Goal: Task Accomplishment & Management: Manage account settings

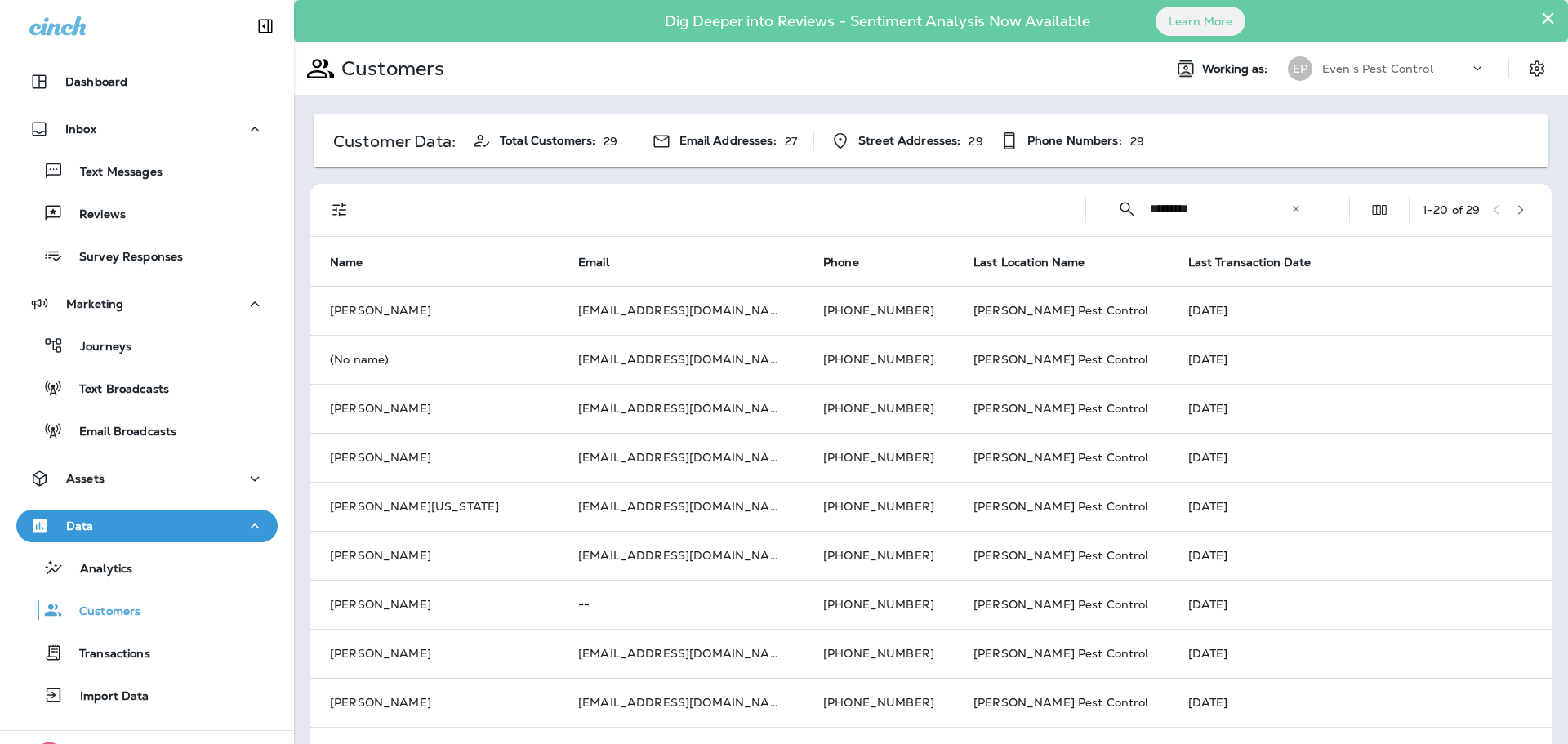
click at [1291, 208] on icon at bounding box center [1297, 209] width 12 height 12
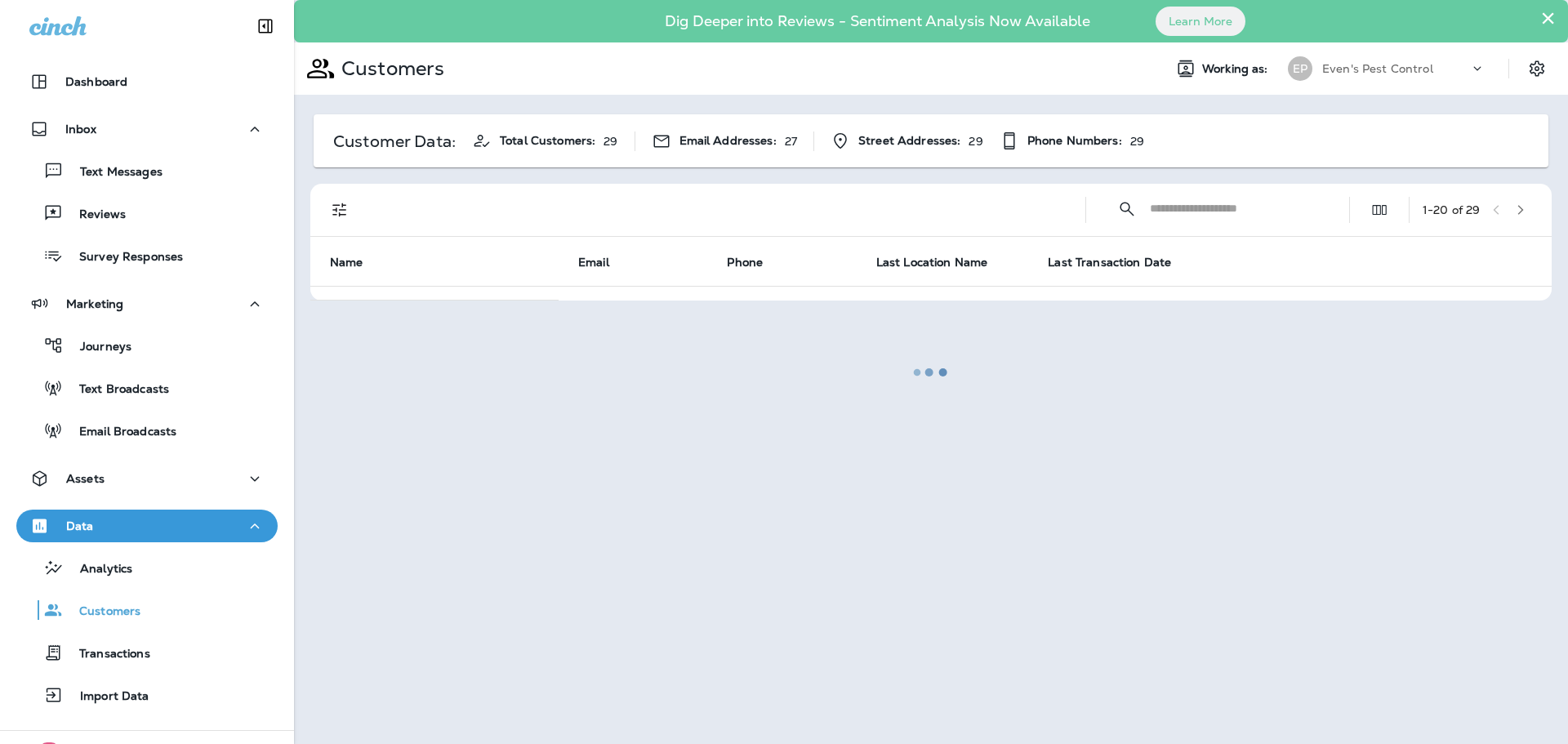
paste input "**********"
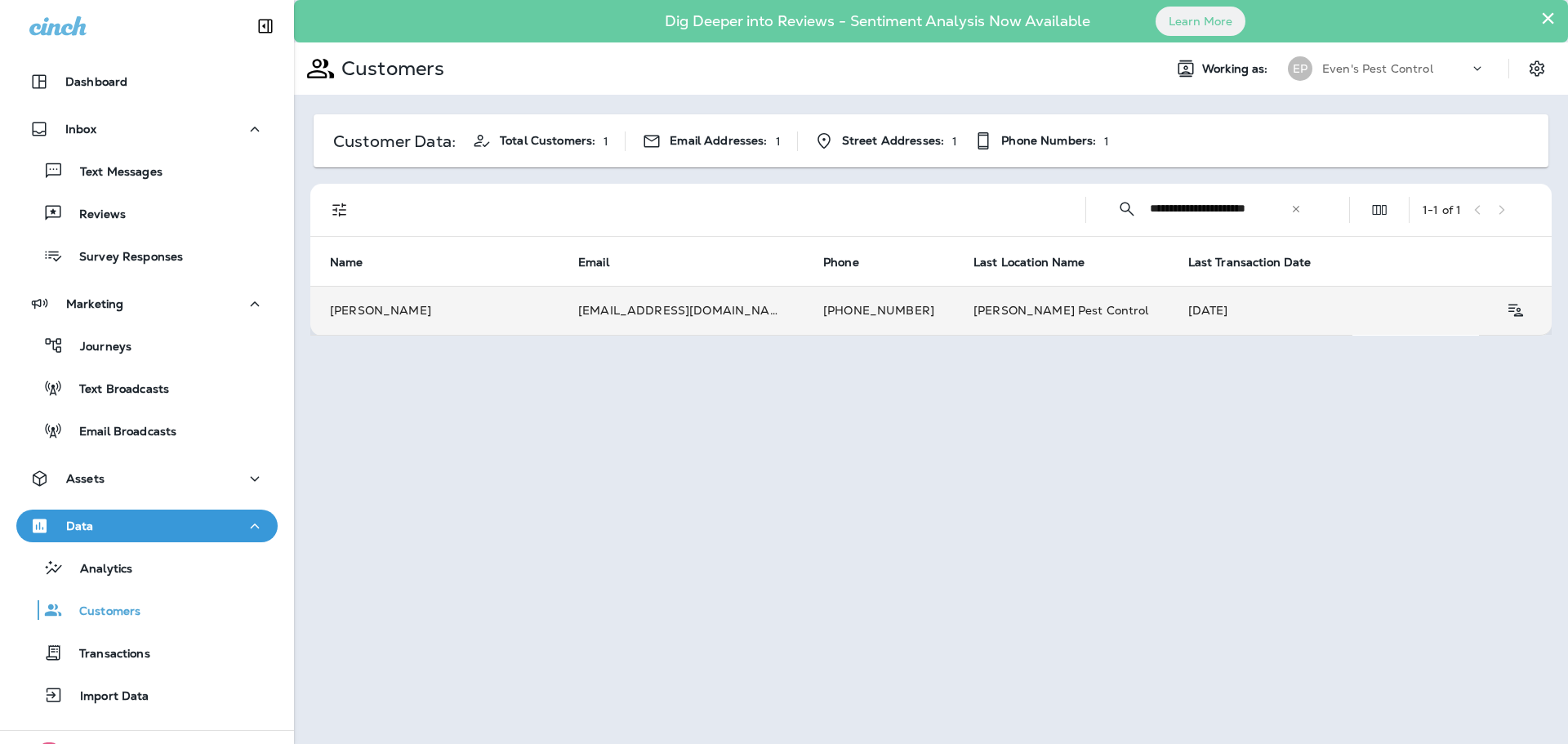
type input "**********"
click at [425, 320] on td "Dave Schneider" at bounding box center [434, 310] width 248 height 49
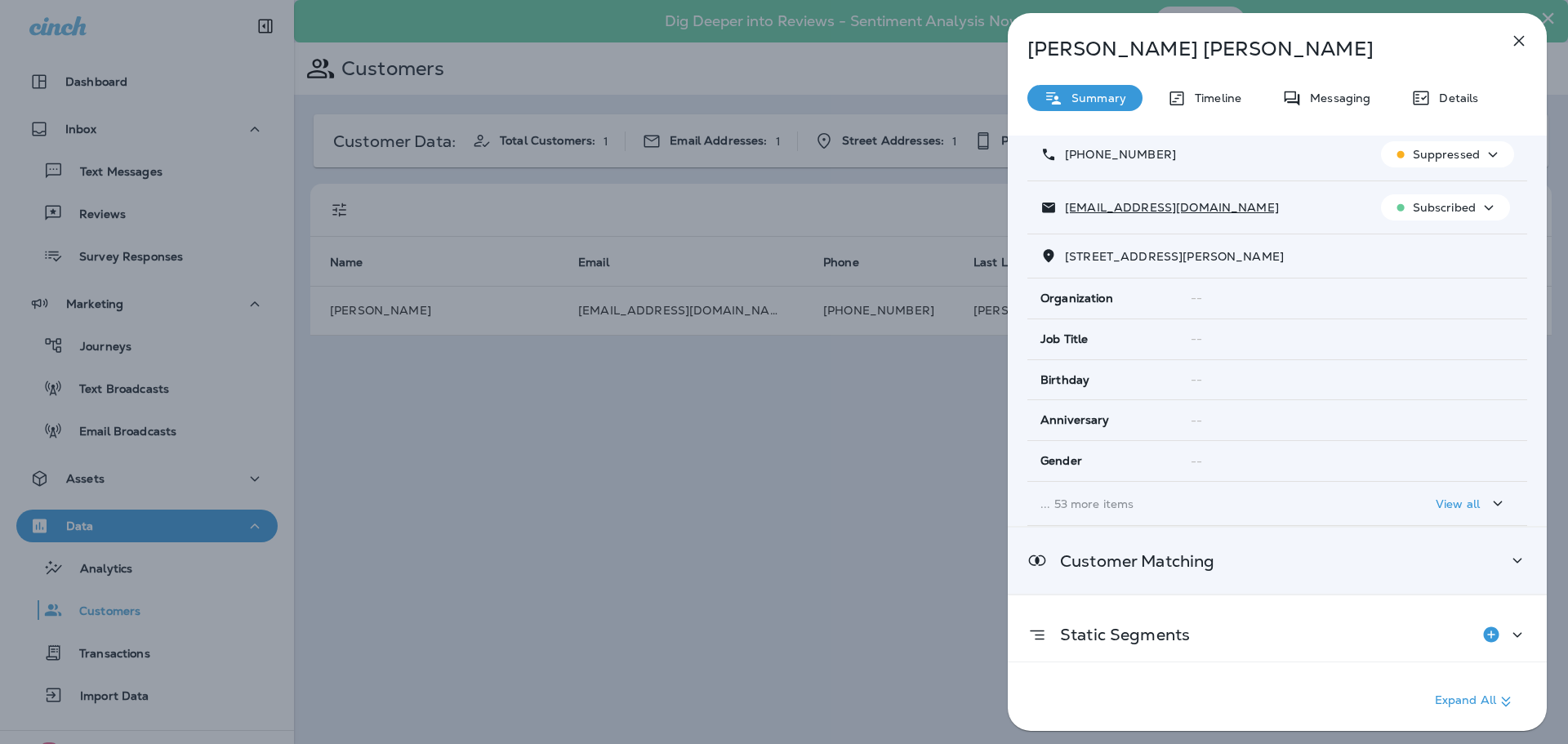
scroll to position [184, 0]
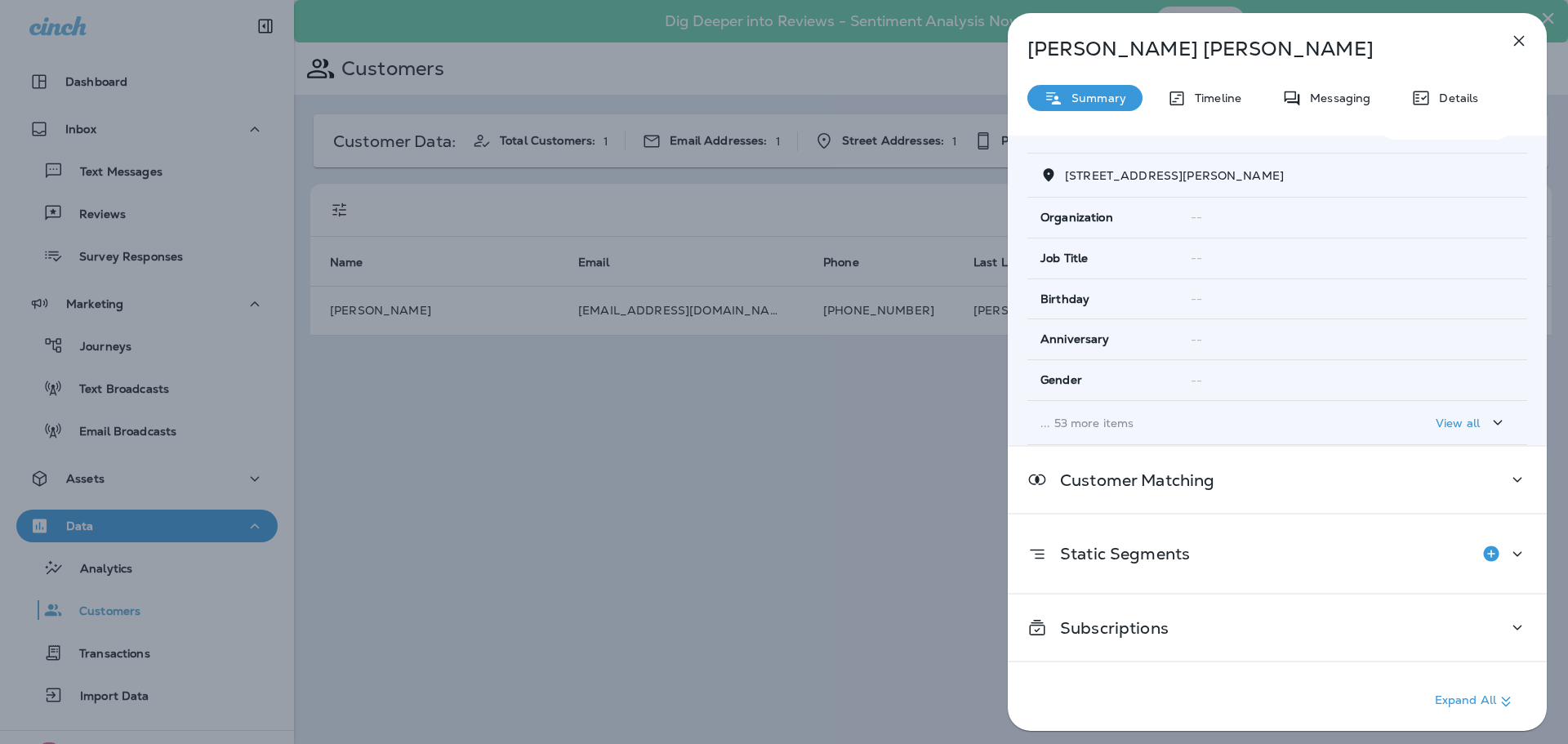
click at [1467, 701] on p "Expand All" at bounding box center [1476, 701] width 81 height 19
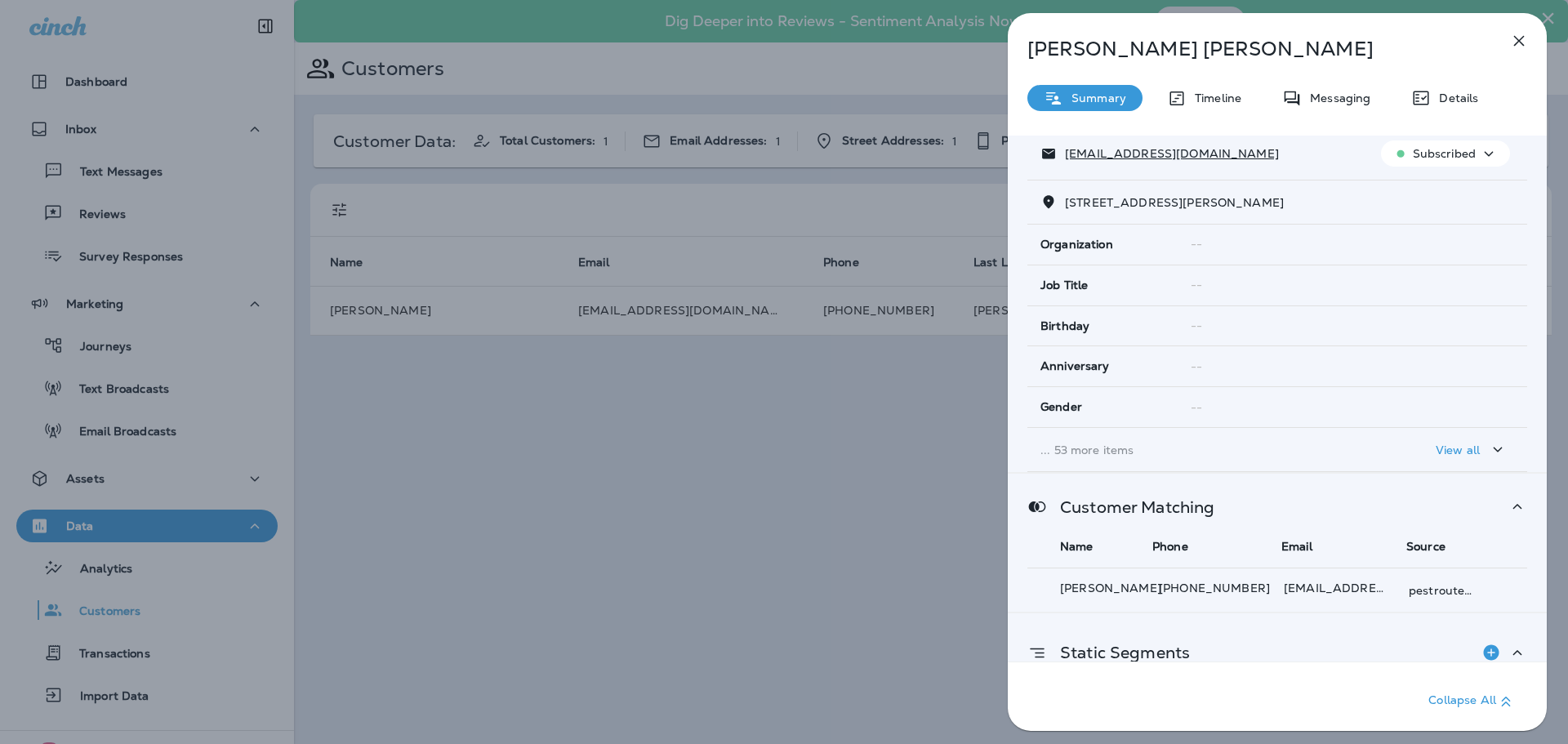
scroll to position [103, 0]
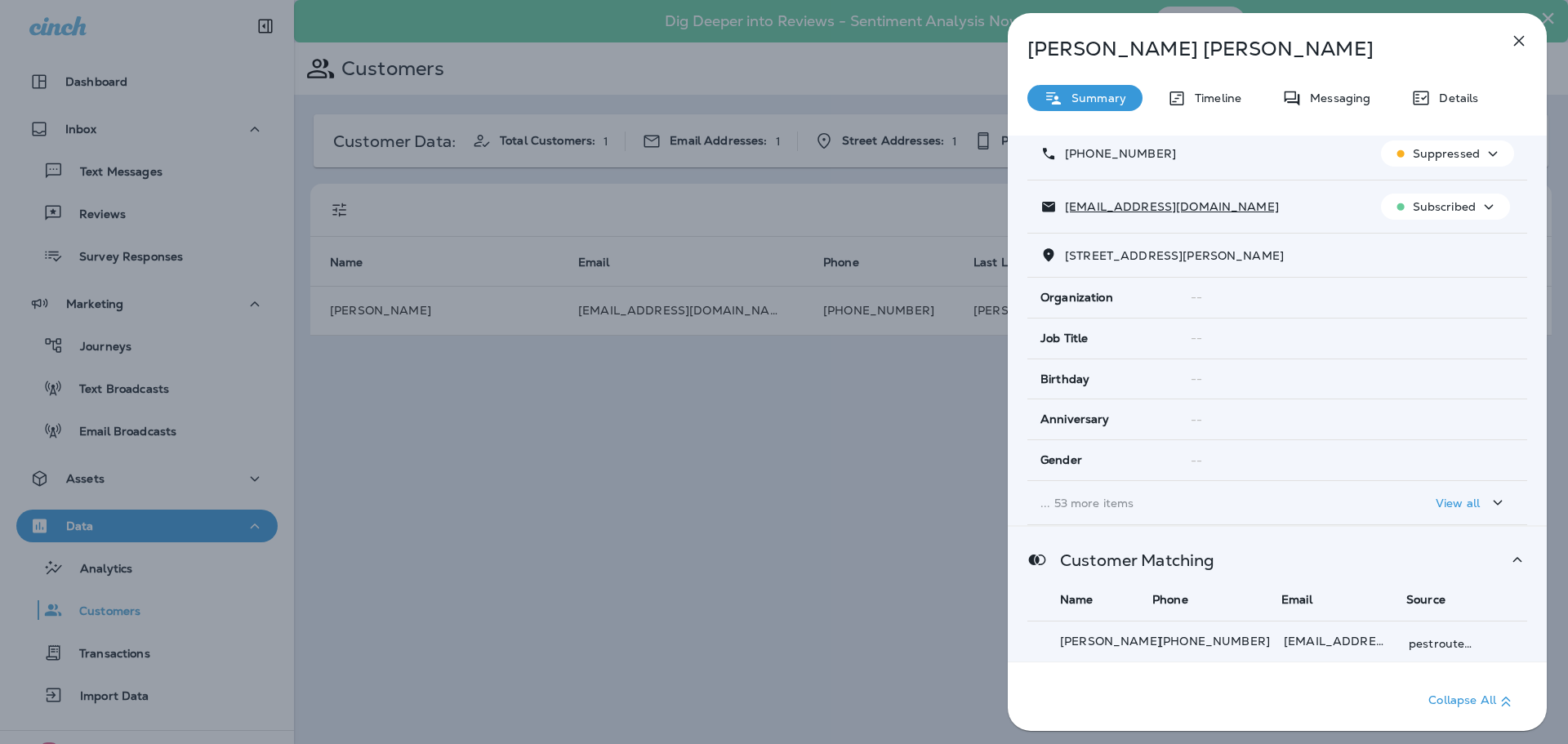
click at [1468, 89] on div "Details" at bounding box center [1444, 98] width 100 height 26
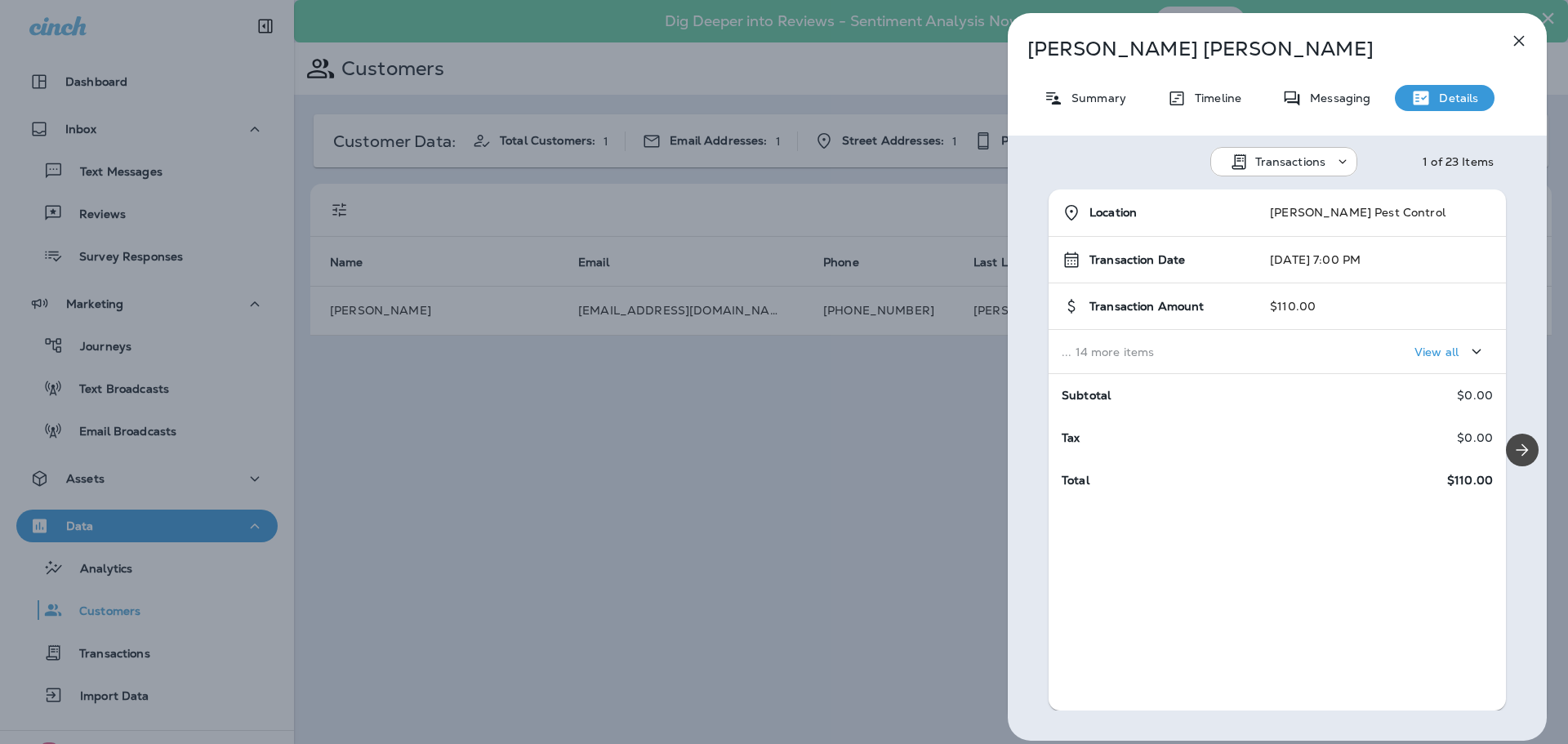
click at [1346, 113] on div "Dave Schneider Summary Timeline Messaging Details Transactions 1 of 23 Items Lo…" at bounding box center [1276, 377] width 539 height 728
click at [1352, 103] on p "Messaging" at bounding box center [1336, 98] width 69 height 13
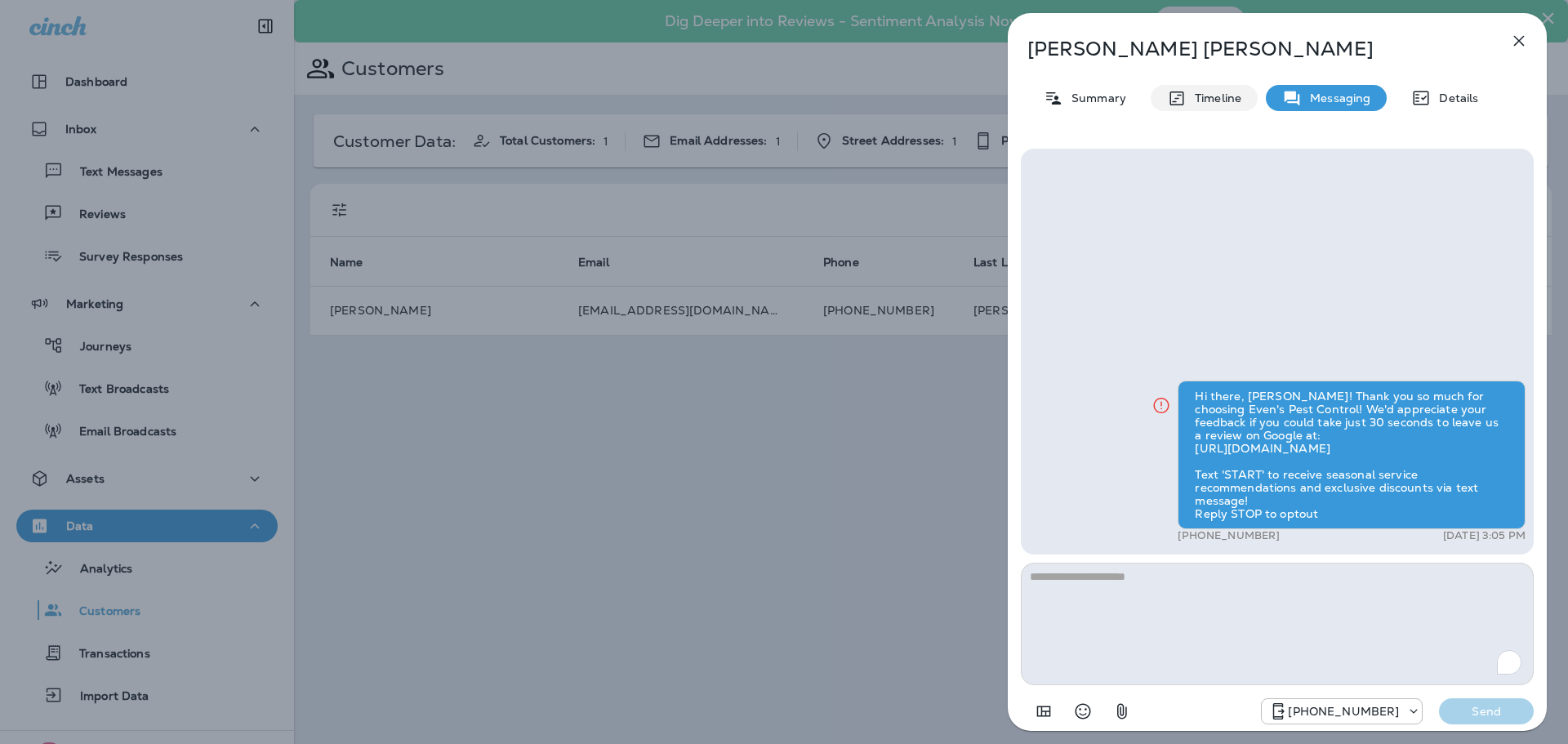
click at [1222, 105] on div "Timeline" at bounding box center [1203, 98] width 107 height 26
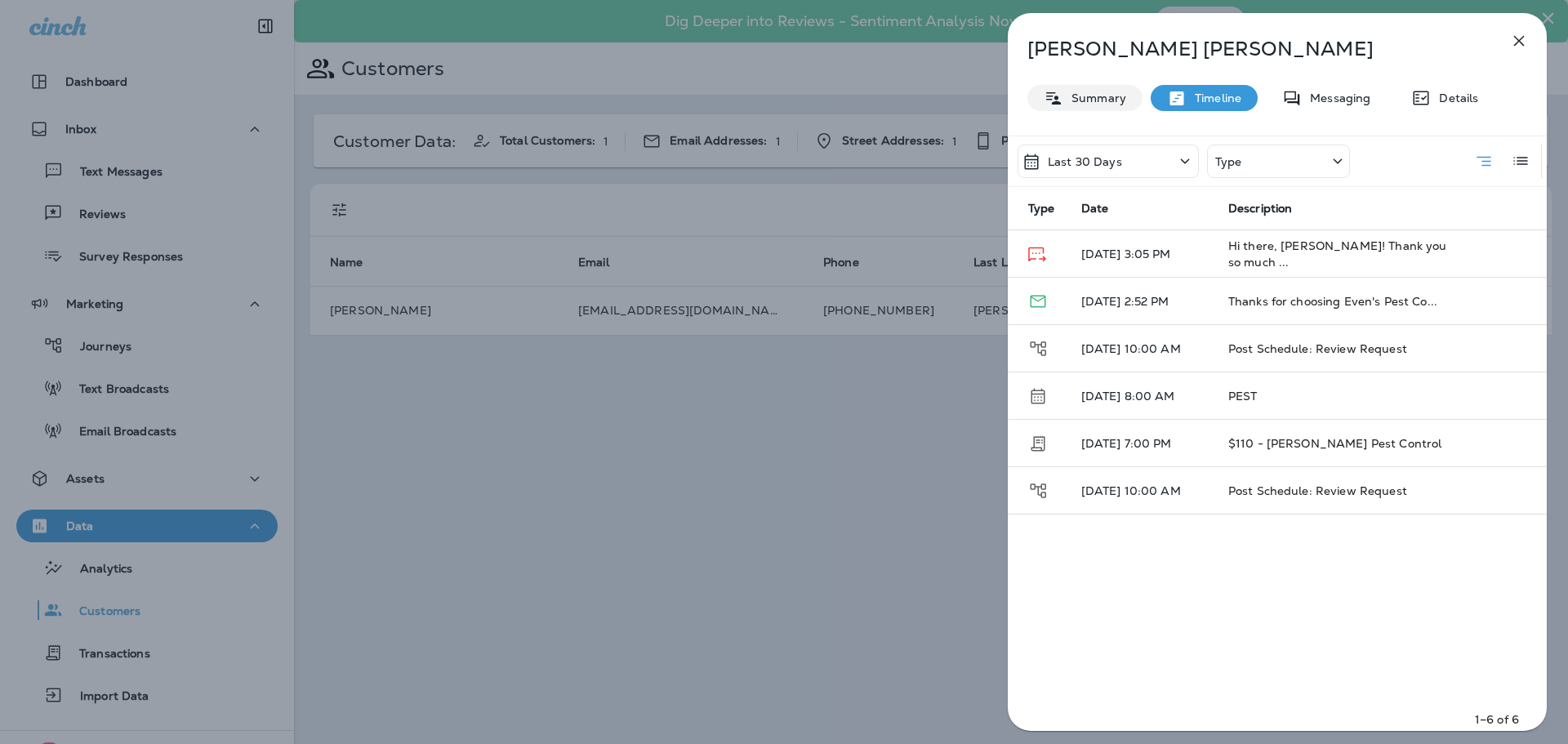
click at [1091, 102] on p "Summary" at bounding box center [1094, 98] width 63 height 13
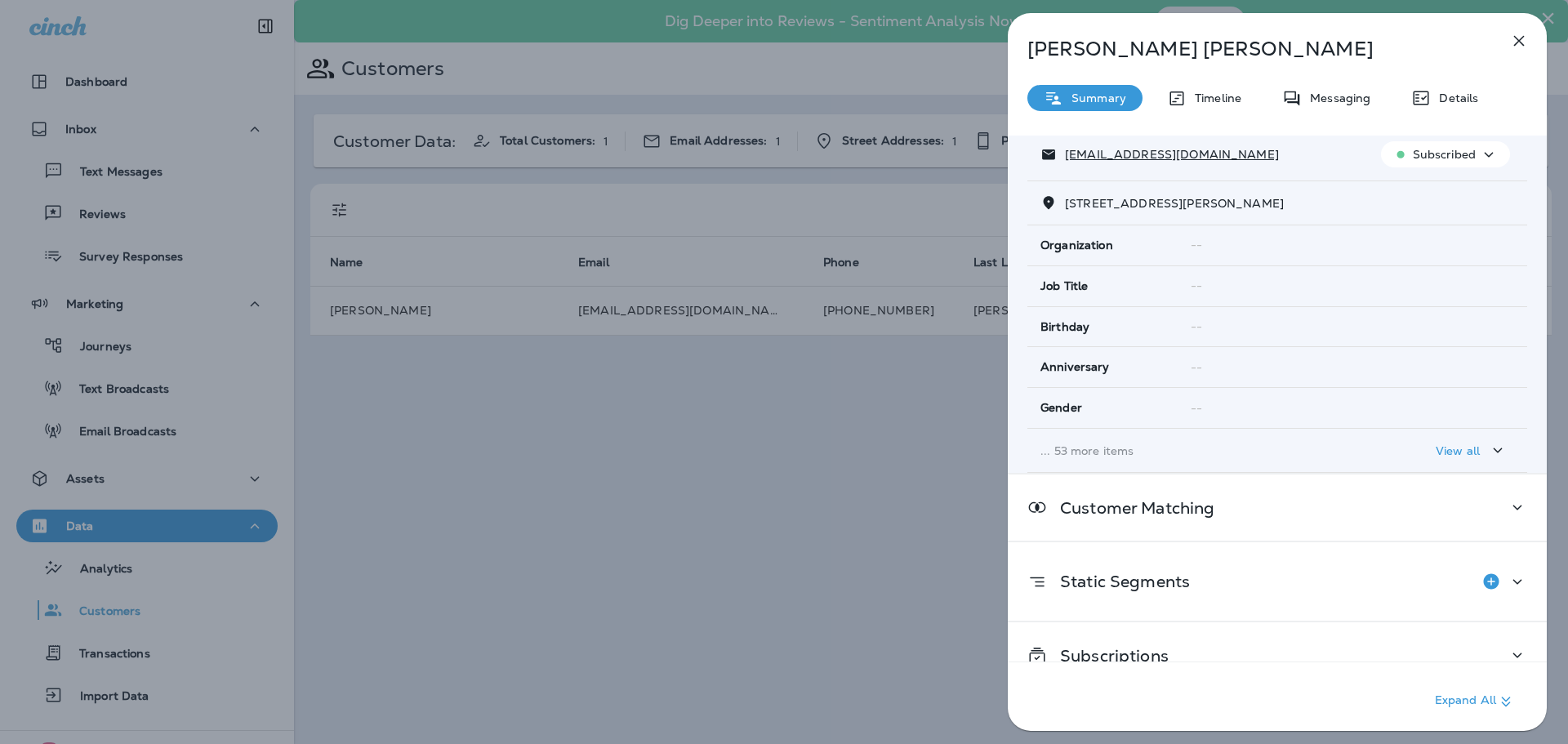
scroll to position [184, 0]
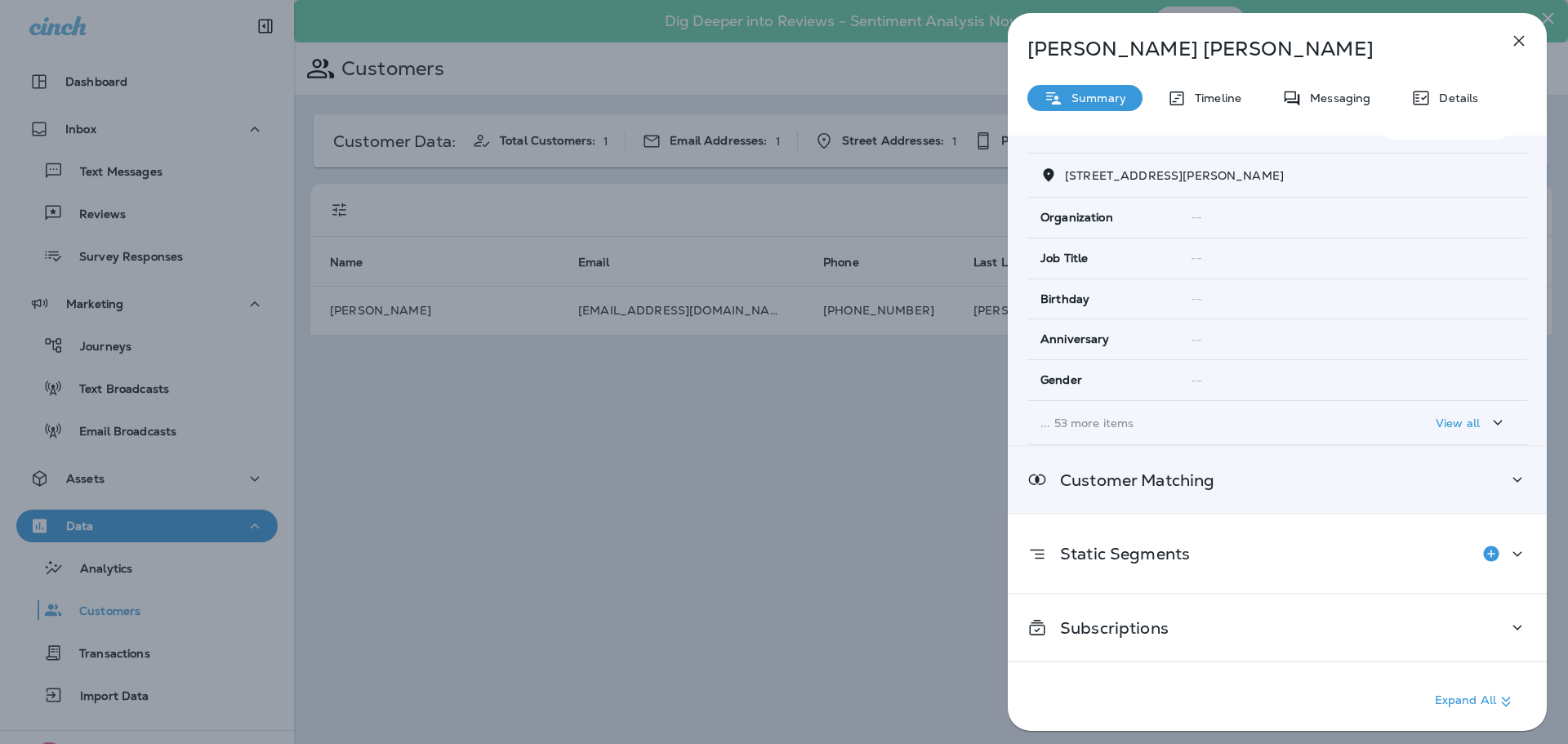
click at [1354, 500] on div "Customer Matching" at bounding box center [1276, 480] width 539 height 66
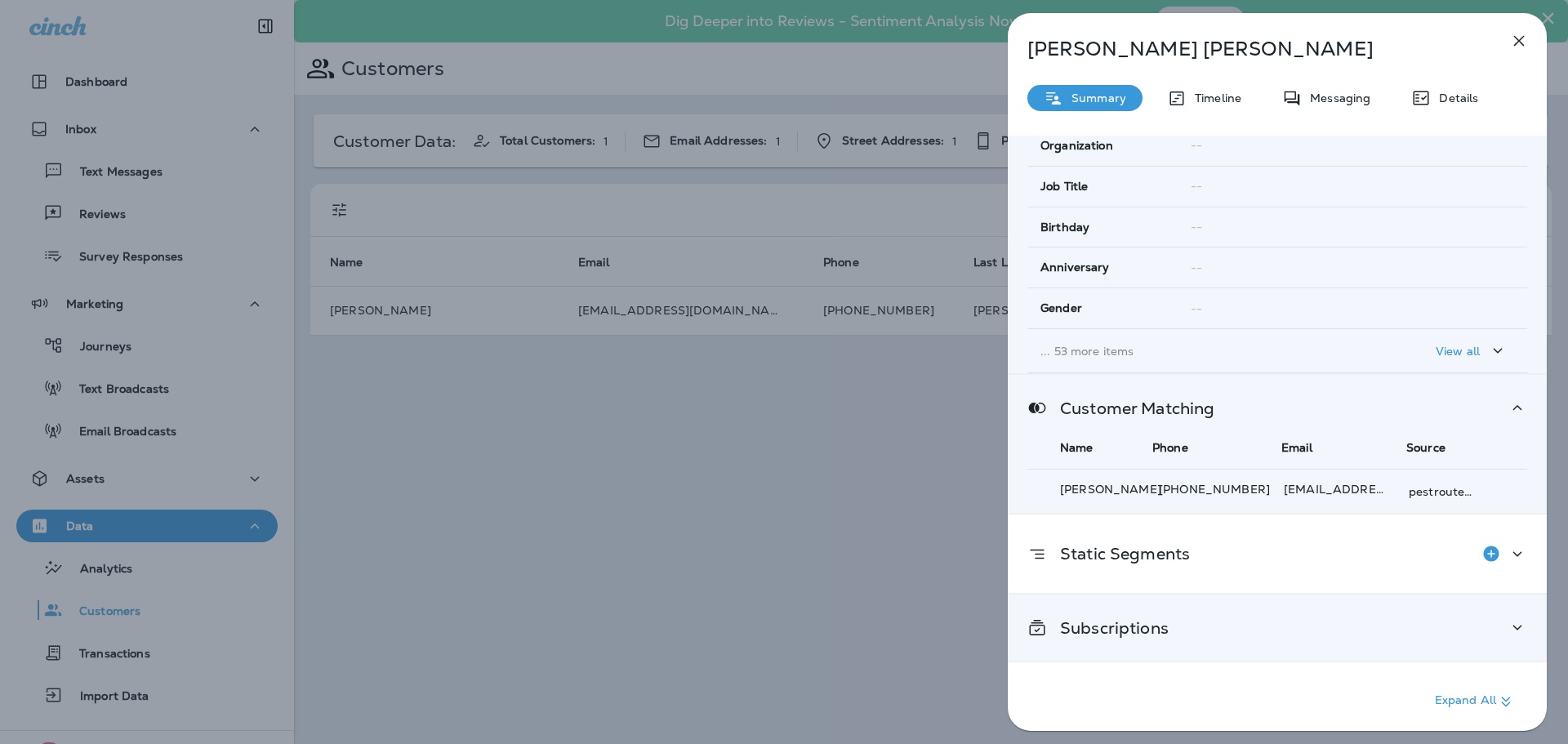
click at [1326, 638] on div "Subscriptions" at bounding box center [1277, 628] width 500 height 20
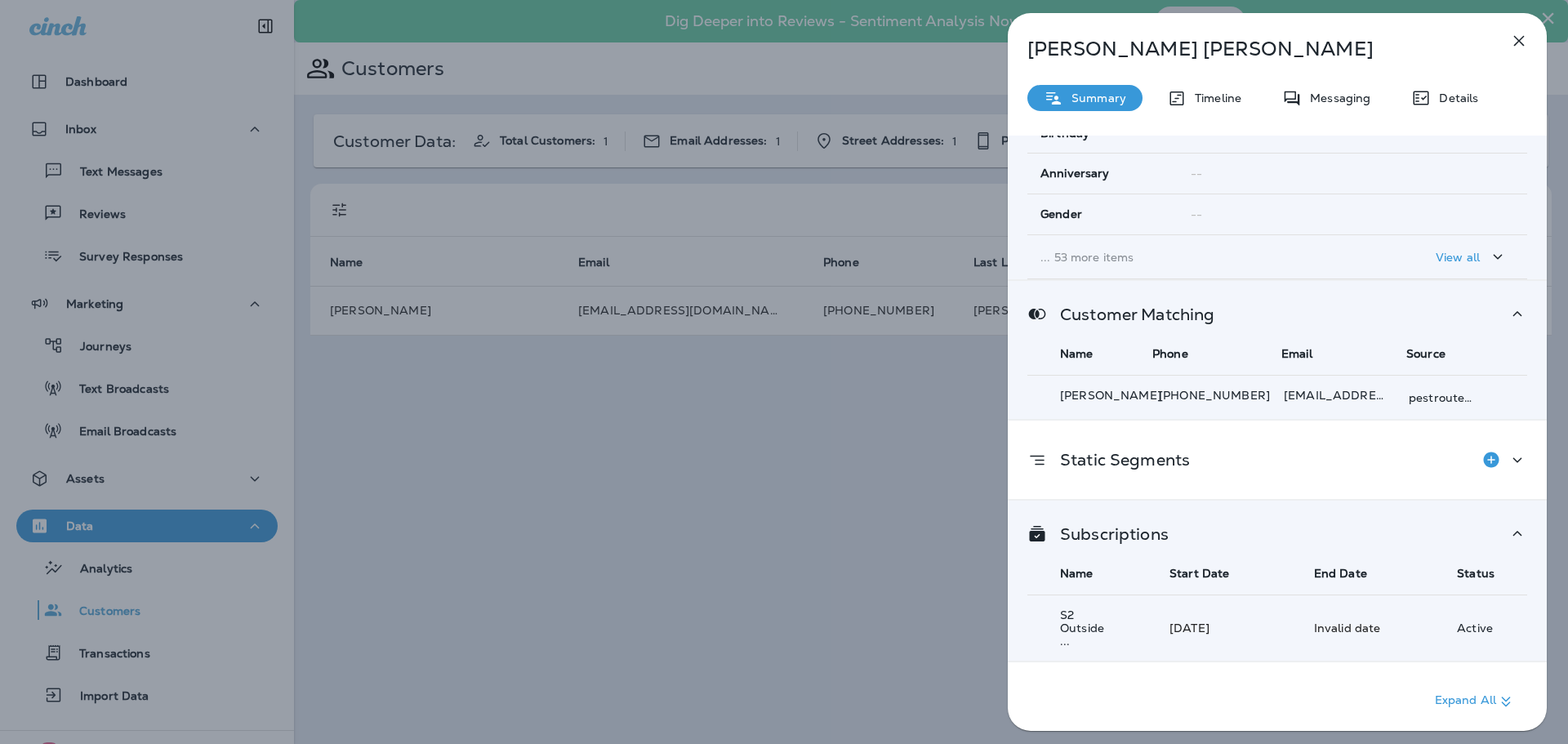
click at [1334, 537] on div "Subscriptions" at bounding box center [1277, 534] width 500 height 20
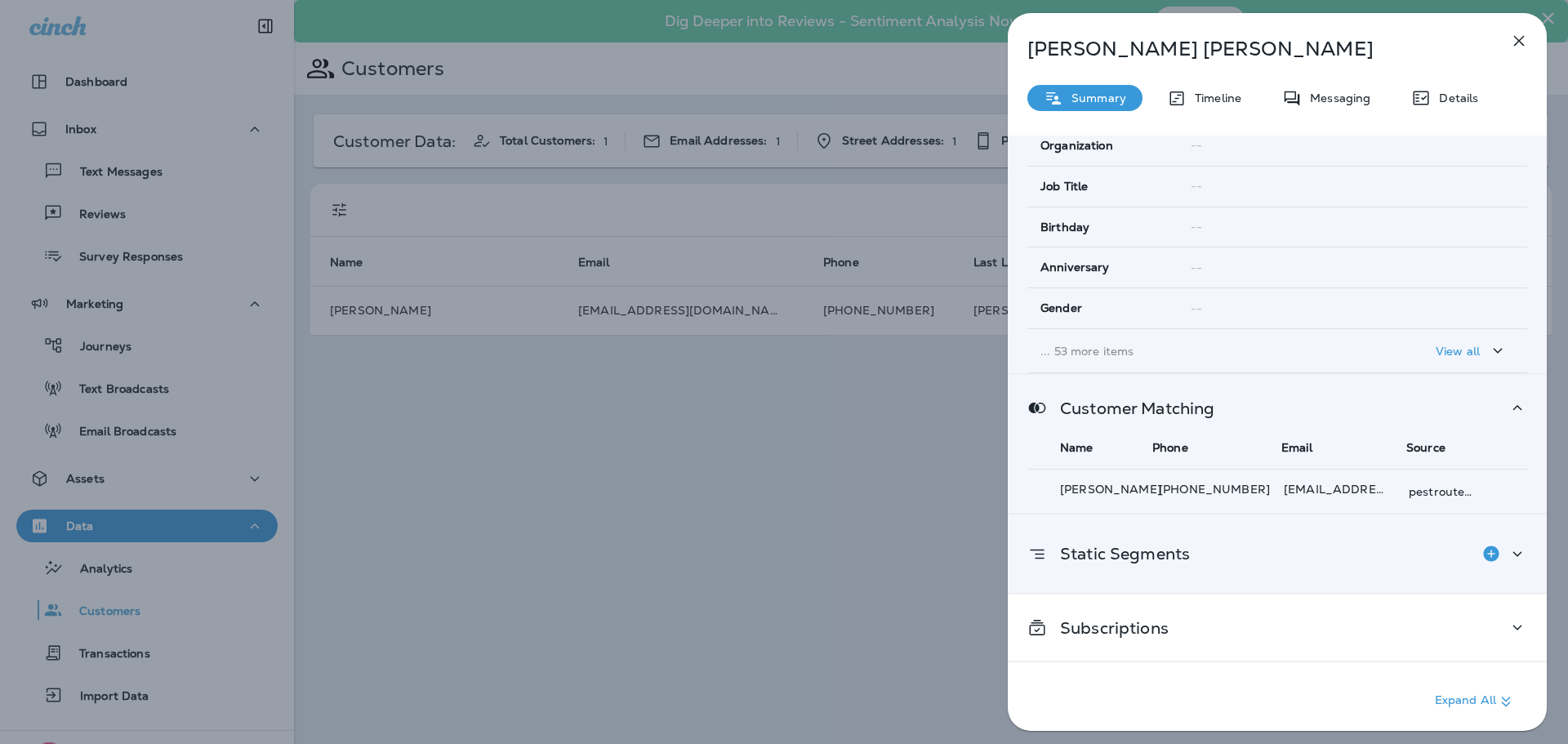
click at [1340, 557] on div "Static Segments" at bounding box center [1277, 554] width 500 height 33
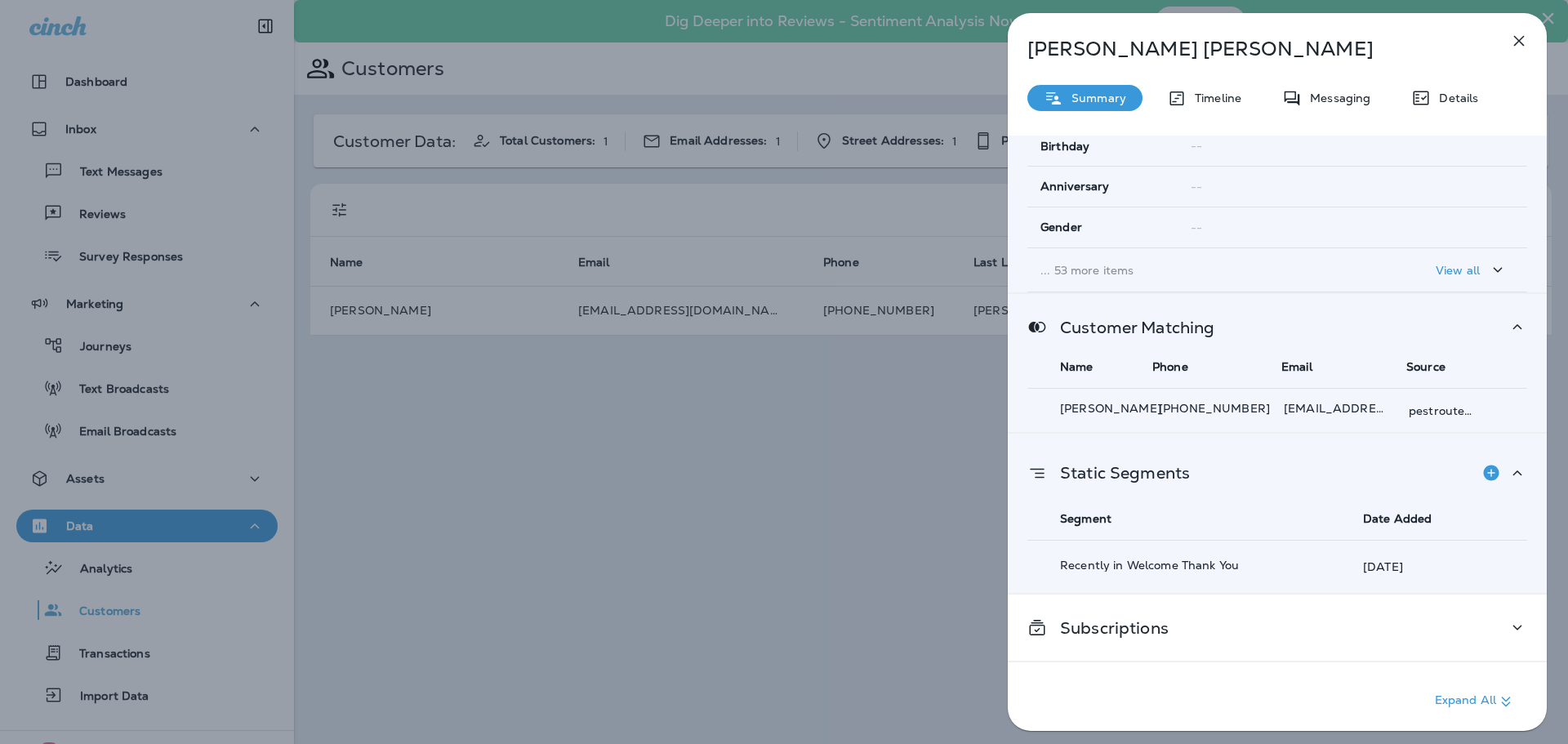
click at [1308, 492] on div "Static Segments Segment Date Added Recently in Welcome Thank You Sep 29, 2025" at bounding box center [1276, 514] width 539 height 160
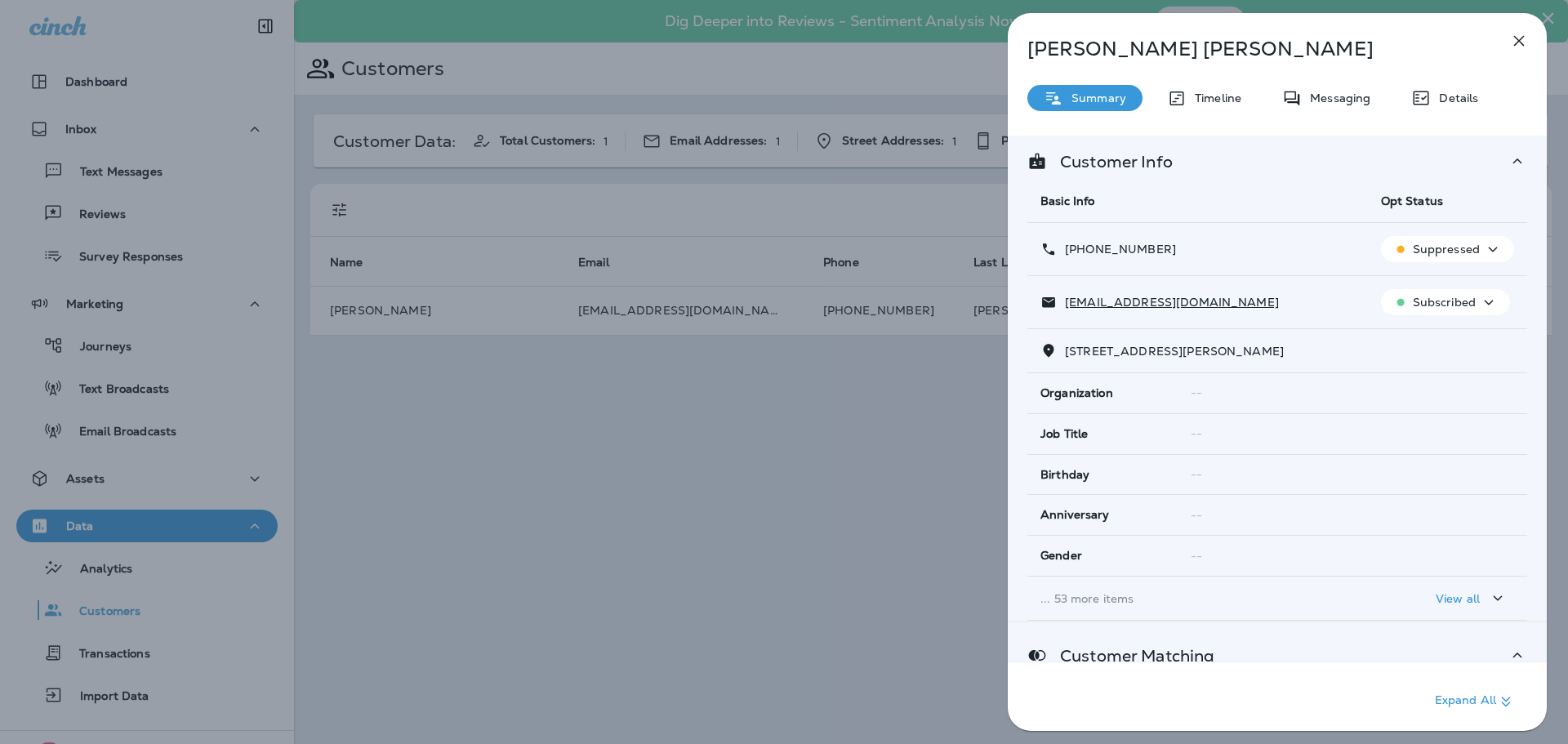
scroll to position [0, 0]
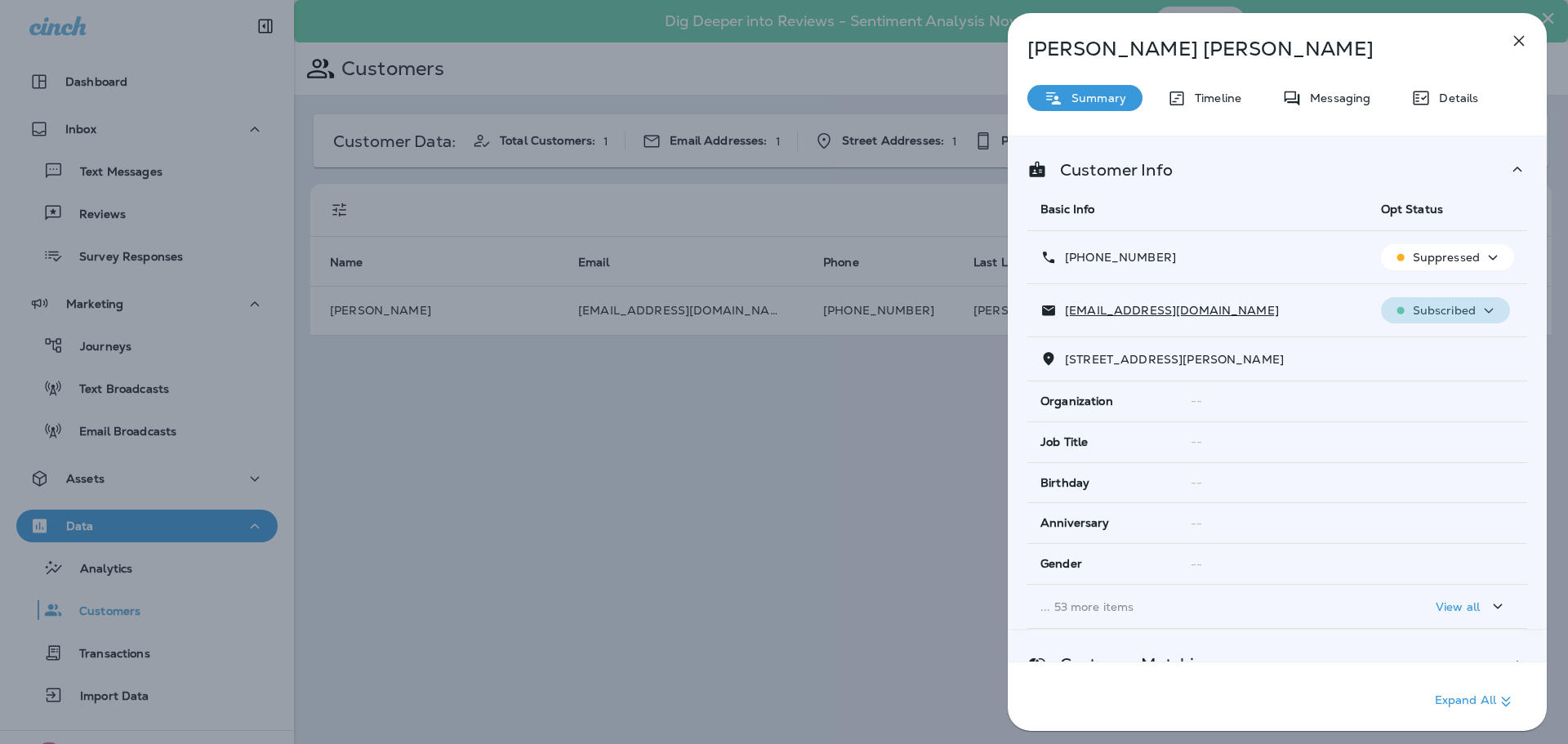
click at [1444, 309] on p "Subscribed" at bounding box center [1444, 311] width 63 height 13
click at [1444, 344] on p "Unsubscribe" at bounding box center [1447, 350] width 71 height 13
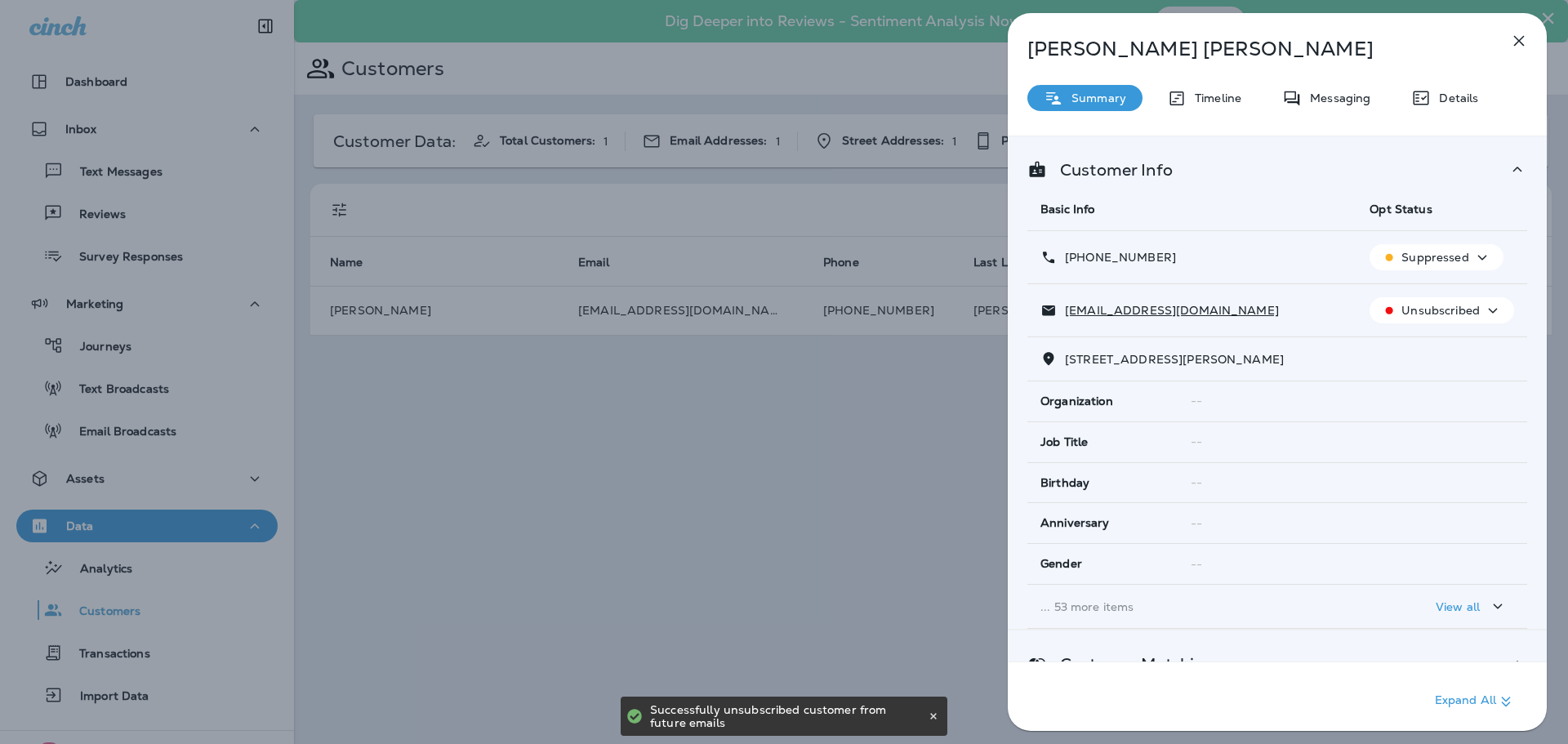
click at [1518, 40] on icon "button" at bounding box center [1519, 41] width 11 height 11
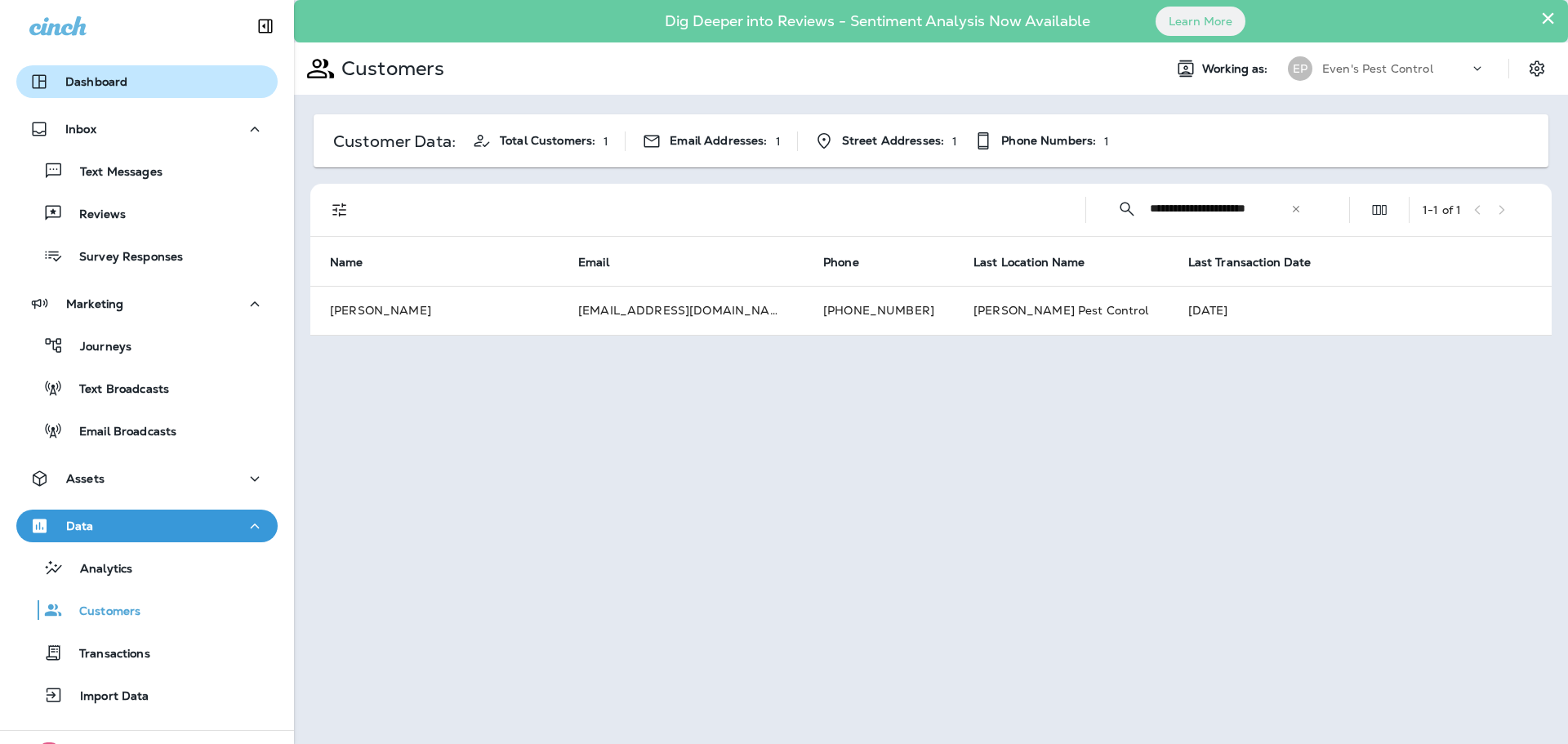
click at [128, 90] on div "Dashboard" at bounding box center [147, 82] width 235 height 19
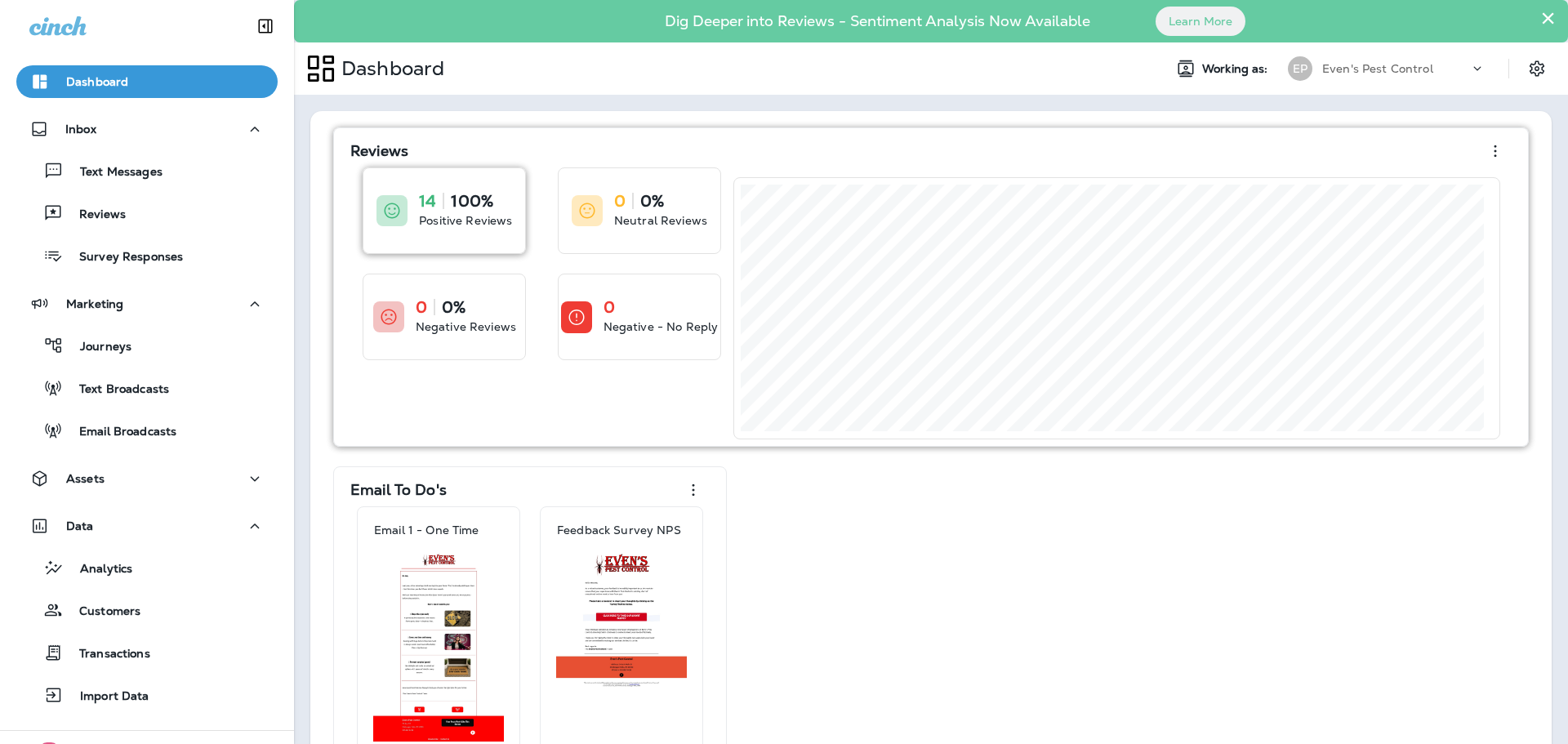
click at [481, 202] on p "100%" at bounding box center [472, 200] width 43 height 16
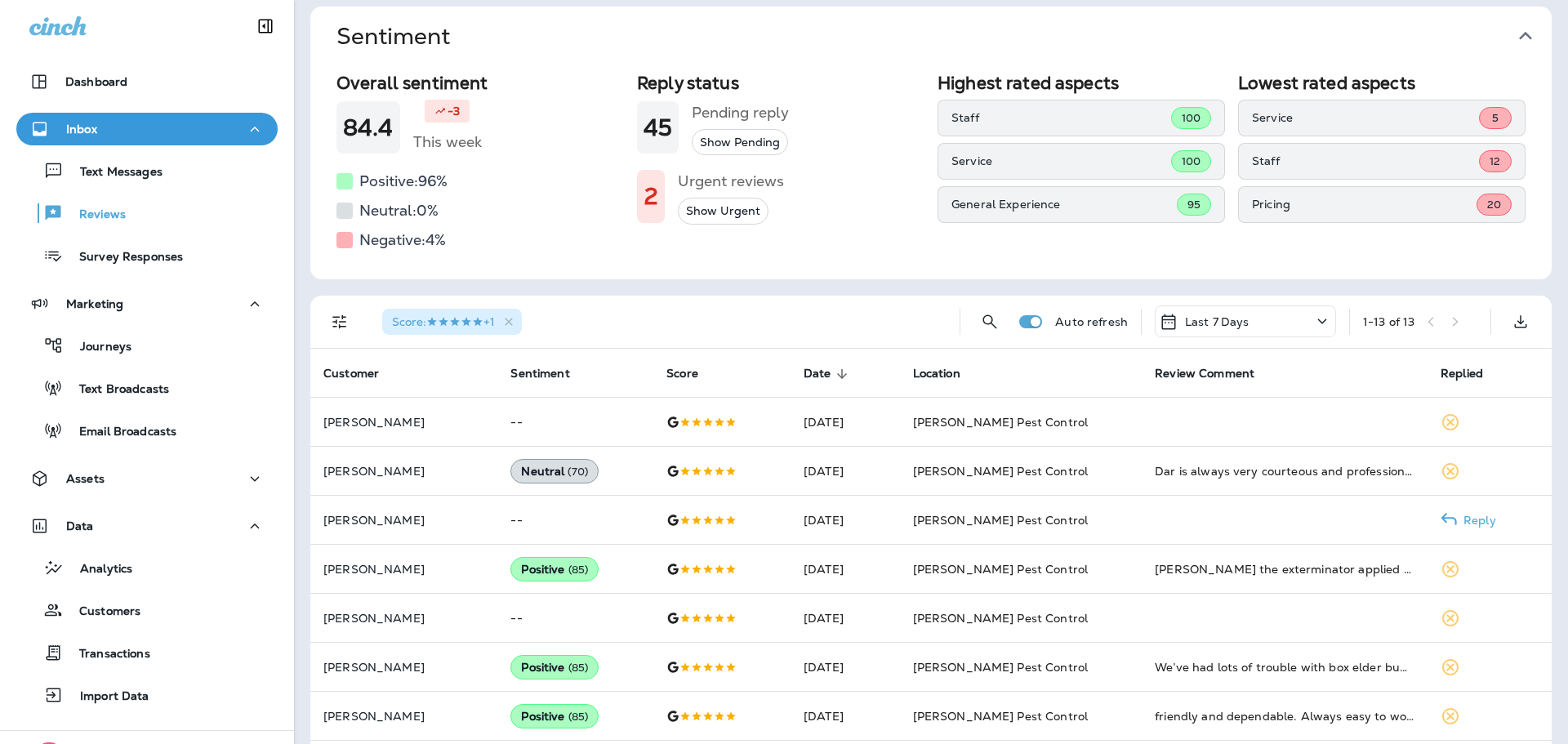
scroll to position [245, 0]
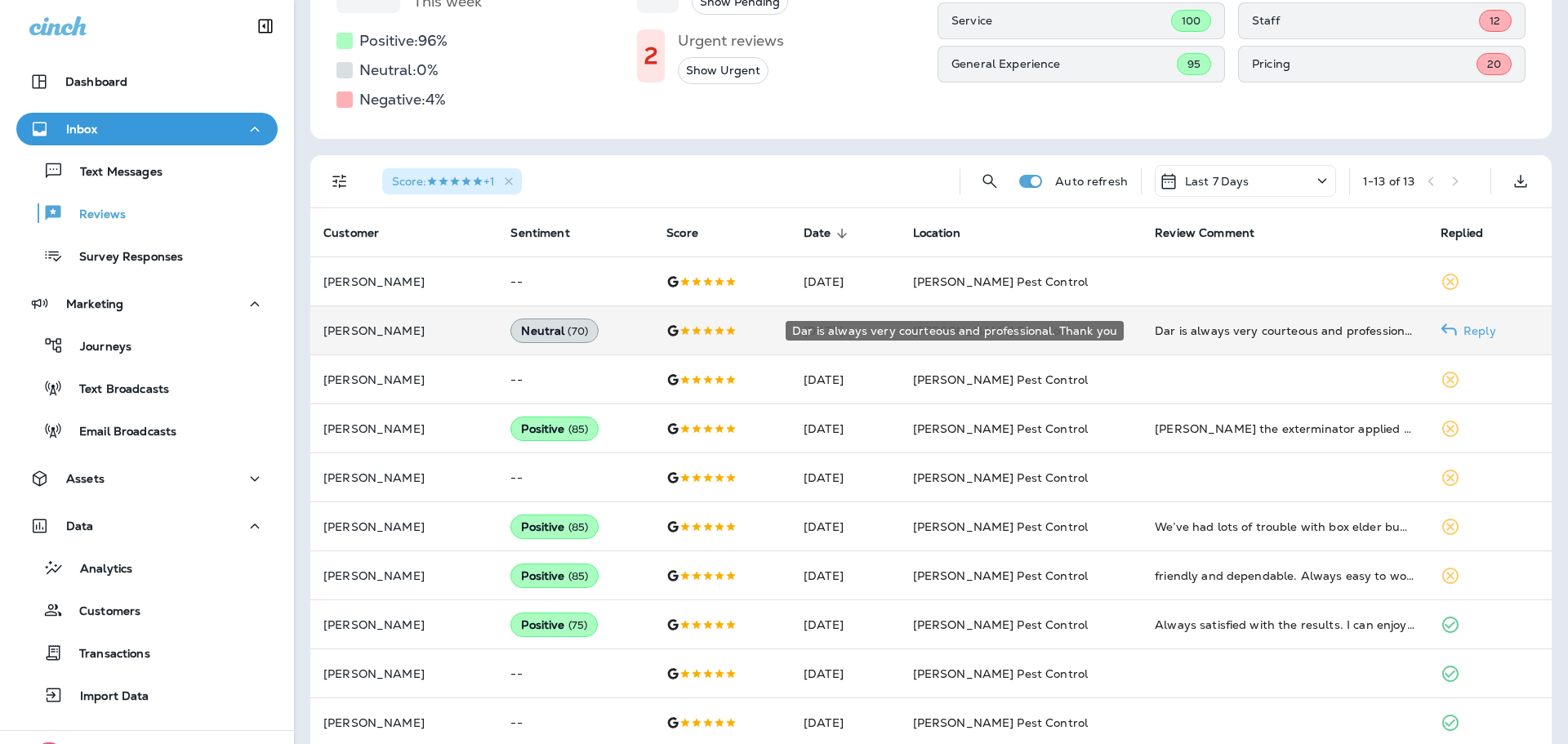
click at [1193, 324] on div "Dar is always very courteous and professional. Thank you" at bounding box center [1284, 330] width 260 height 16
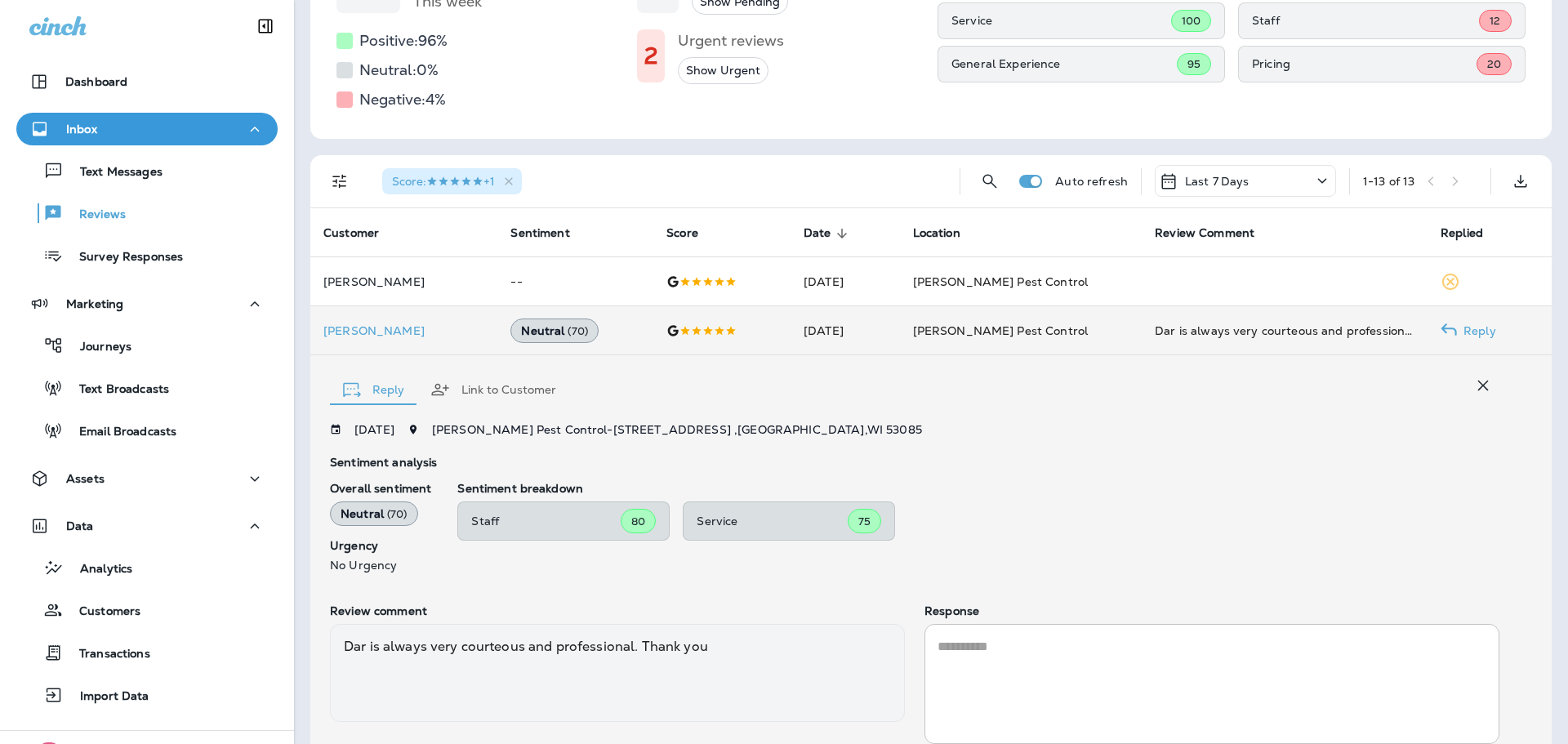
scroll to position [353, 0]
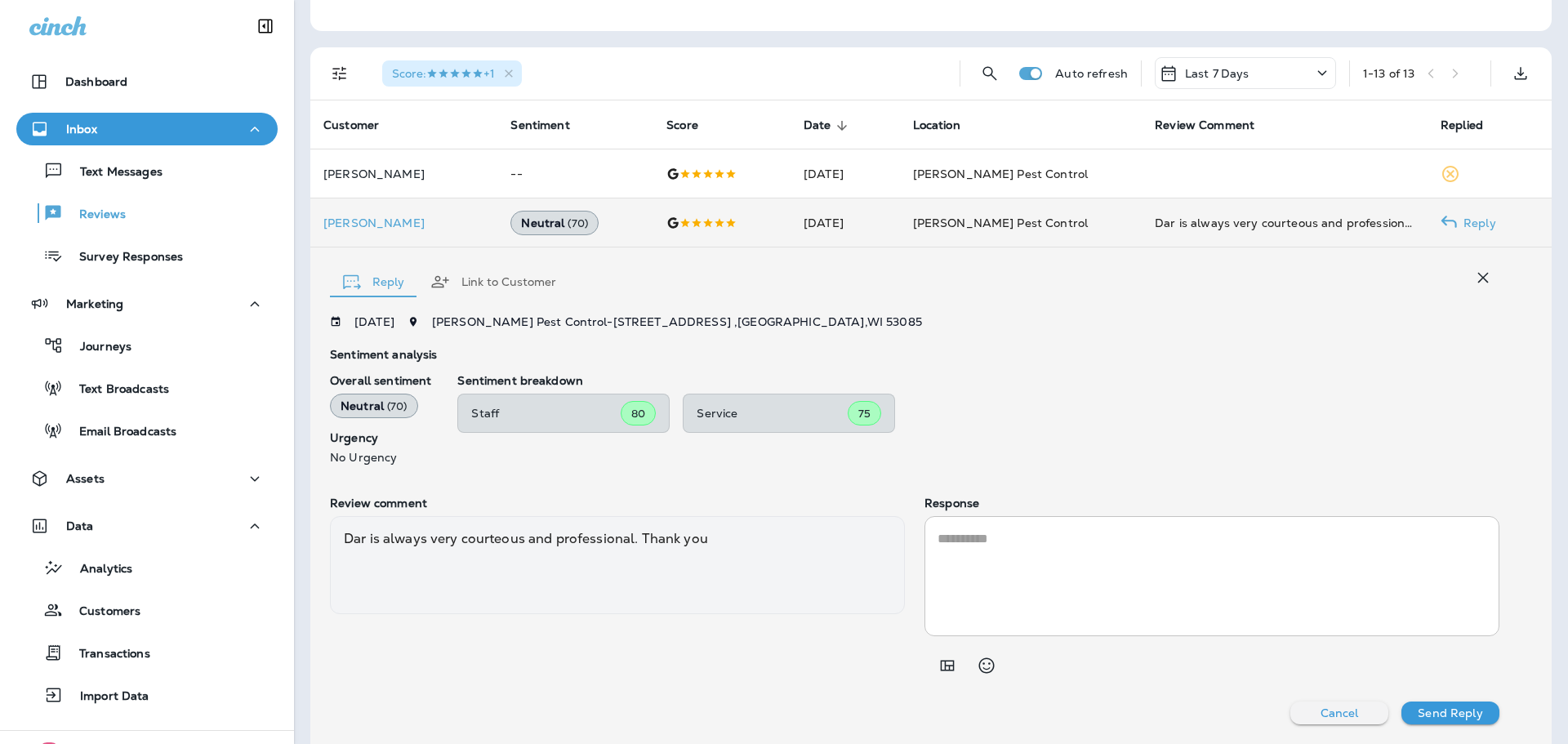
click at [1077, 556] on textarea at bounding box center [1212, 577] width 549 height 94
type textarea "*"
drag, startPoint x: 995, startPoint y: 538, endPoint x: 1083, endPoint y: 555, distance: 89.6
click at [996, 538] on textarea "**********" at bounding box center [1209, 577] width 543 height 94
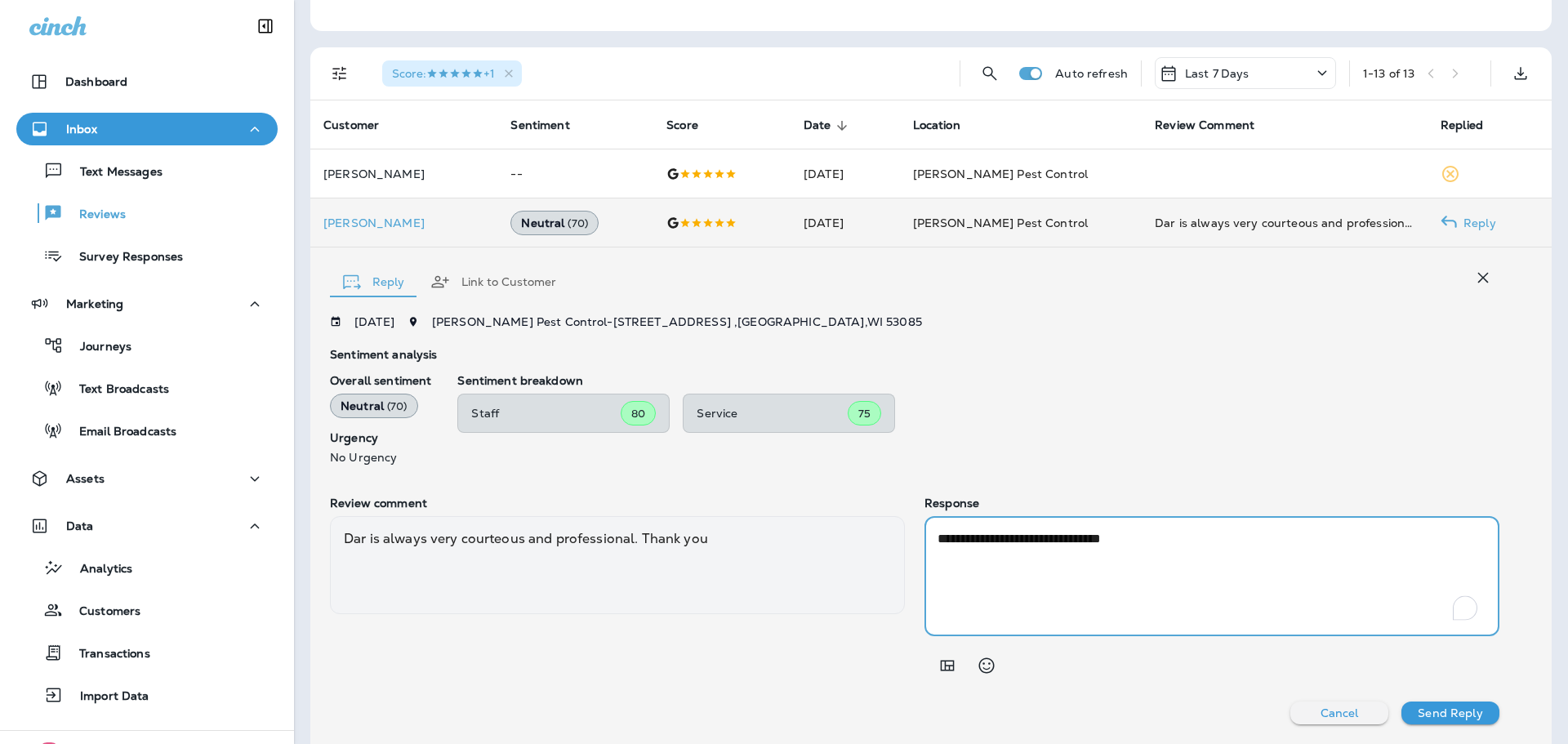
click at [1296, 546] on textarea "**********" at bounding box center [1209, 577] width 543 height 94
type textarea "**********"
click at [1335, 708] on p "Cancel" at bounding box center [1340, 714] width 39 height 13
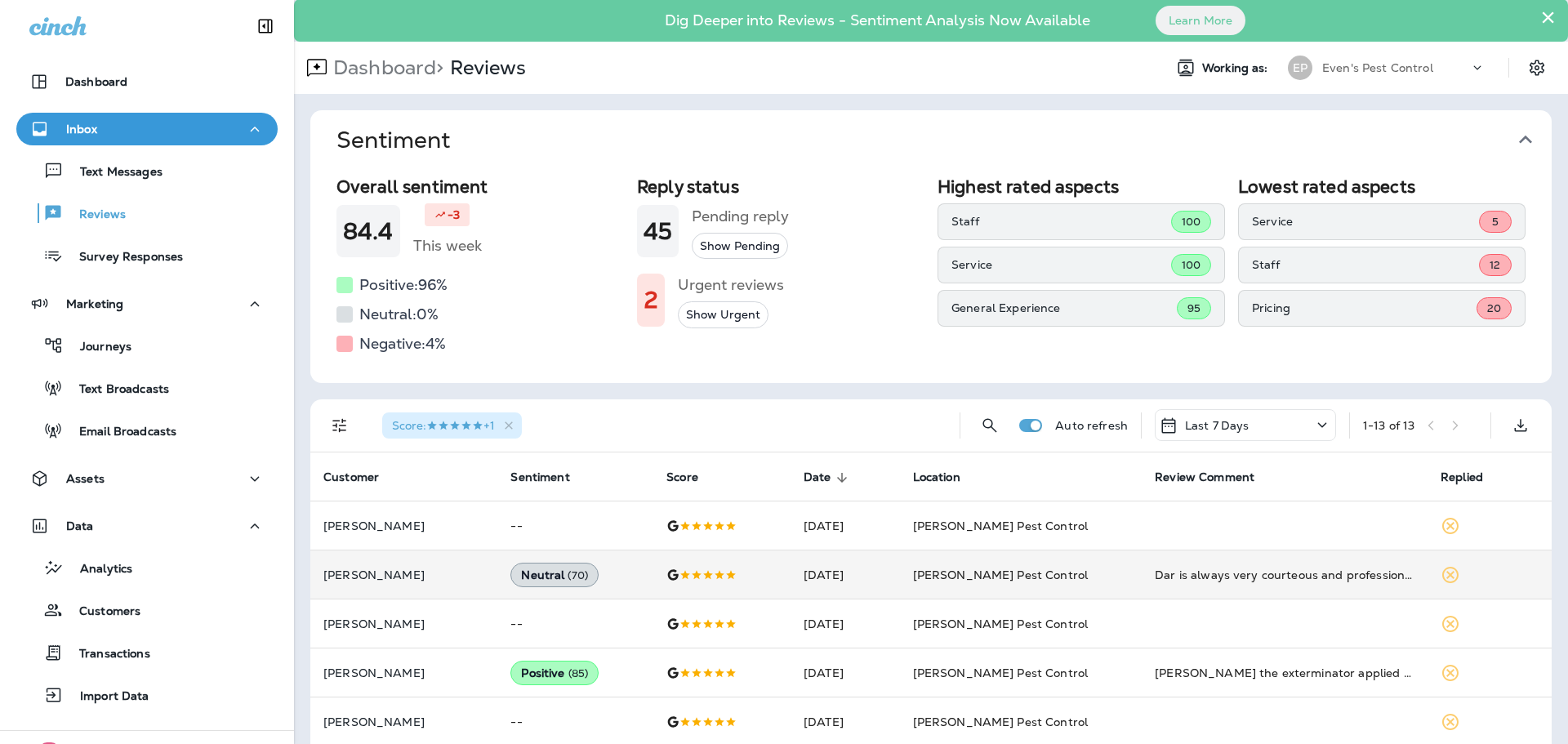
scroll to position [0, 0]
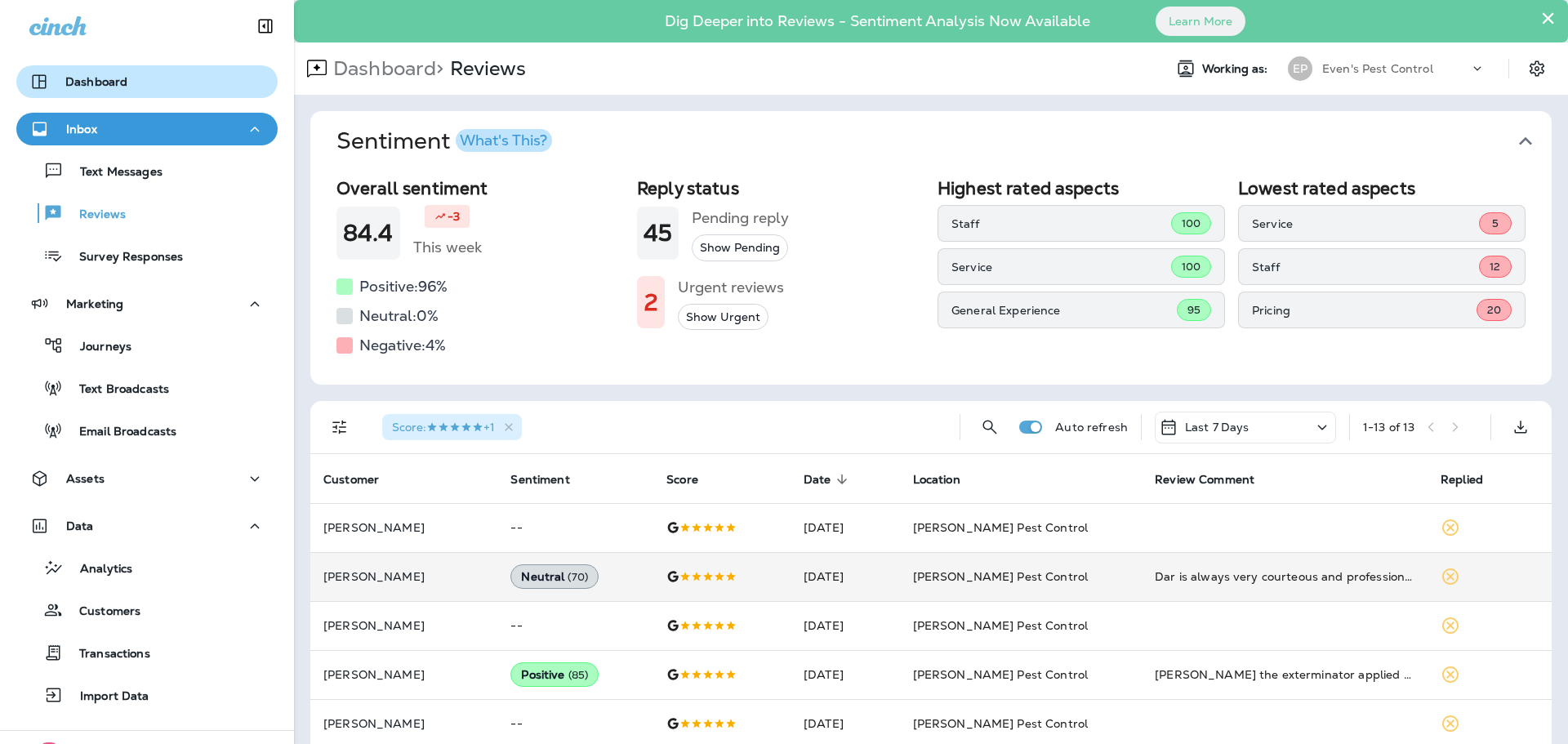
click at [93, 71] on button "Dashboard" at bounding box center [146, 82] width 261 height 33
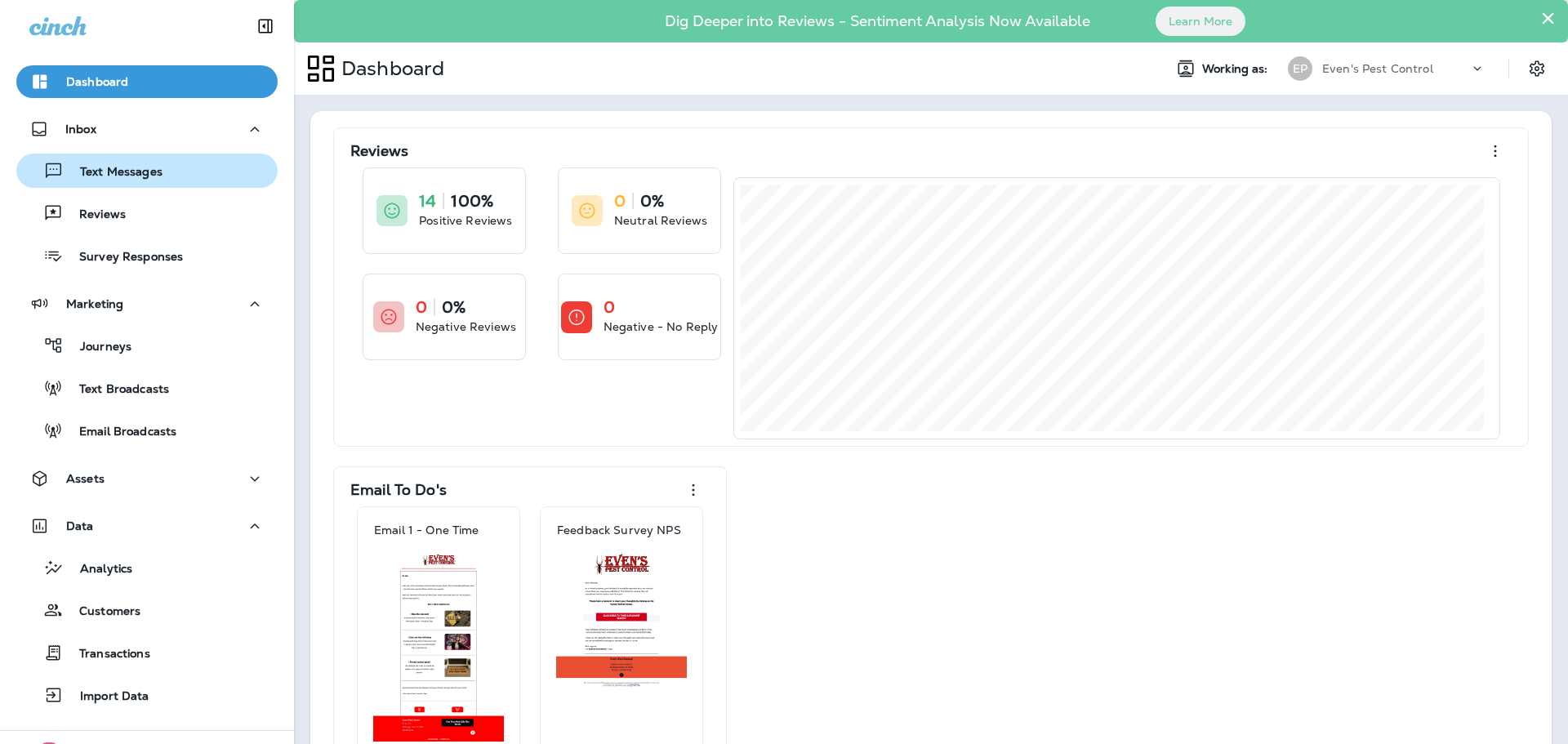
click at [160, 185] on button "Text Messages" at bounding box center [146, 171] width 261 height 34
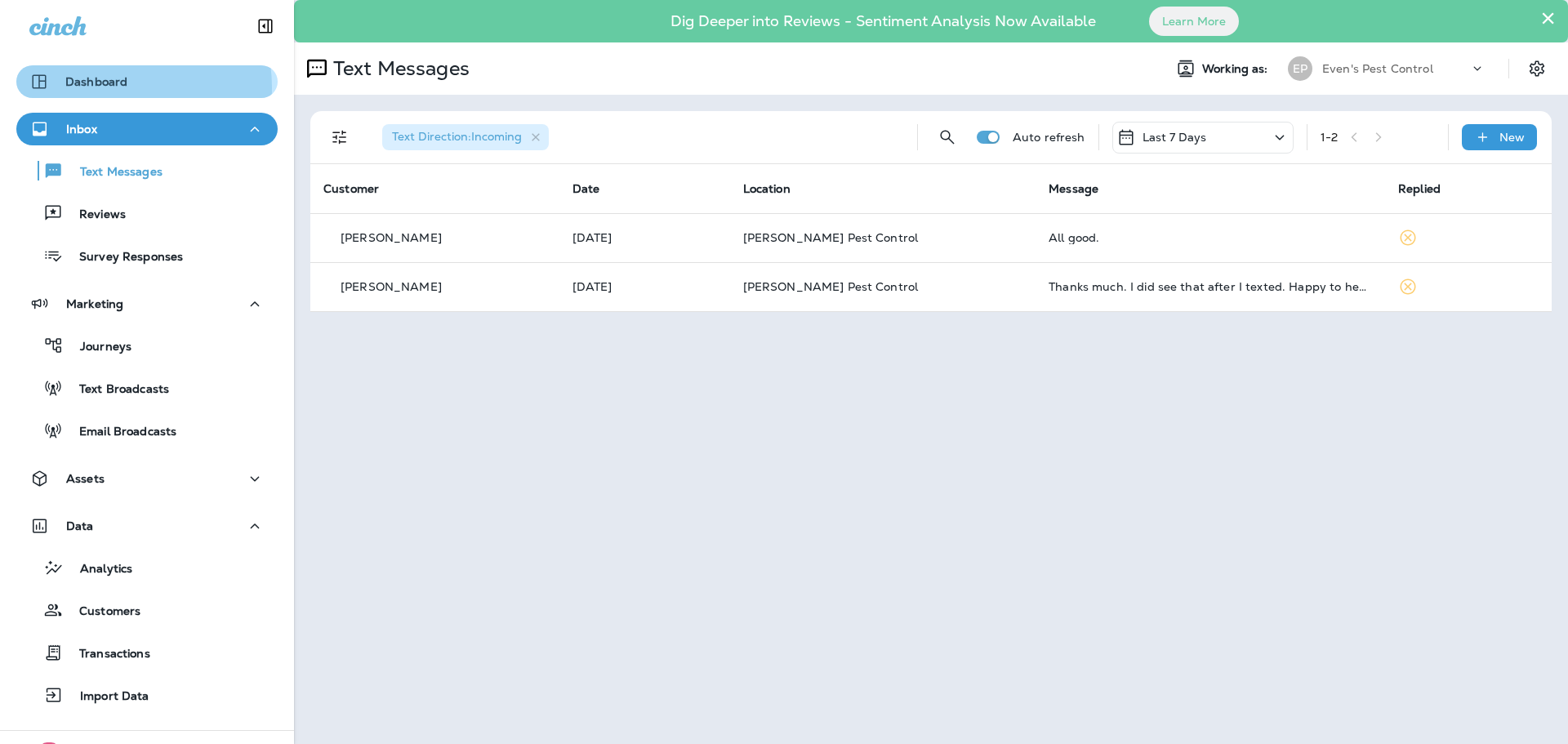
click at [112, 87] on p "Dashboard" at bounding box center [97, 82] width 62 height 13
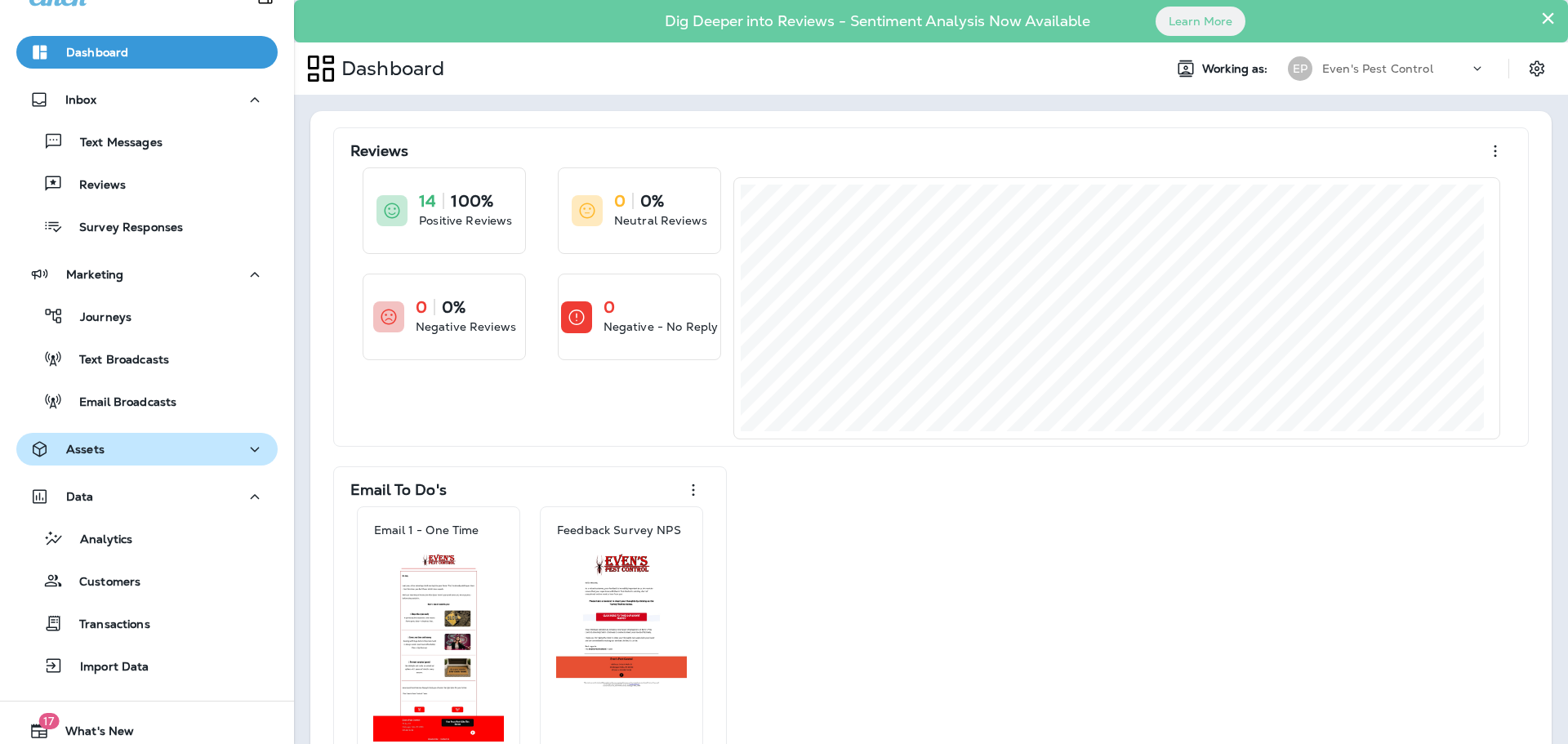
scroll to position [81, 0]
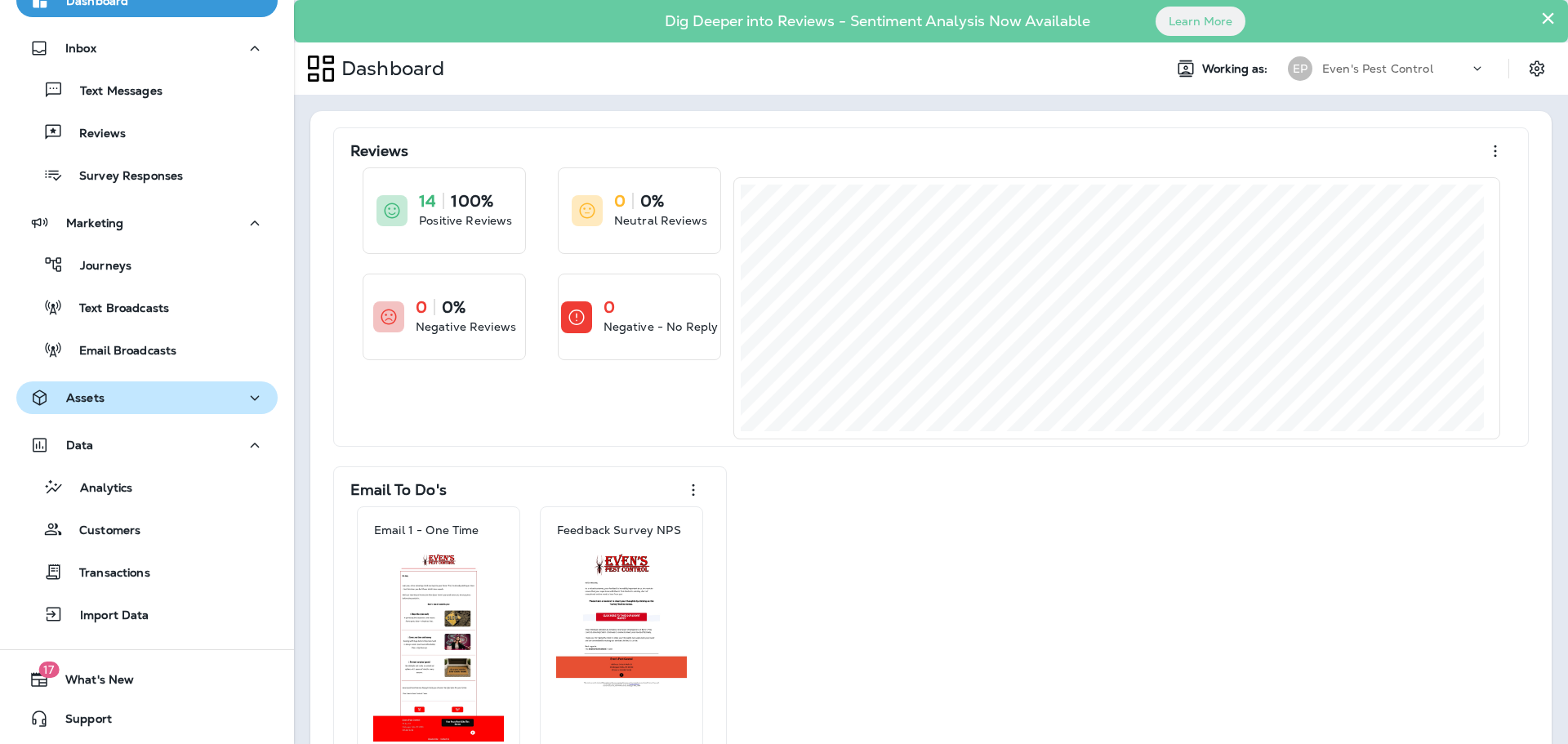
click at [148, 397] on div "Assets" at bounding box center [147, 398] width 235 height 20
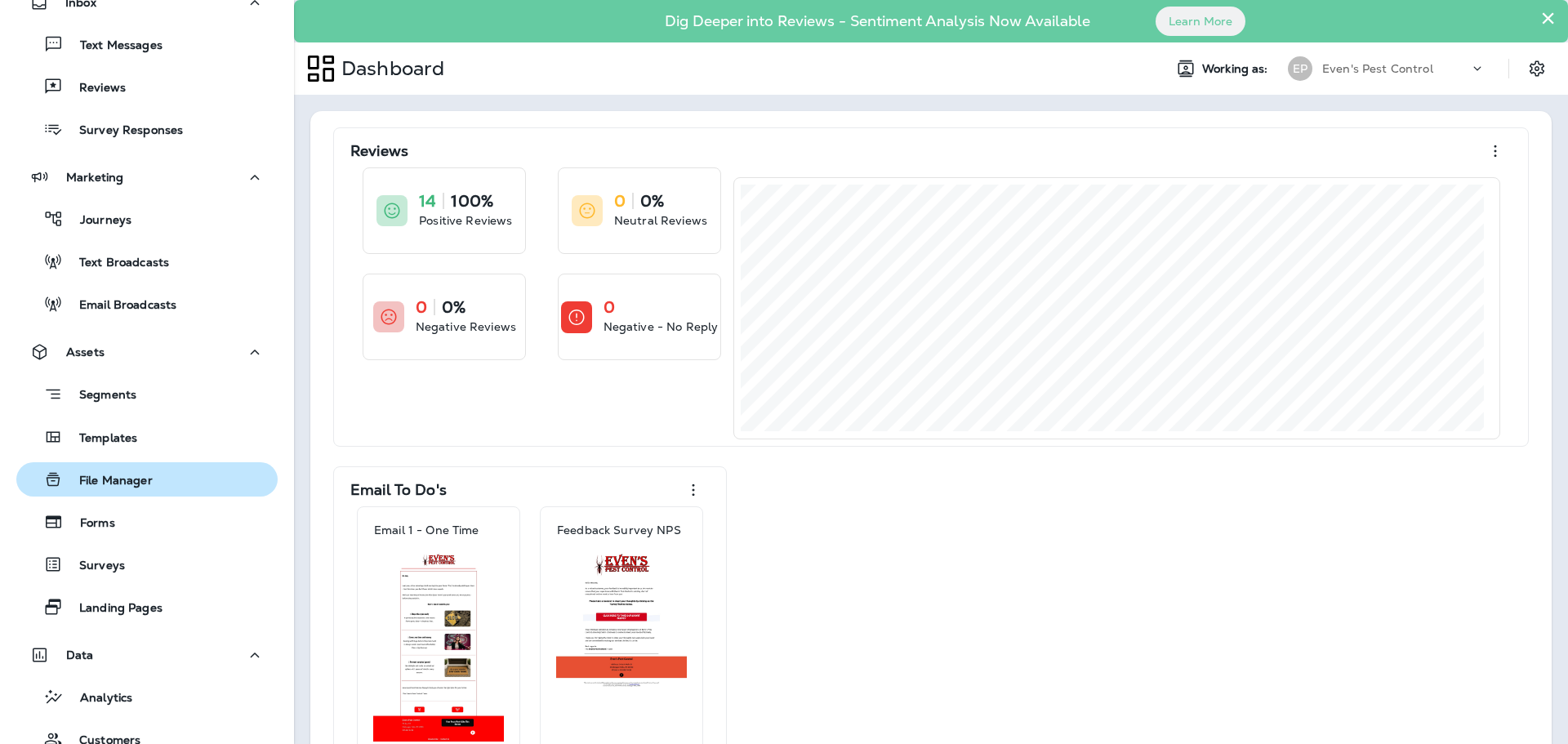
scroll to position [245, 0]
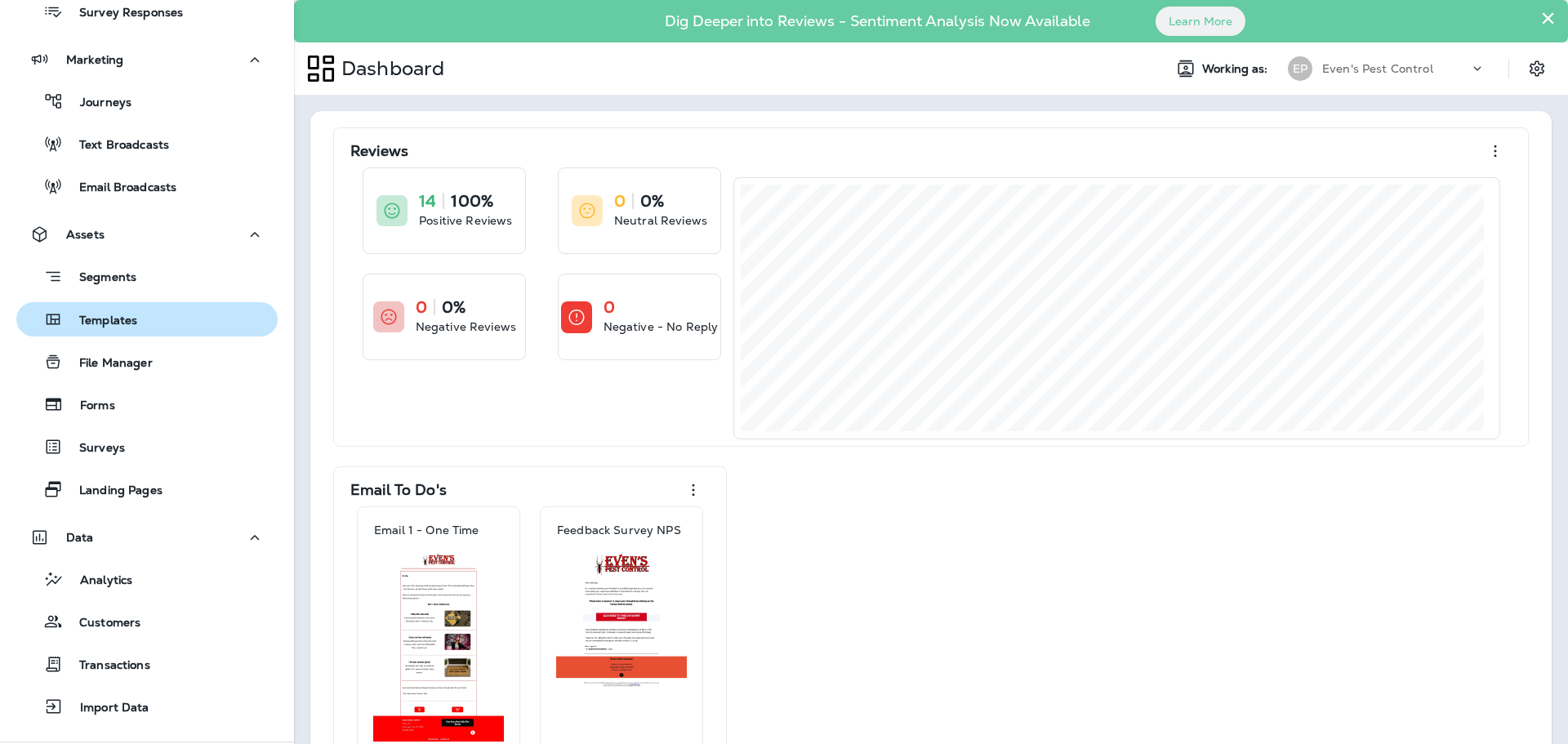
click at [143, 330] on div "Templates" at bounding box center [146, 319] width 248 height 24
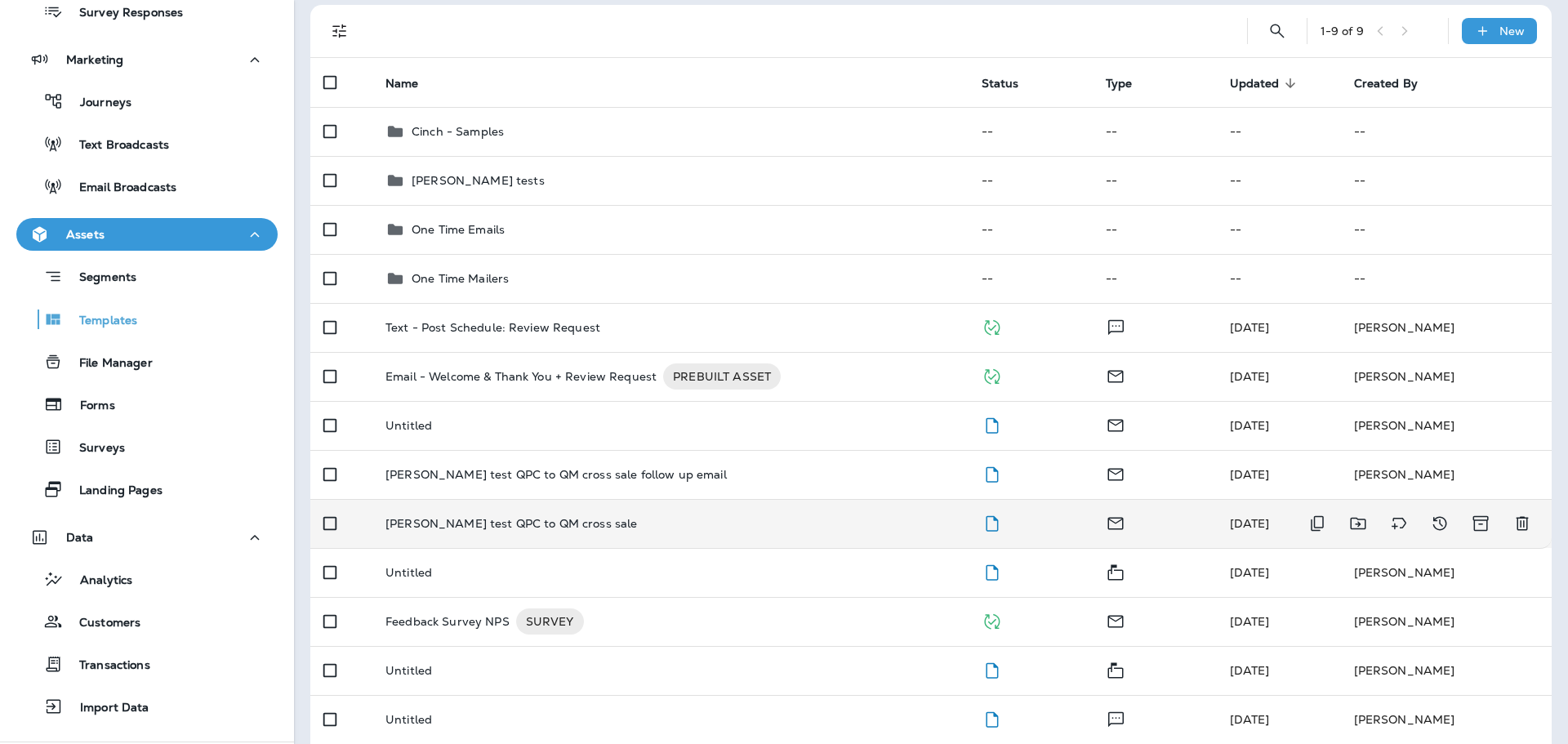
scroll to position [163, 0]
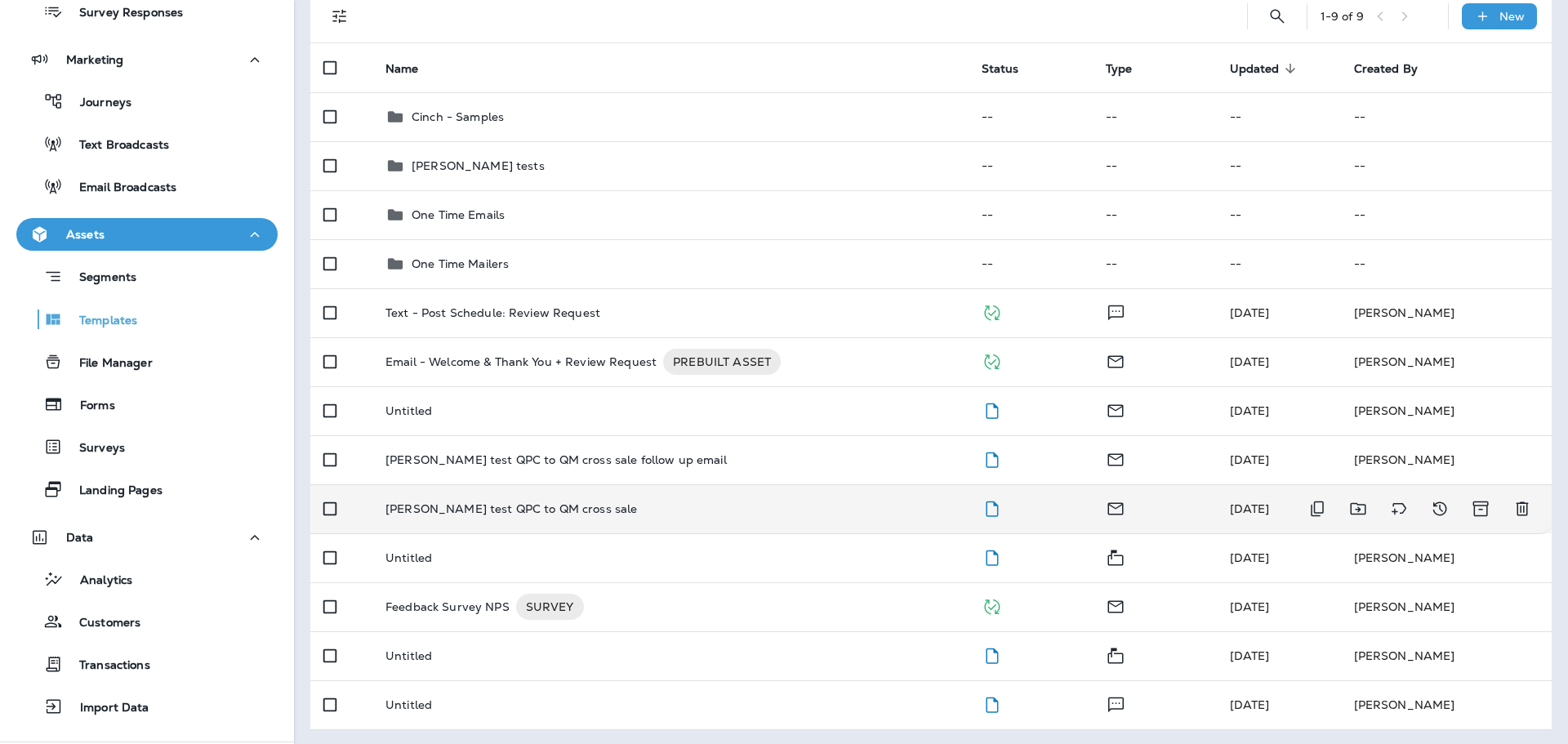
click at [408, 509] on p "[PERSON_NAME] test QPC to QM cross sale" at bounding box center [511, 509] width 251 height 13
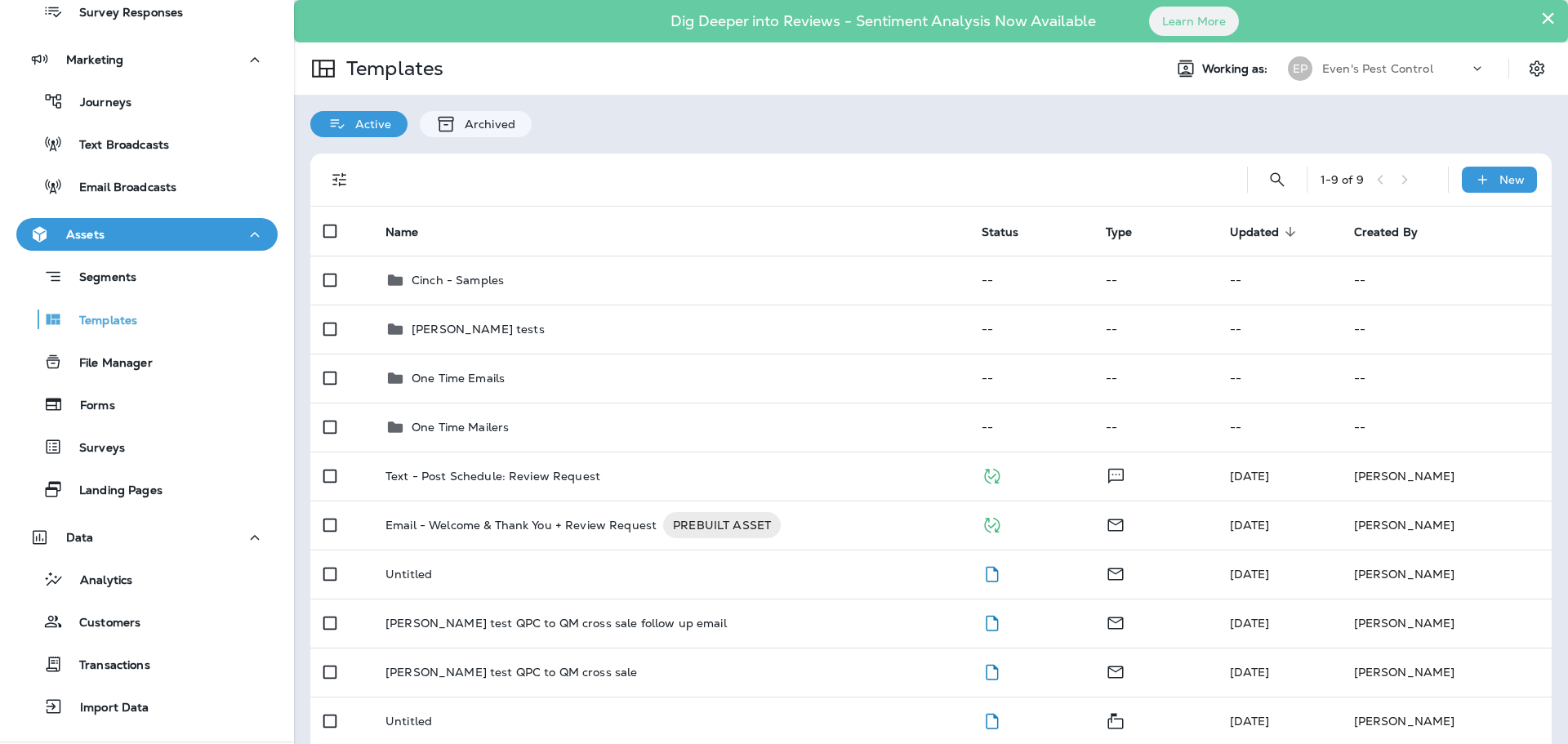
scroll to position [81, 0]
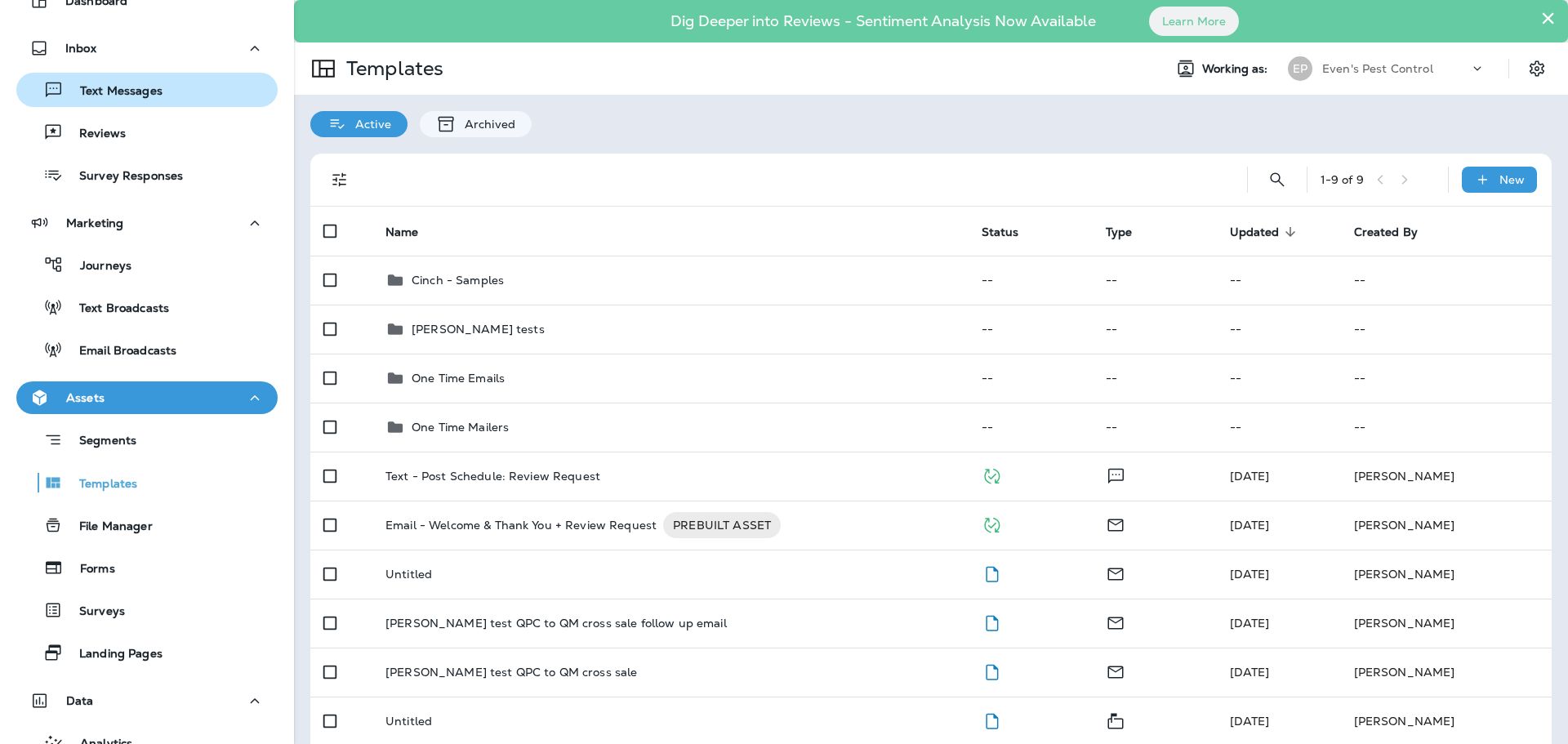
click at [168, 96] on div "Text Messages" at bounding box center [146, 89] width 248 height 24
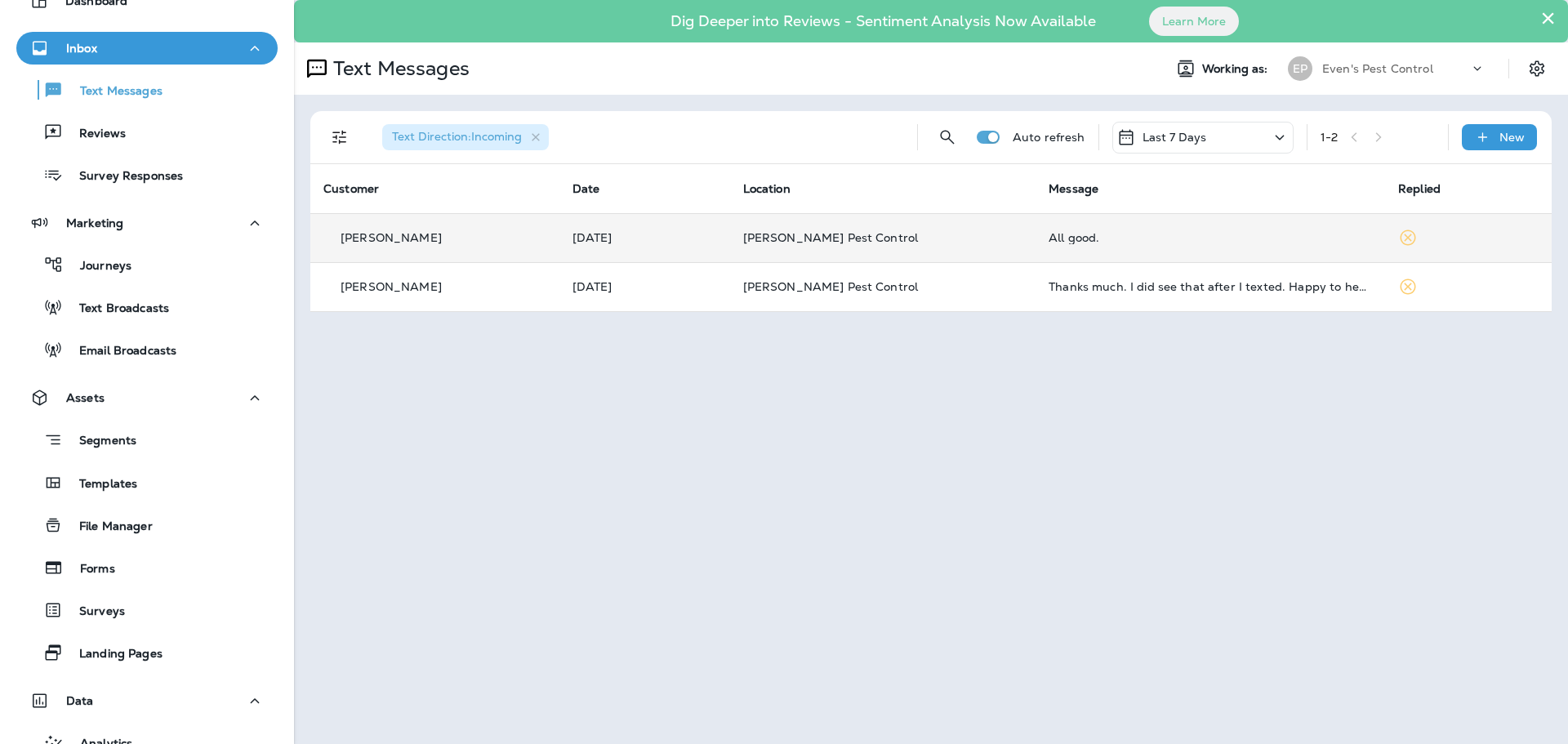
click at [393, 247] on td "Barry Cohen" at bounding box center [434, 238] width 249 height 49
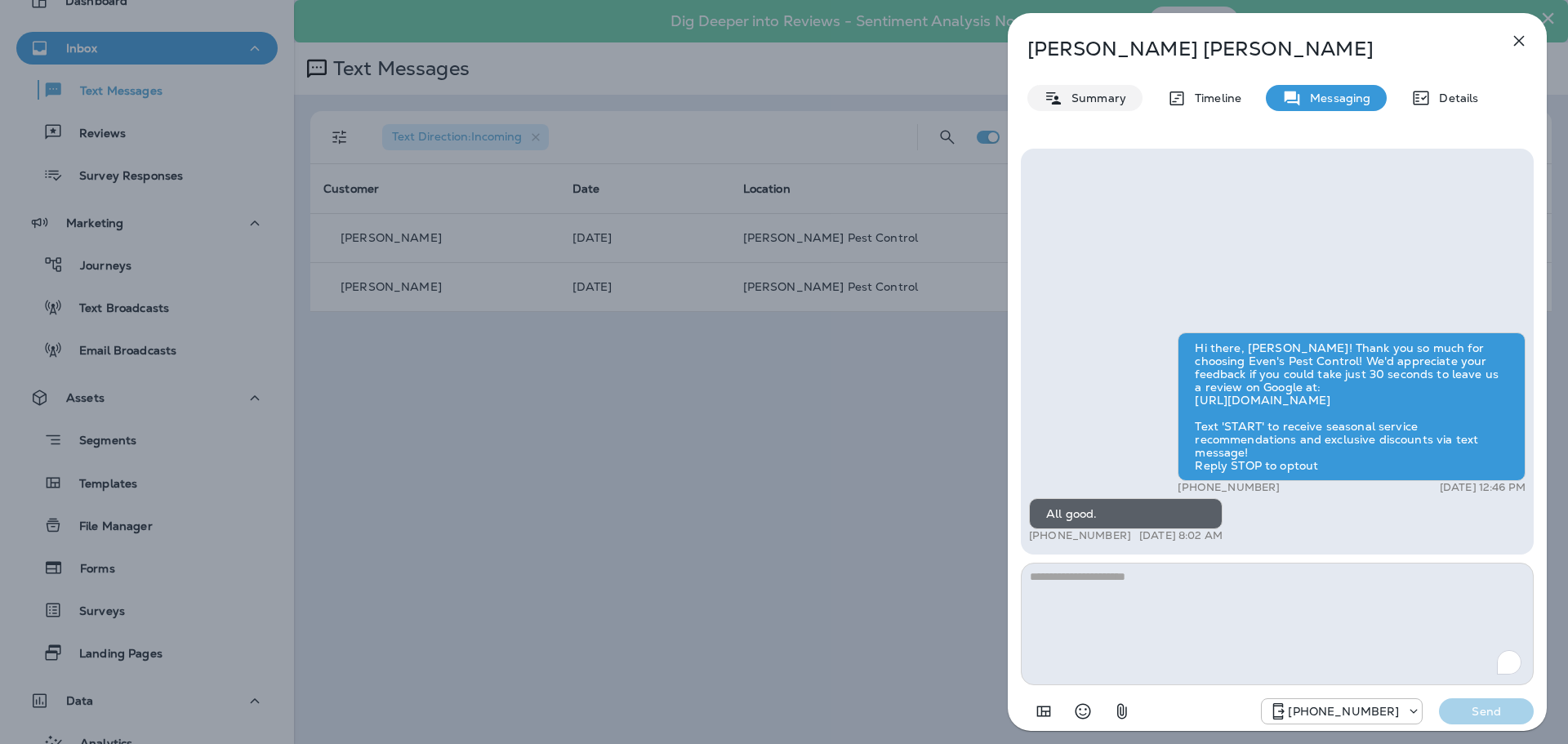
click at [1110, 99] on p "Summary" at bounding box center [1094, 98] width 63 height 13
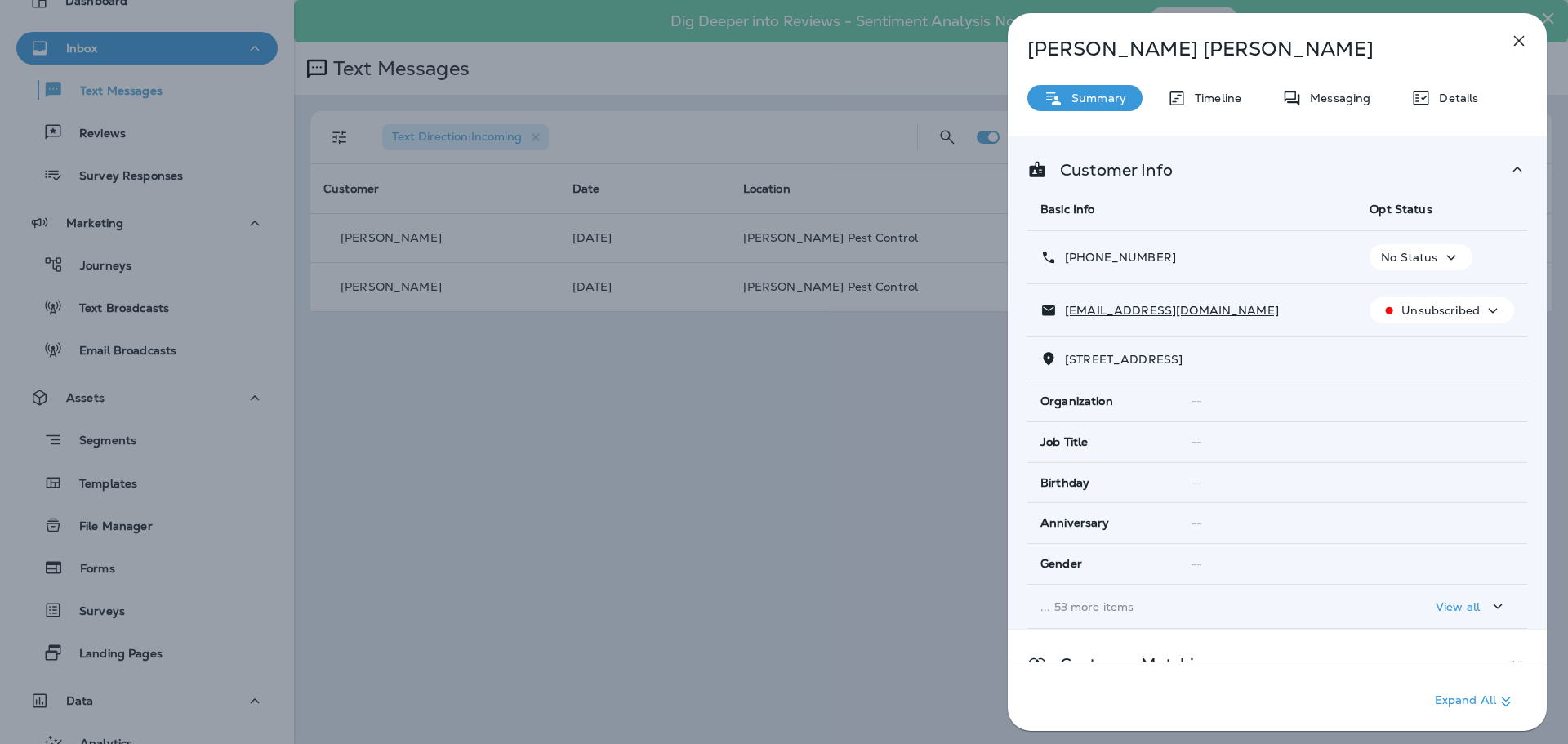
click at [1430, 253] on div "No Status" at bounding box center [1421, 257] width 89 height 20
click at [1420, 299] on p "Opt out" at bounding box center [1408, 297] width 44 height 13
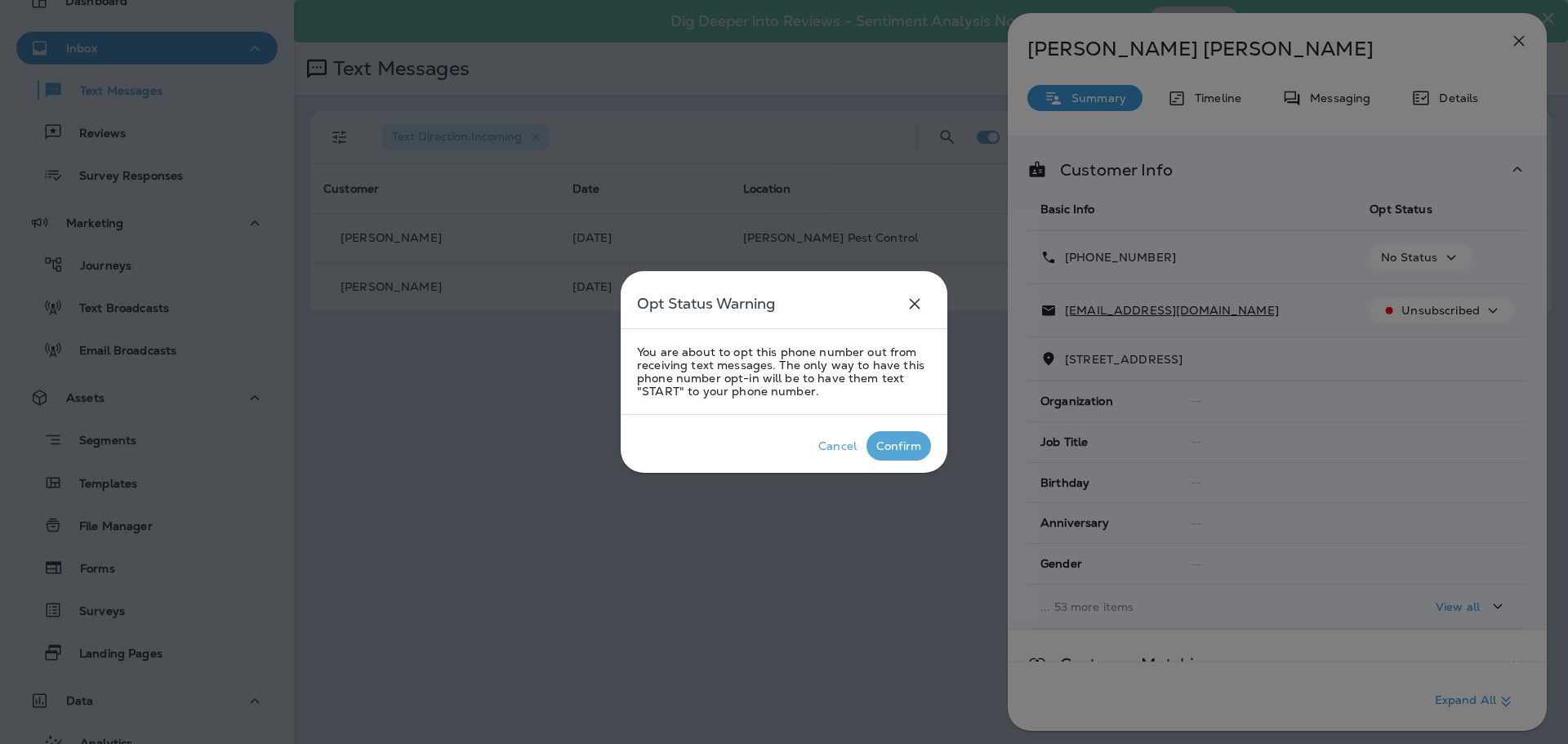
click at [902, 448] on div "Confirm" at bounding box center [898, 446] width 45 height 13
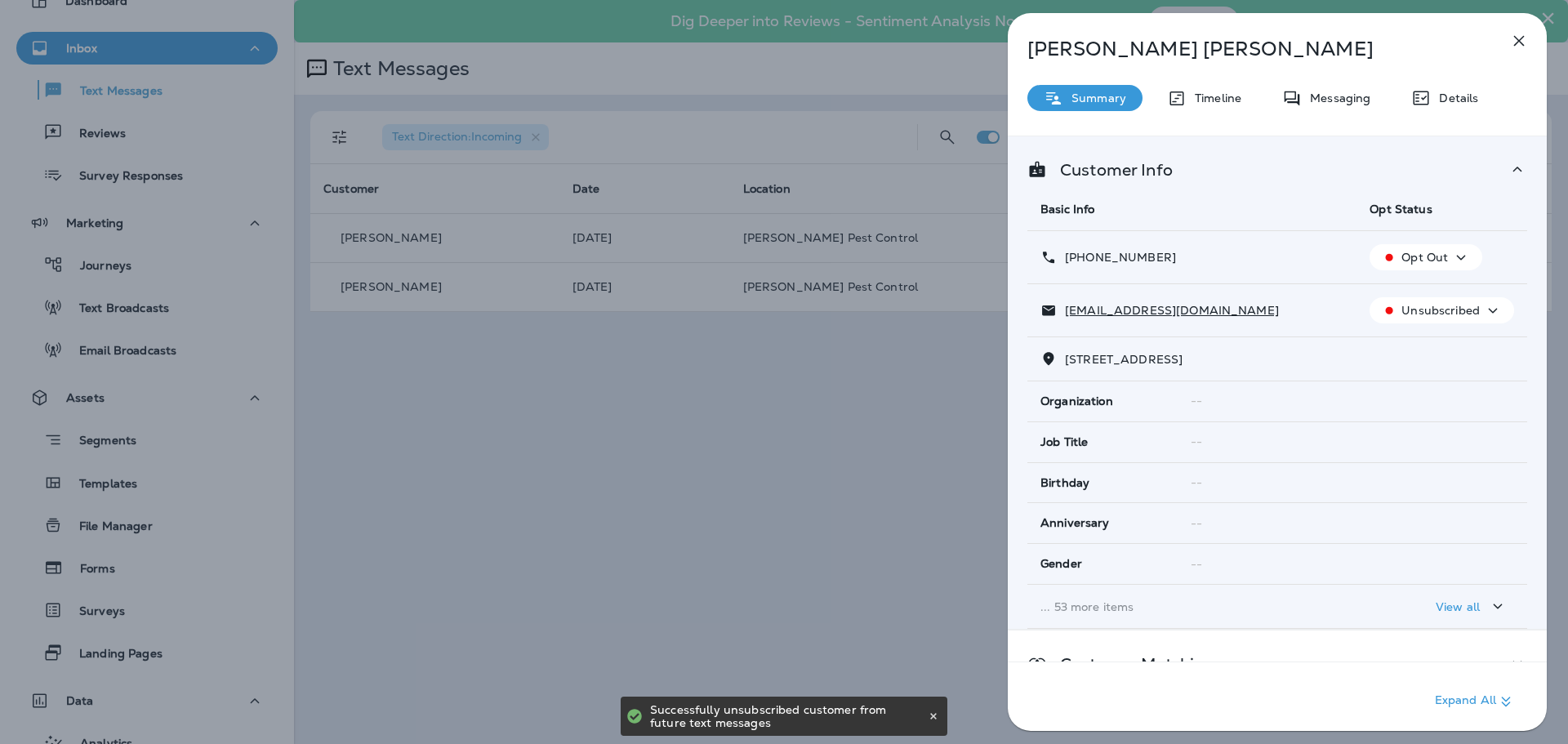
click at [1529, 45] on button "button" at bounding box center [1518, 40] width 33 height 33
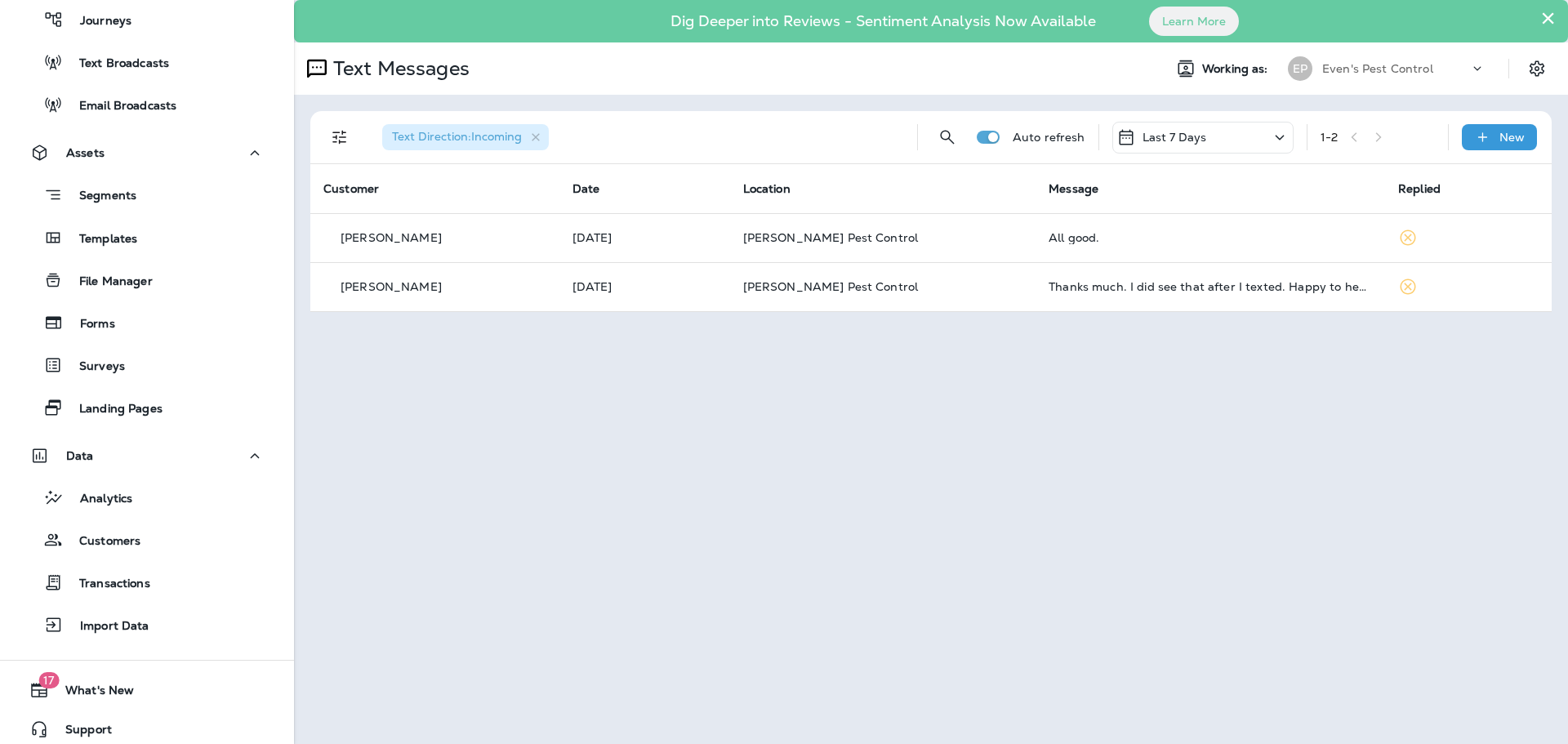
scroll to position [336, 0]
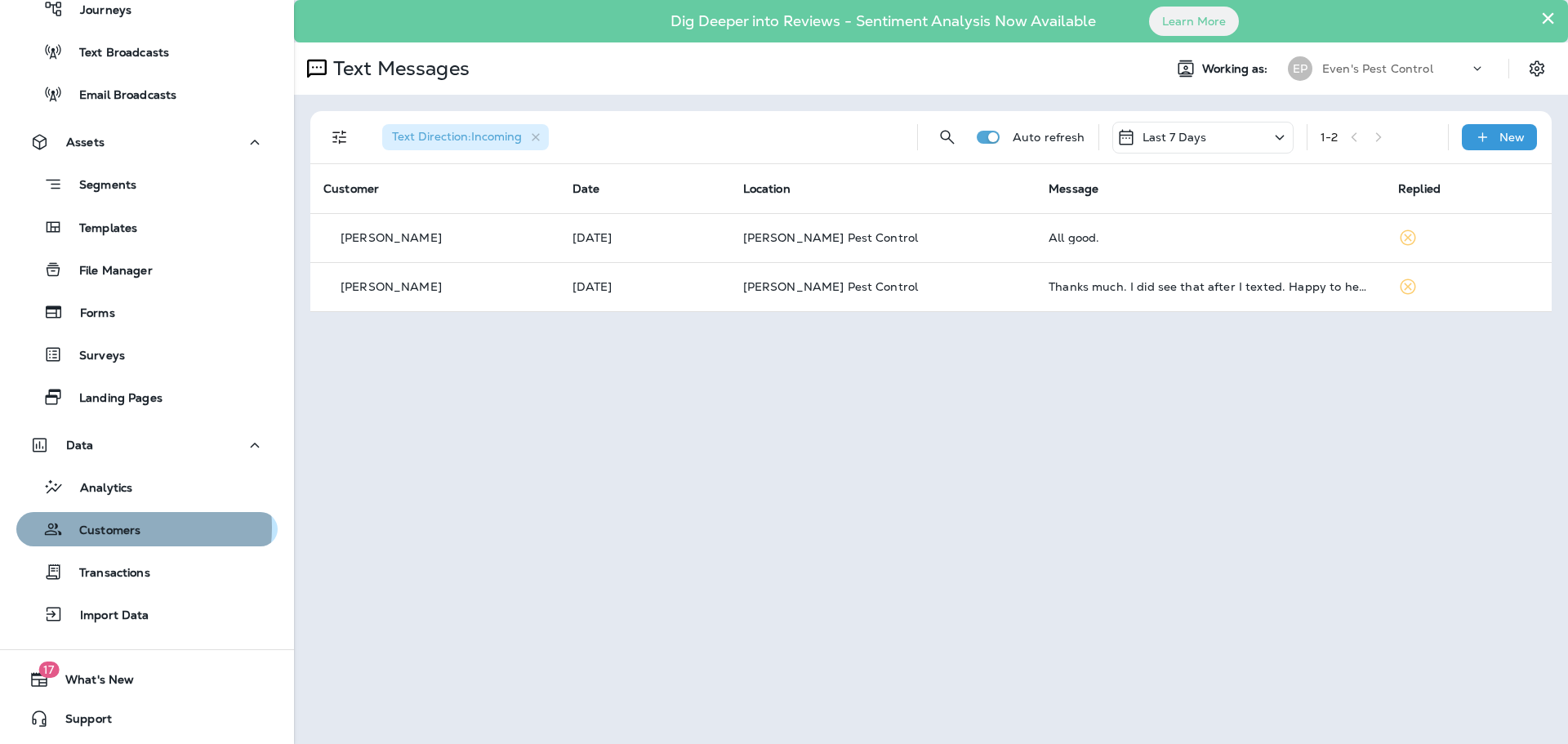
click at [120, 528] on p "Customers" at bounding box center [102, 531] width 77 height 15
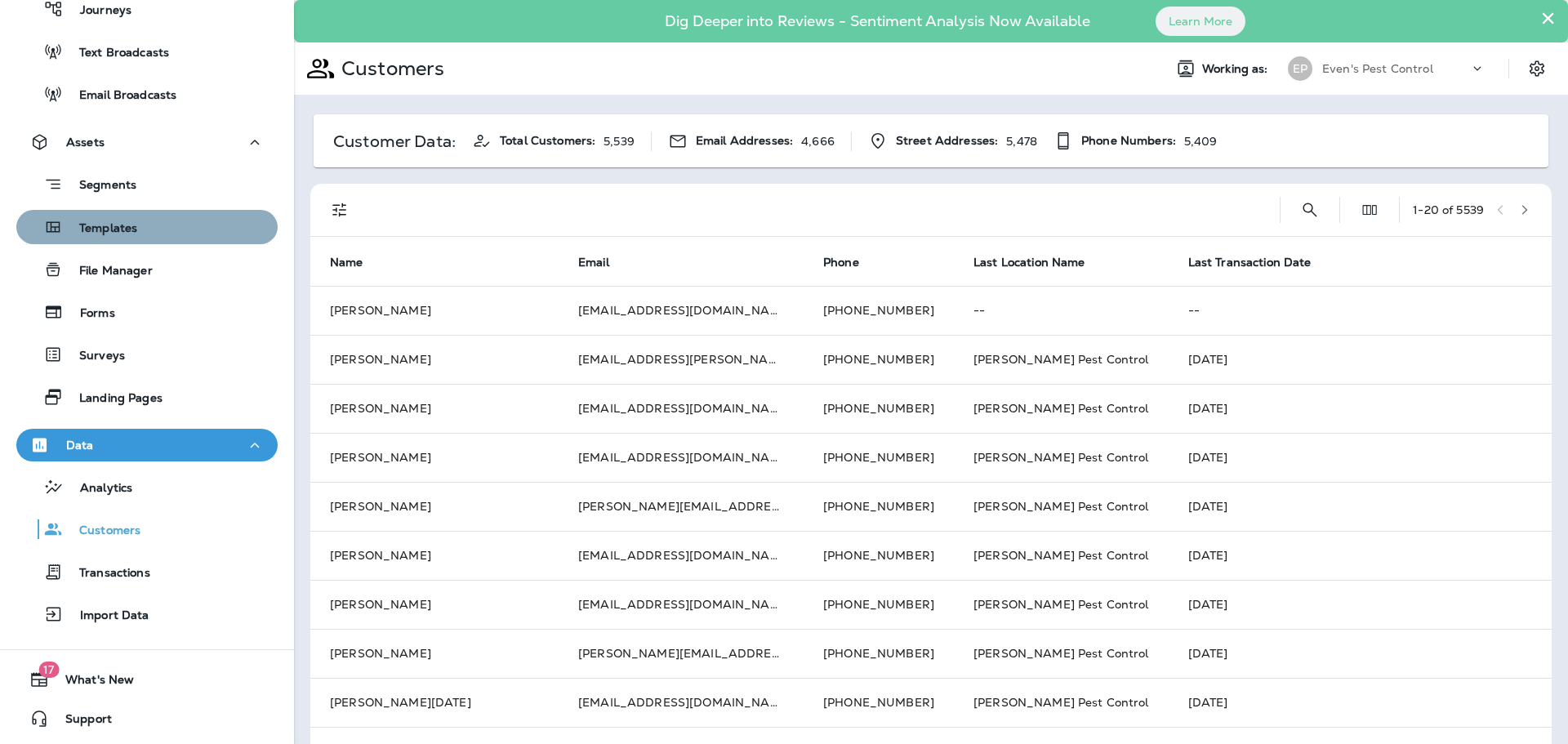
click at [209, 230] on div "Templates" at bounding box center [146, 227] width 248 height 24
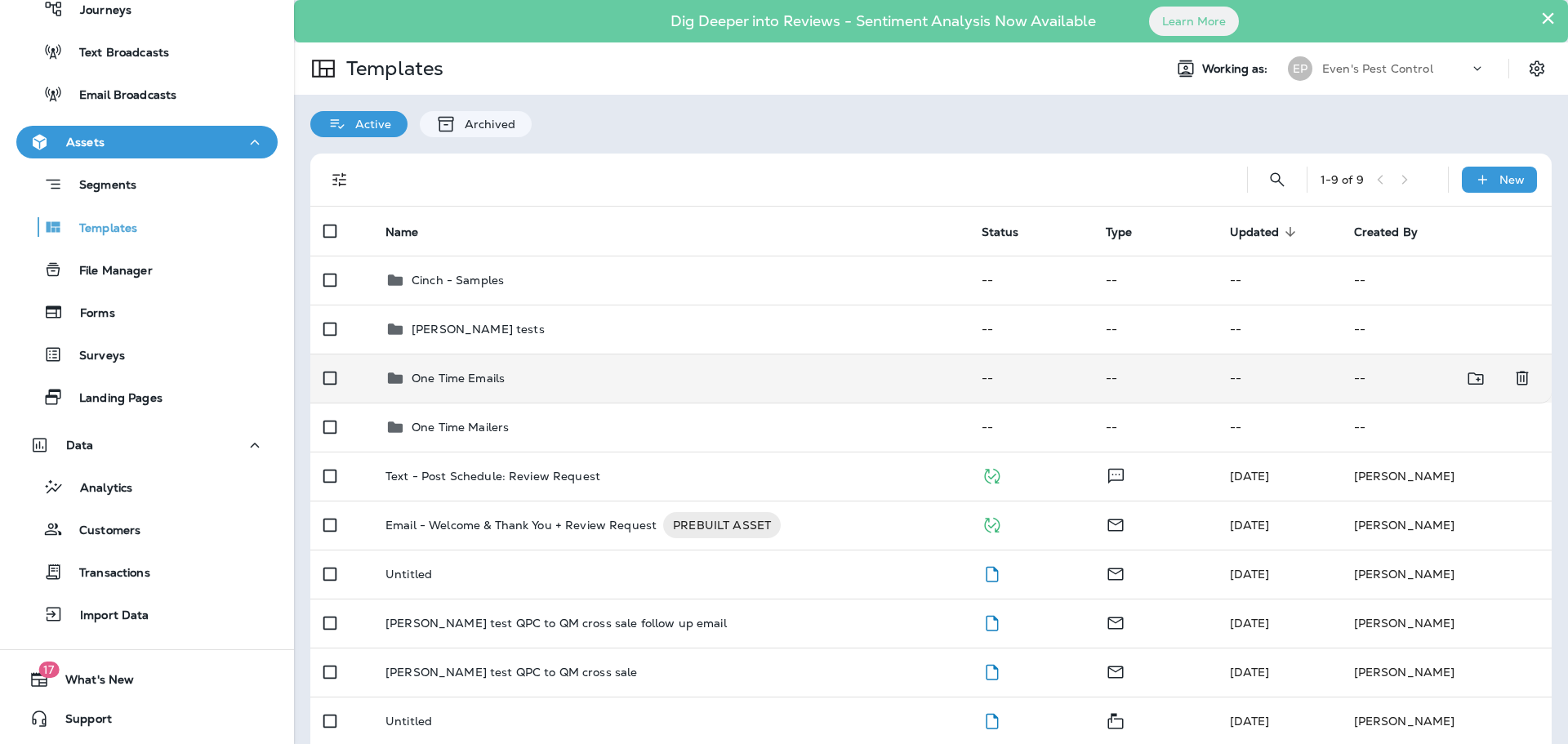
click at [568, 377] on div "One Time Emails" at bounding box center [671, 377] width 570 height 19
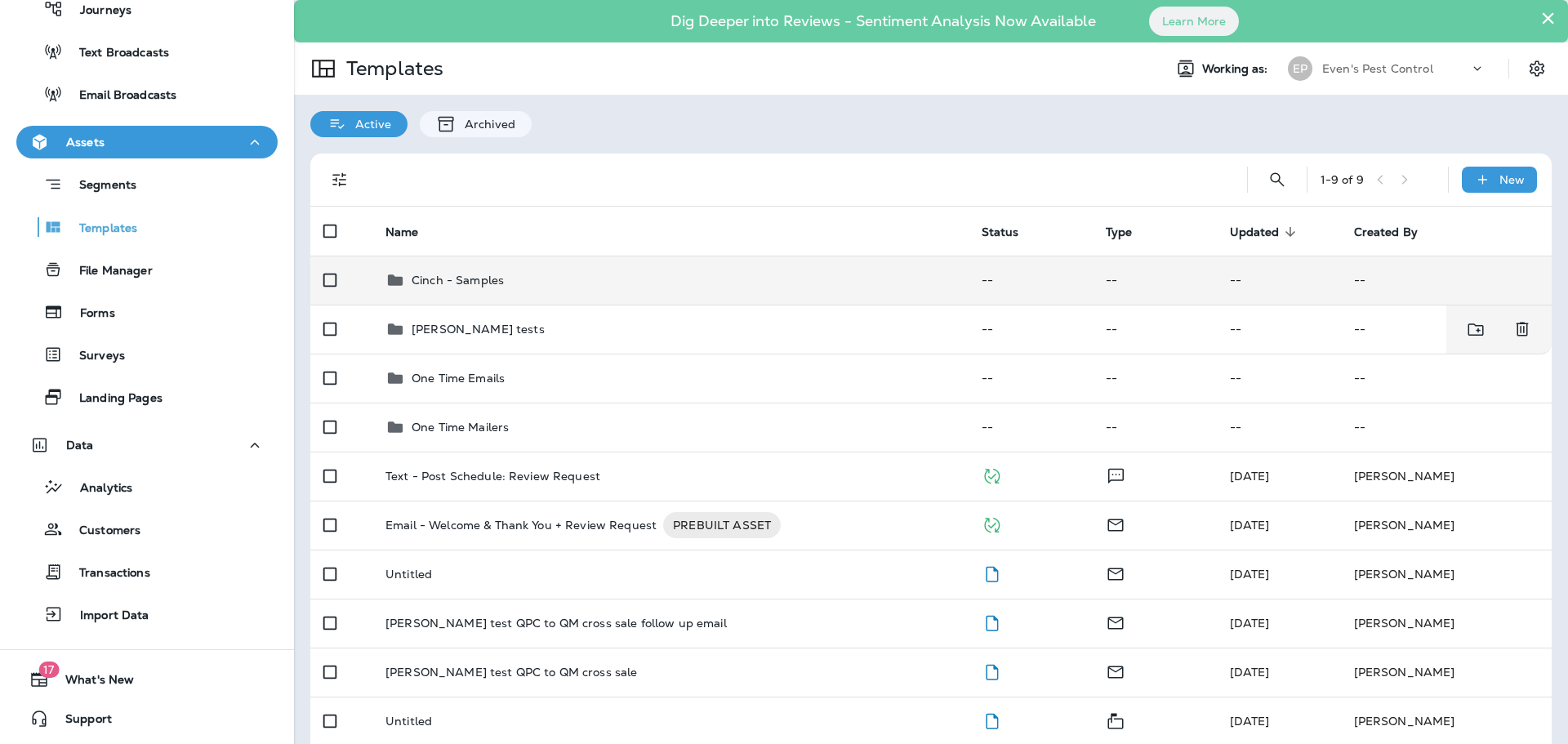
click at [560, 291] on td "Cinch - Samples" at bounding box center [671, 280] width 597 height 49
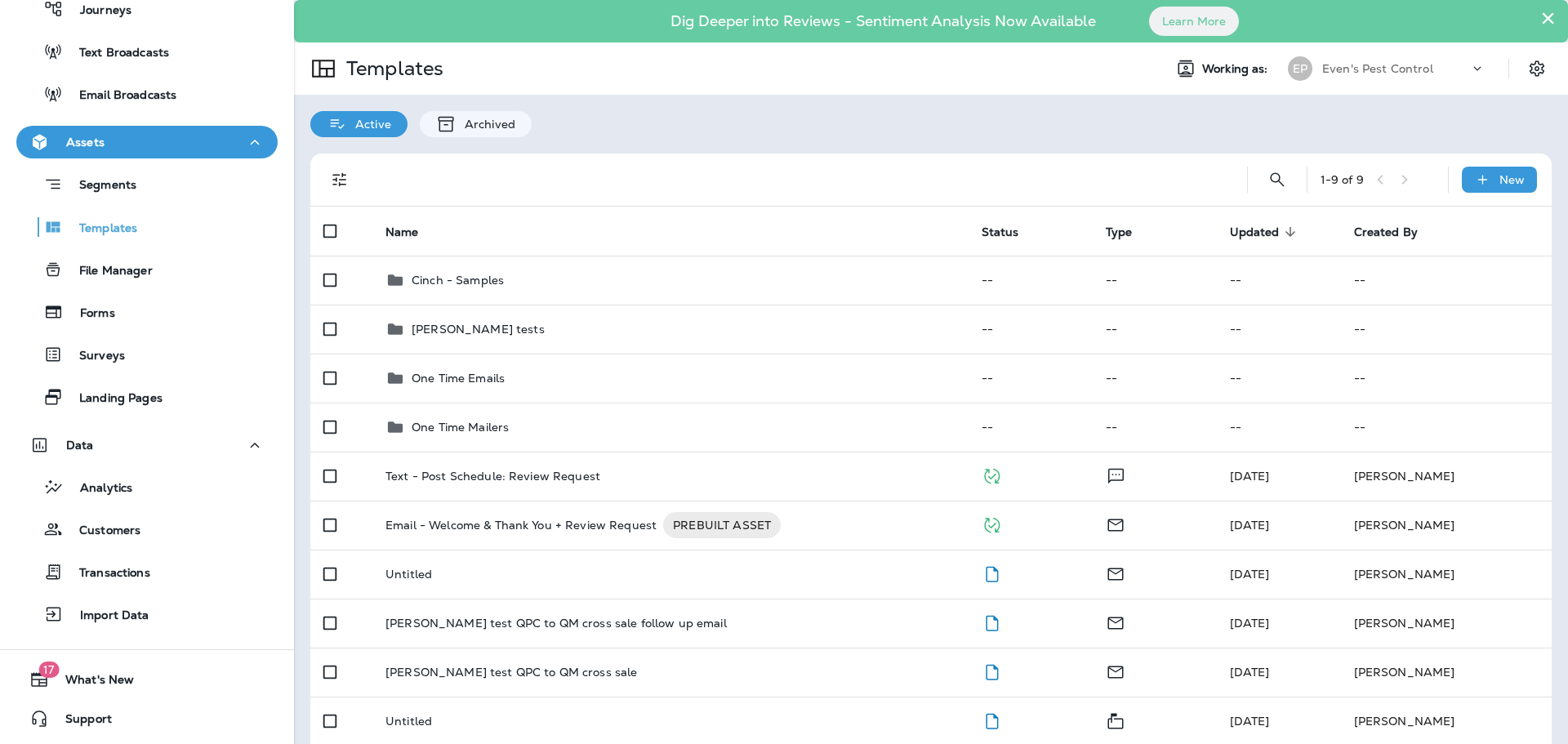
click at [168, 141] on div "Assets" at bounding box center [147, 142] width 235 height 20
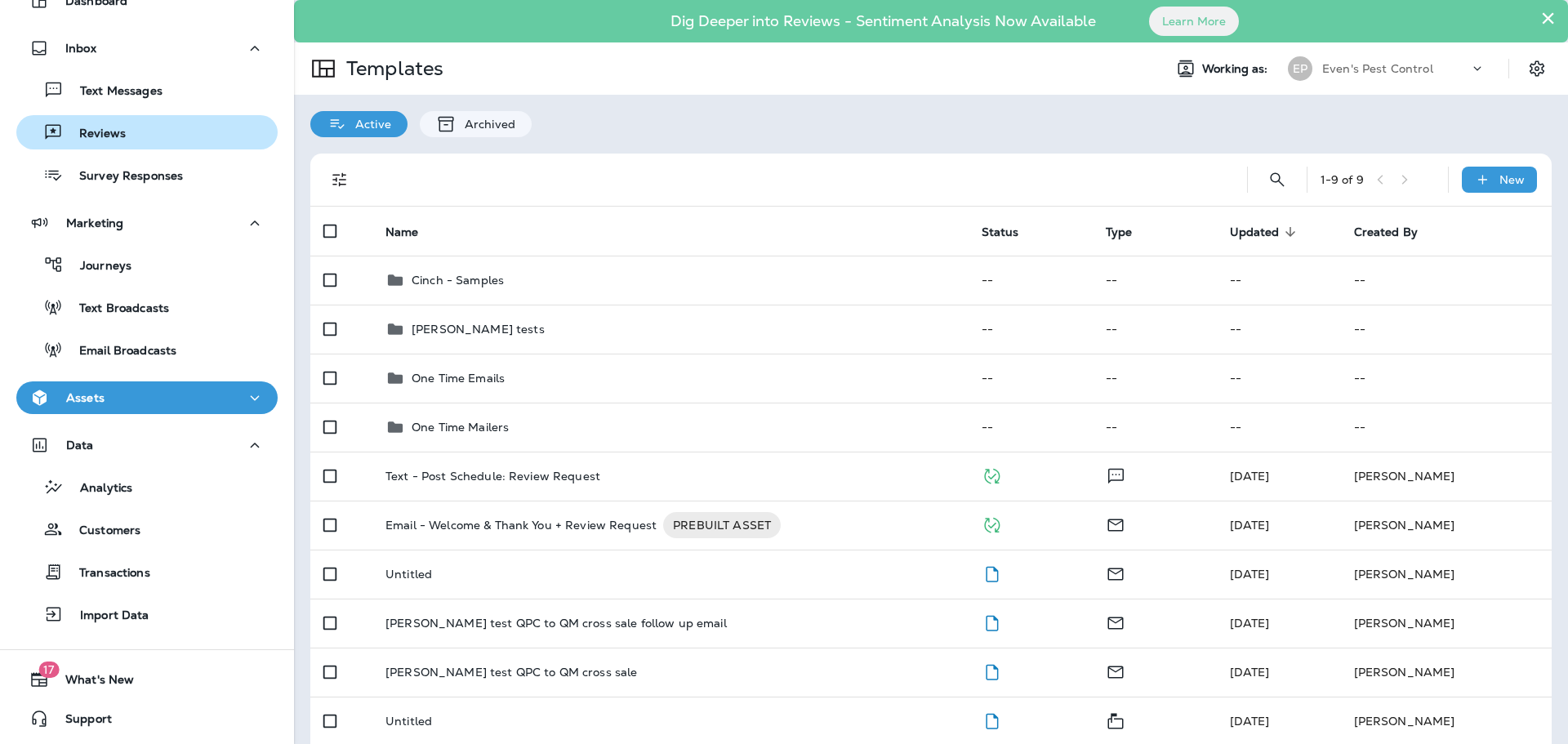
scroll to position [81, 0]
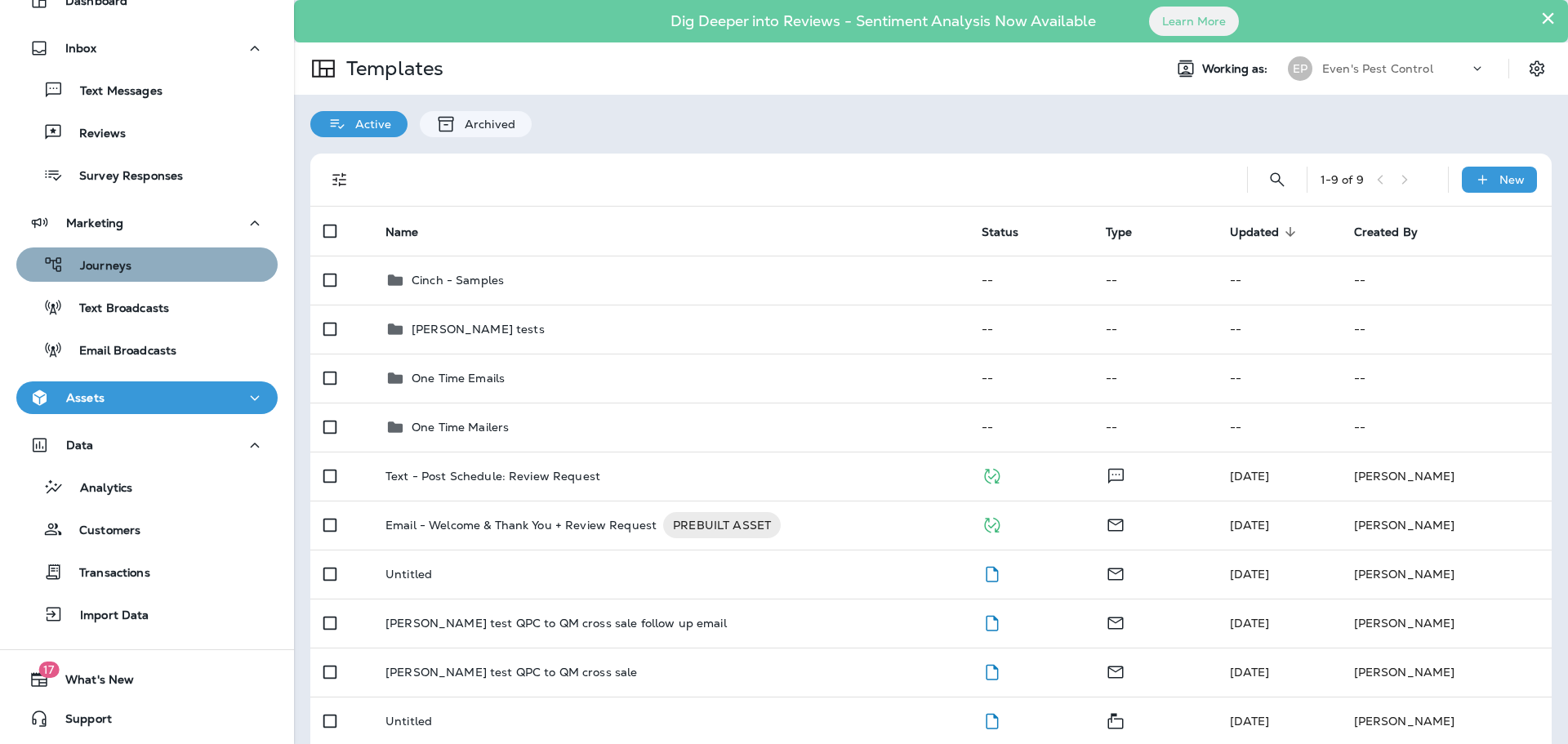
click at [164, 263] on div "Journeys" at bounding box center [146, 264] width 248 height 24
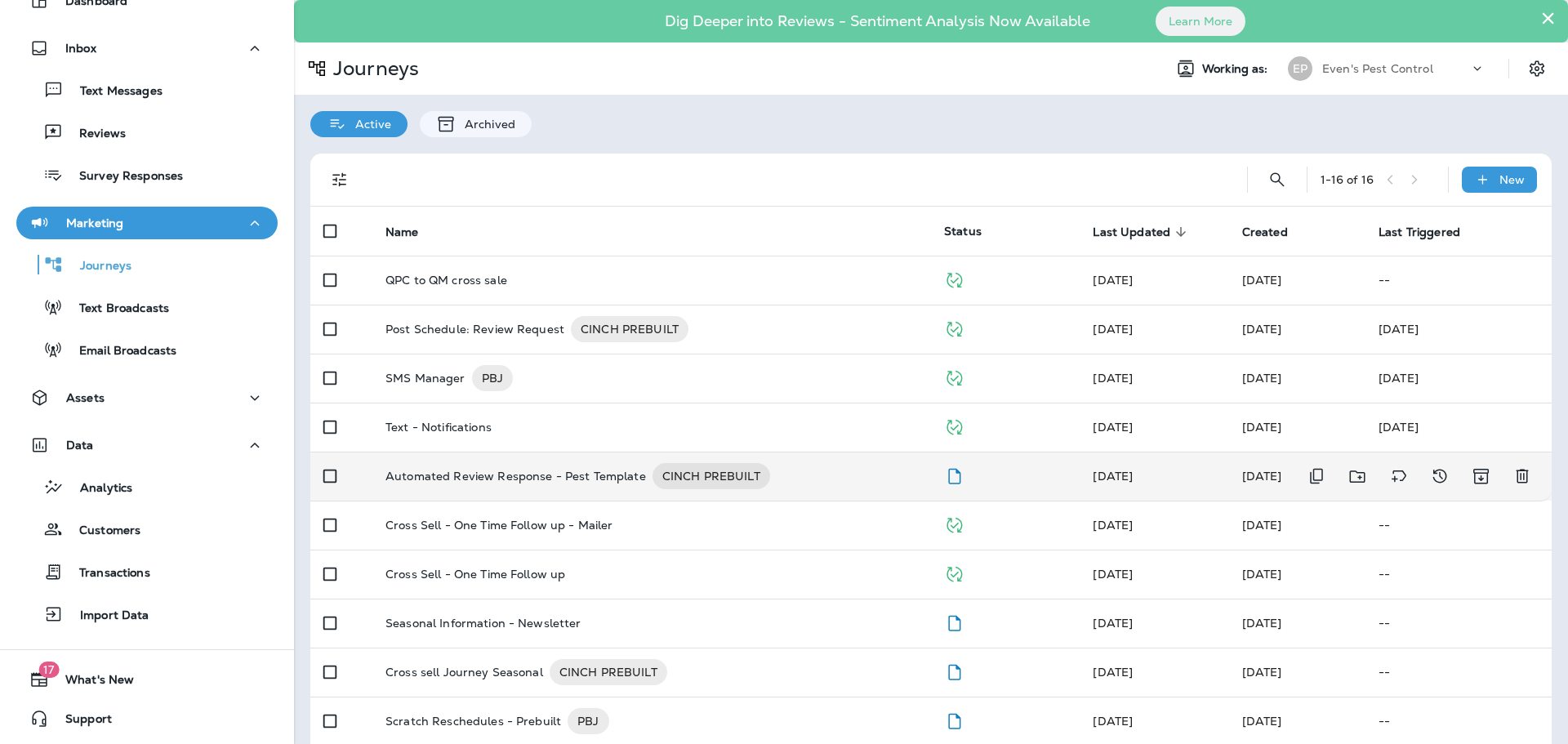
click at [492, 472] on p "Automated Review Response - Pest Template" at bounding box center [516, 476] width 260 height 26
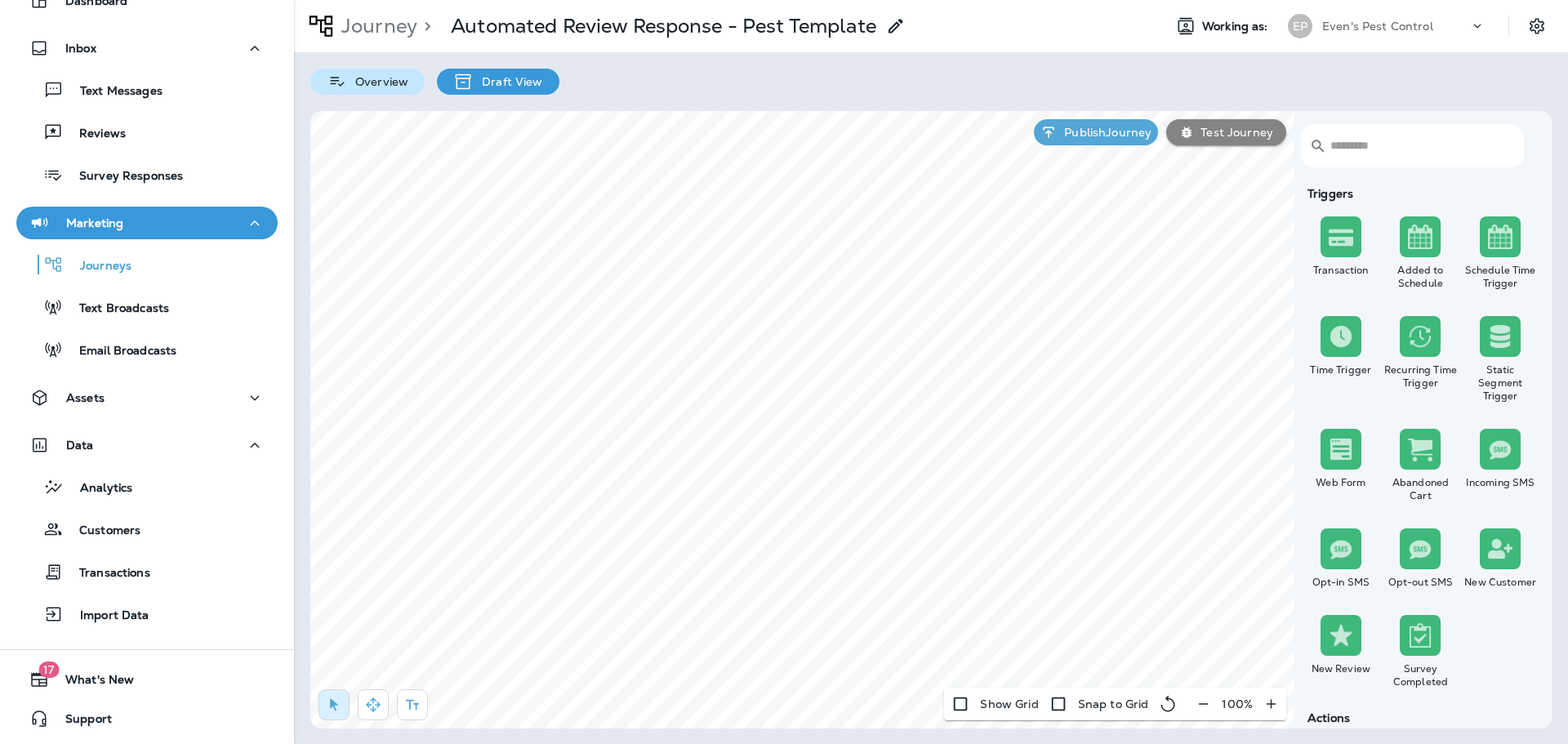
click at [370, 81] on p "Overview" at bounding box center [377, 82] width 61 height 13
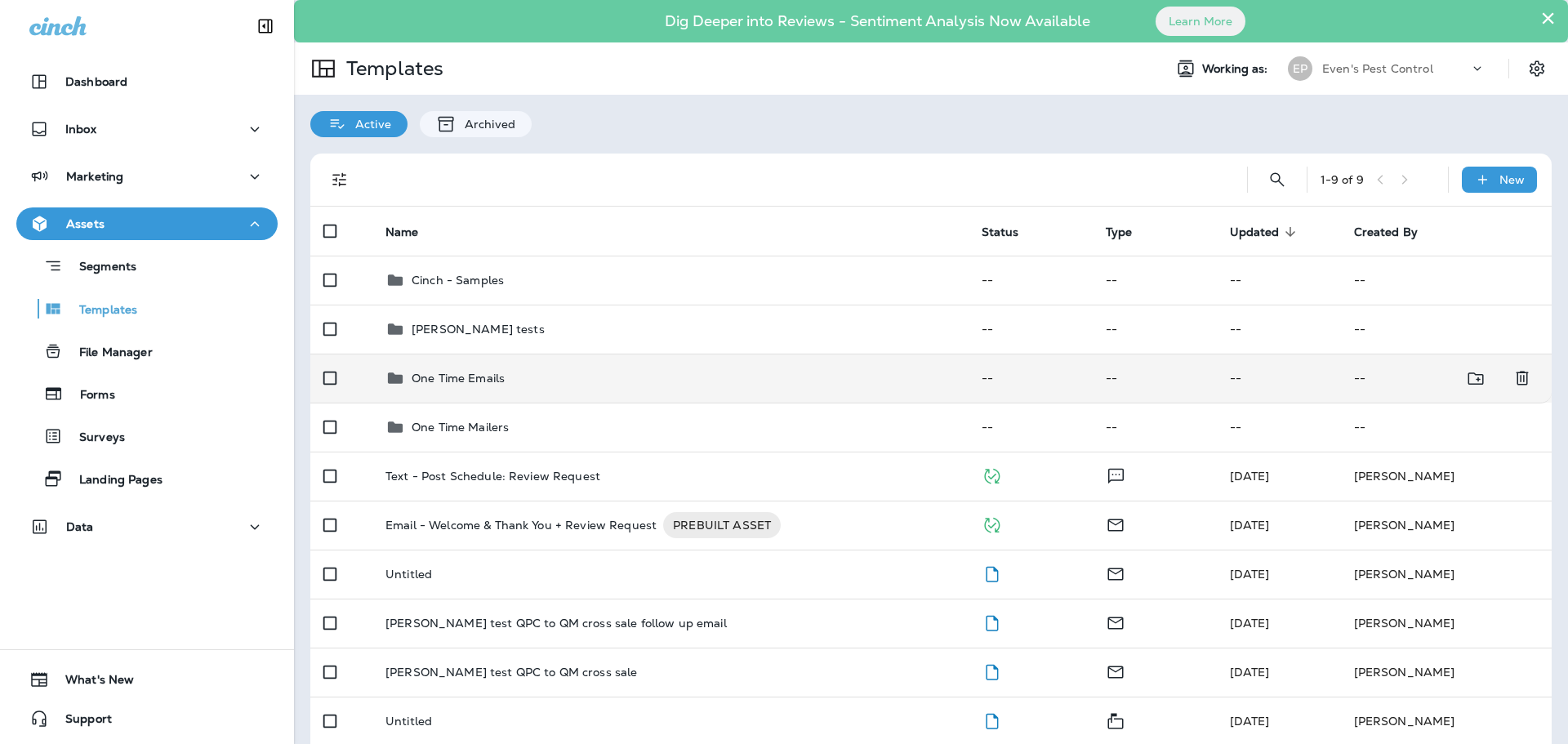
click at [451, 379] on p "One Time Emails" at bounding box center [458, 378] width 93 height 13
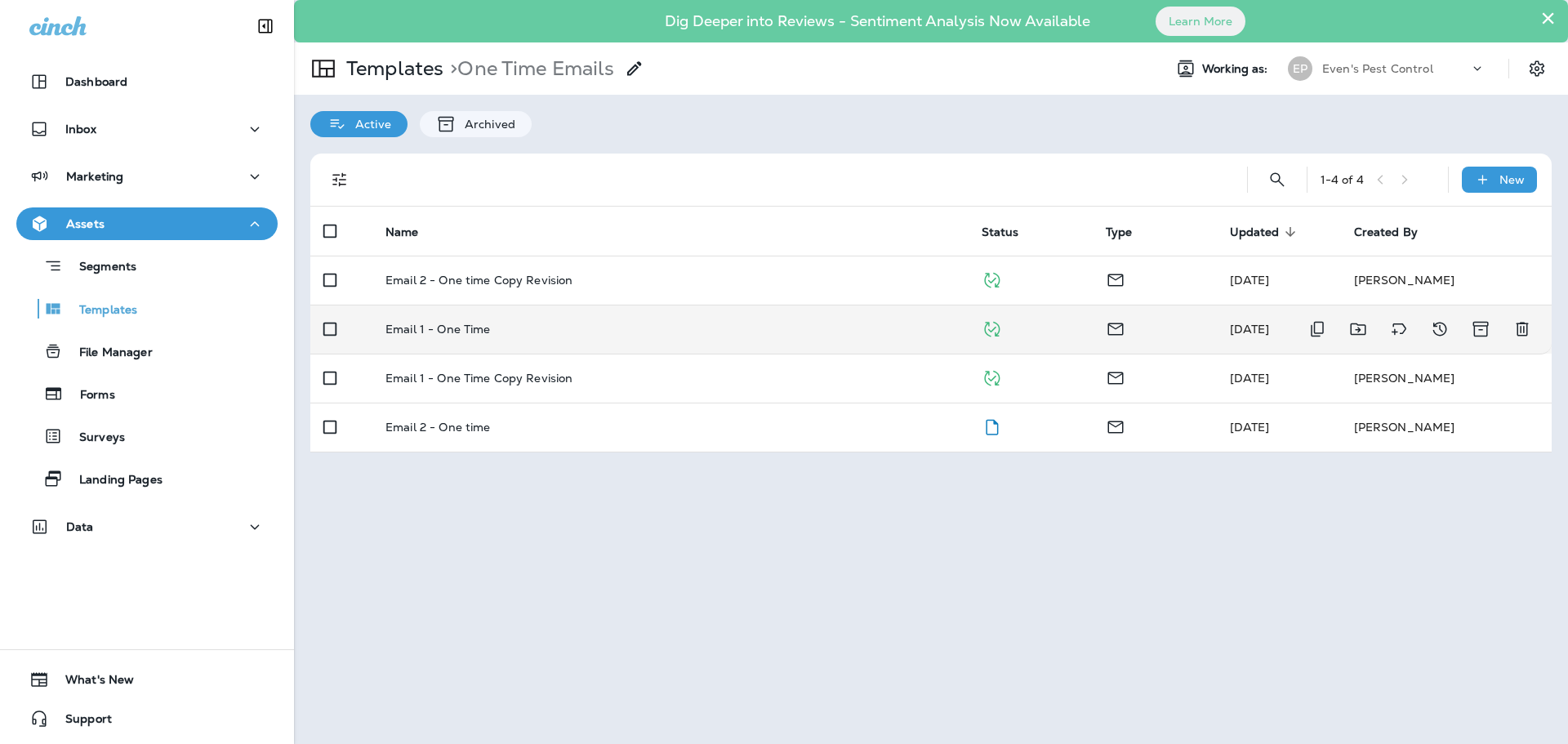
click at [450, 331] on p "Email 1 - One Time" at bounding box center [438, 330] width 105 height 13
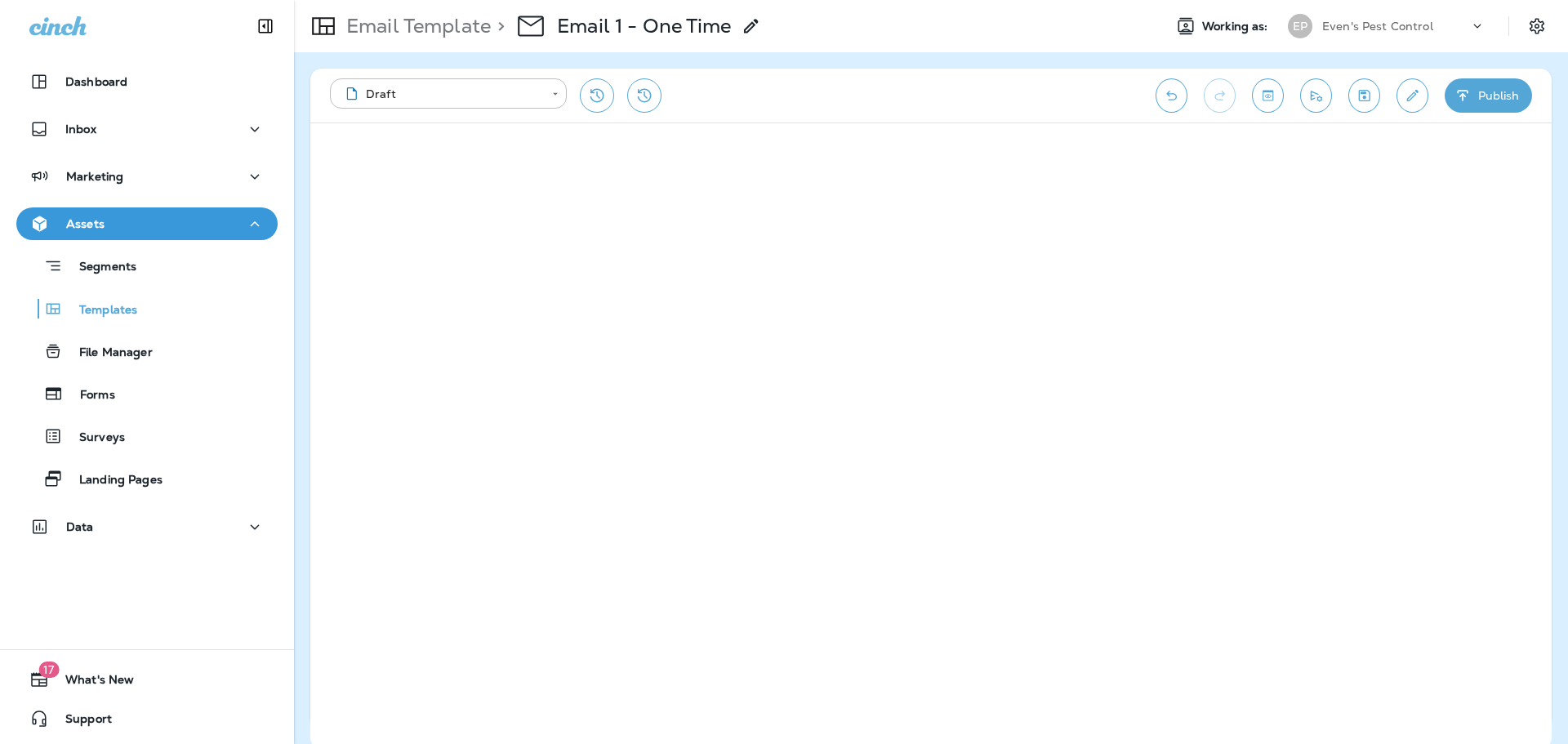
click at [1265, 102] on icon "Toggle preview" at bounding box center [1268, 95] width 17 height 16
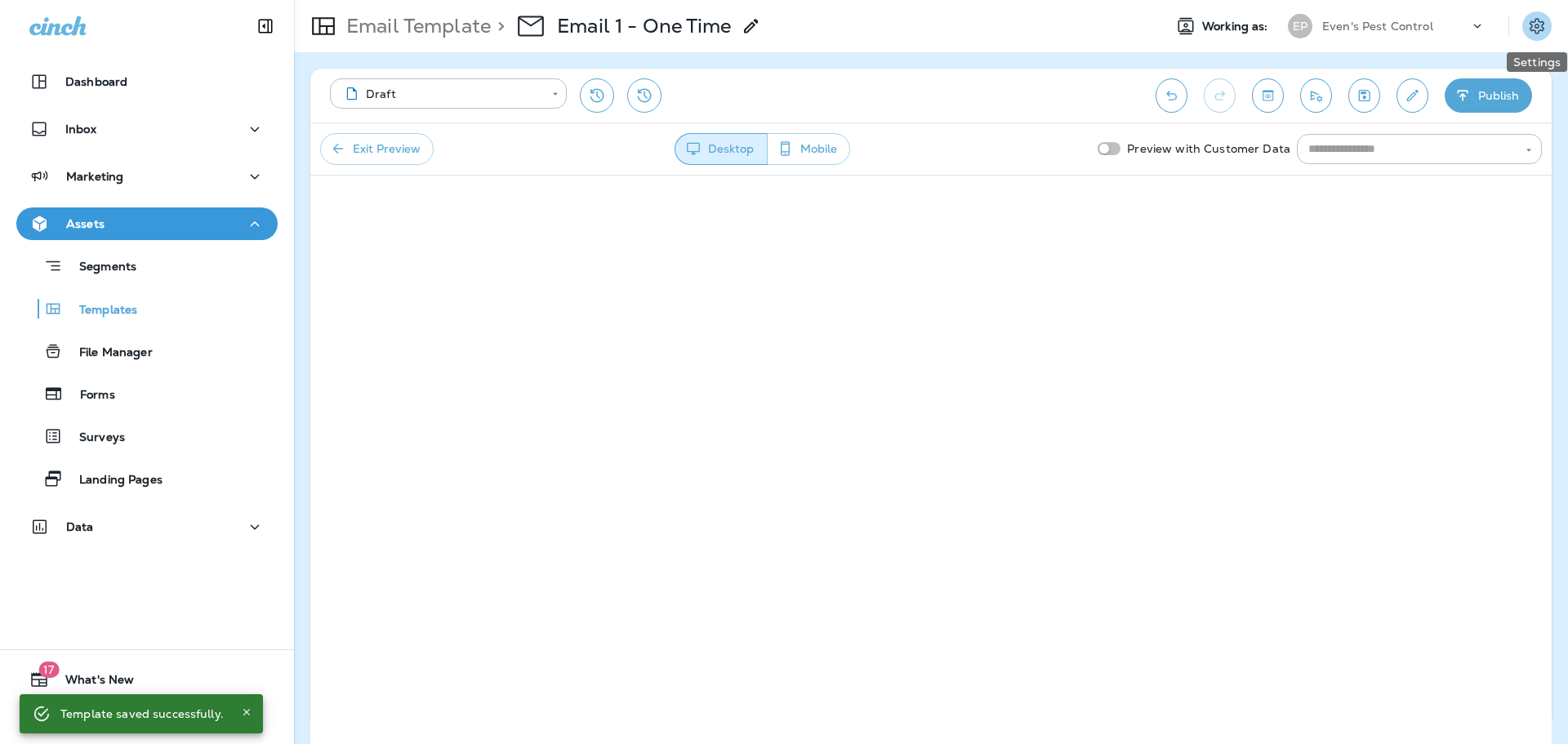
click at [1543, 29] on icon "Settings" at bounding box center [1536, 25] width 14 height 15
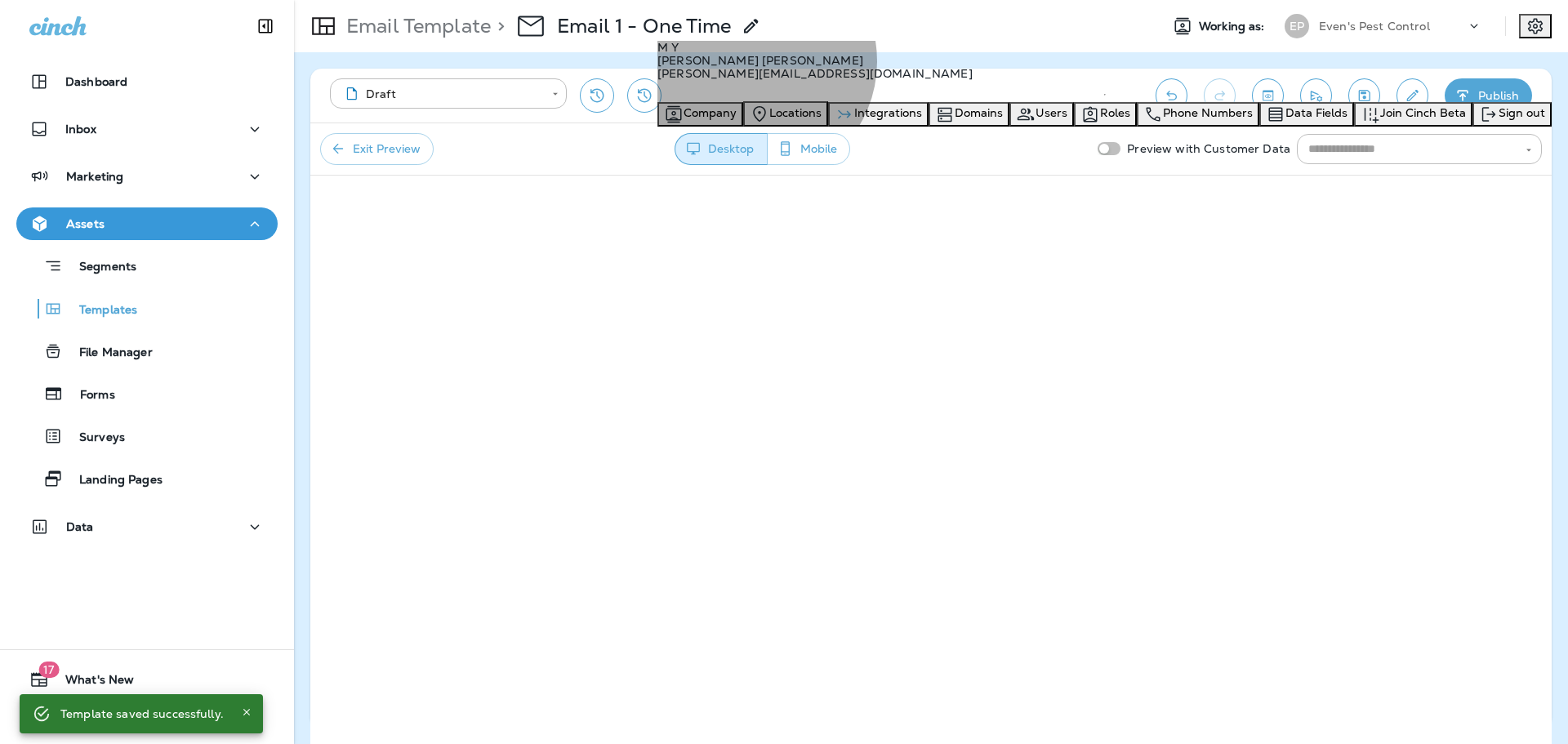
click at [922, 120] on span "Integrations" at bounding box center [888, 112] width 68 height 14
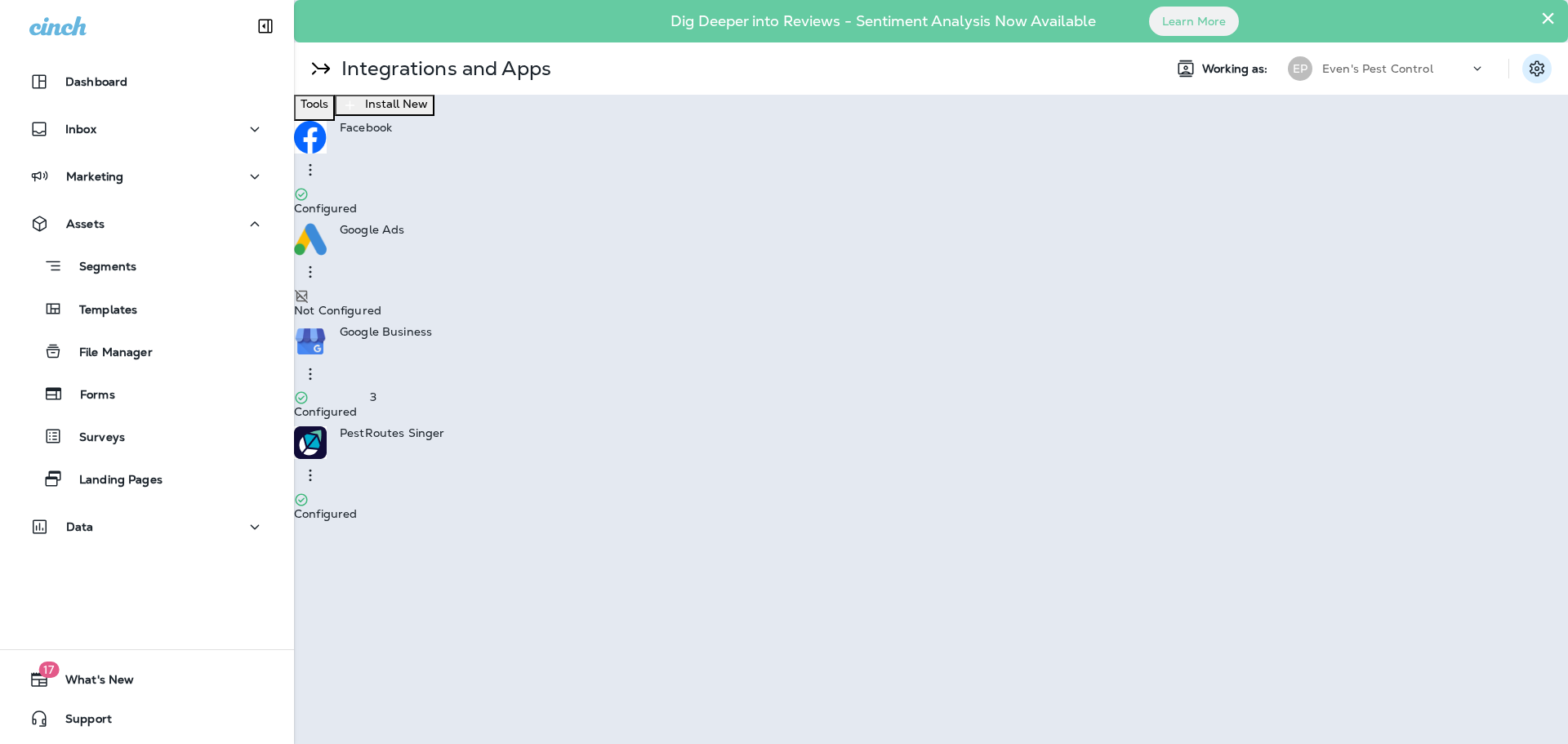
click at [1535, 66] on icon "Settings" at bounding box center [1536, 68] width 19 height 19
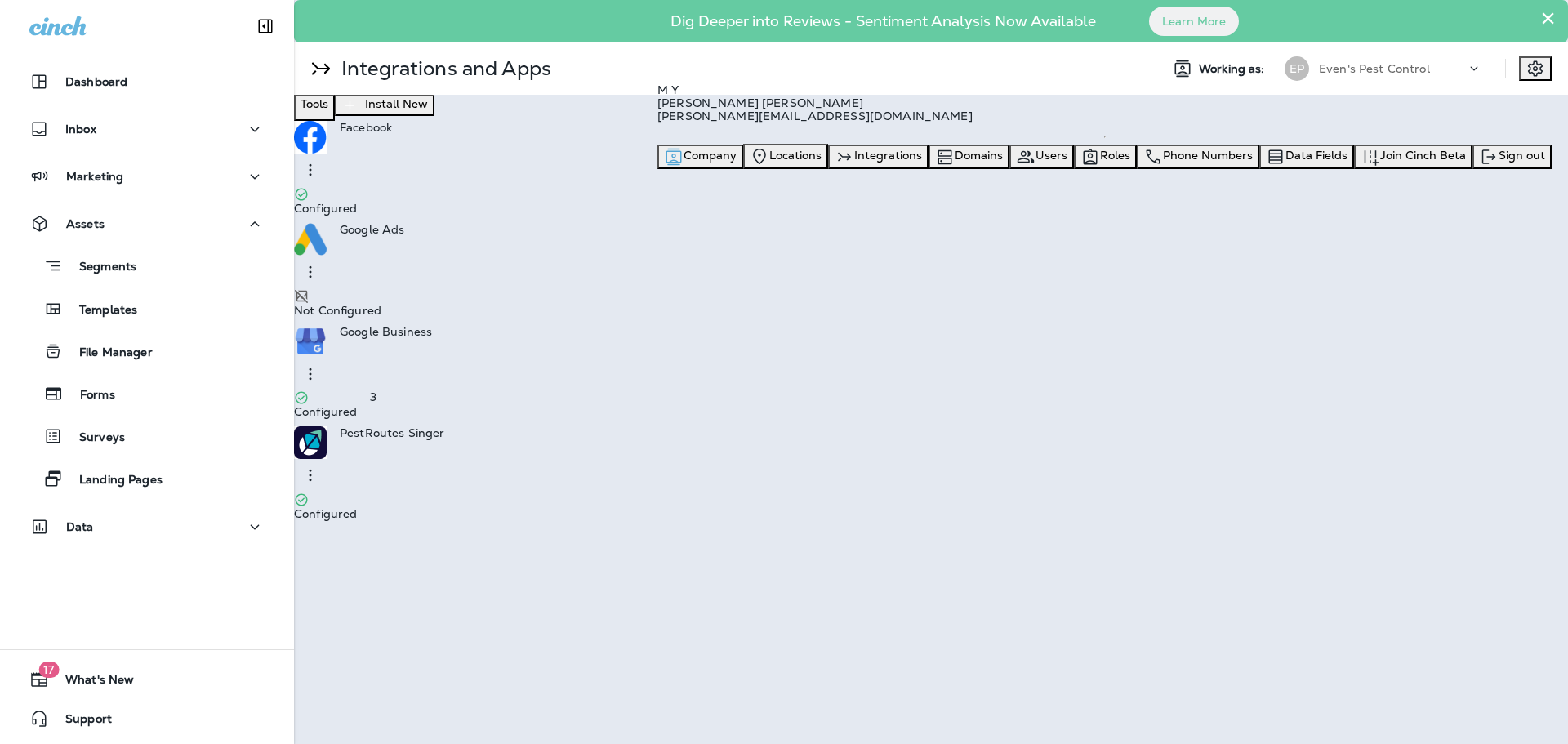
click at [737, 166] on div "Company" at bounding box center [700, 156] width 73 height 19
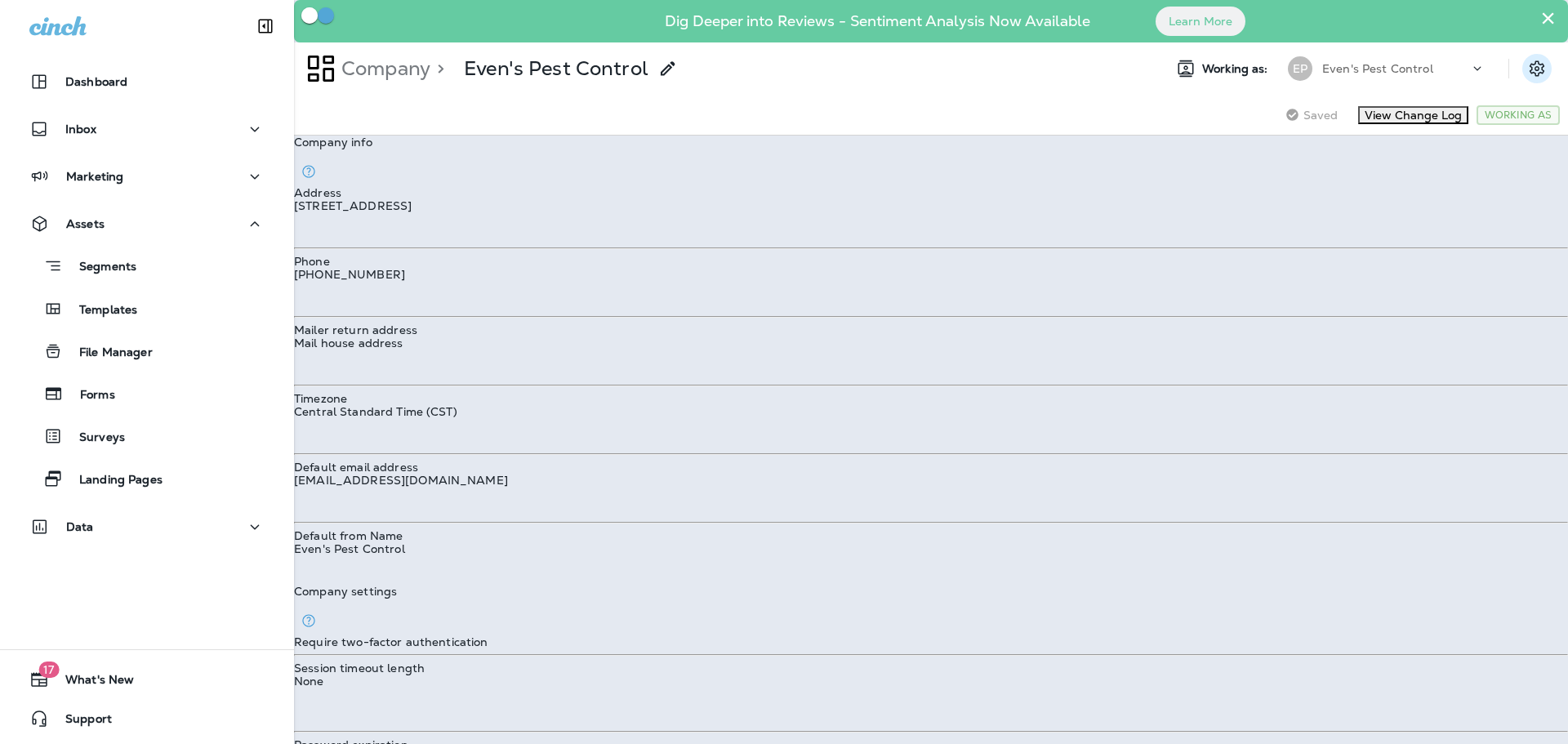
click at [1527, 66] on icon "Settings" at bounding box center [1536, 68] width 19 height 19
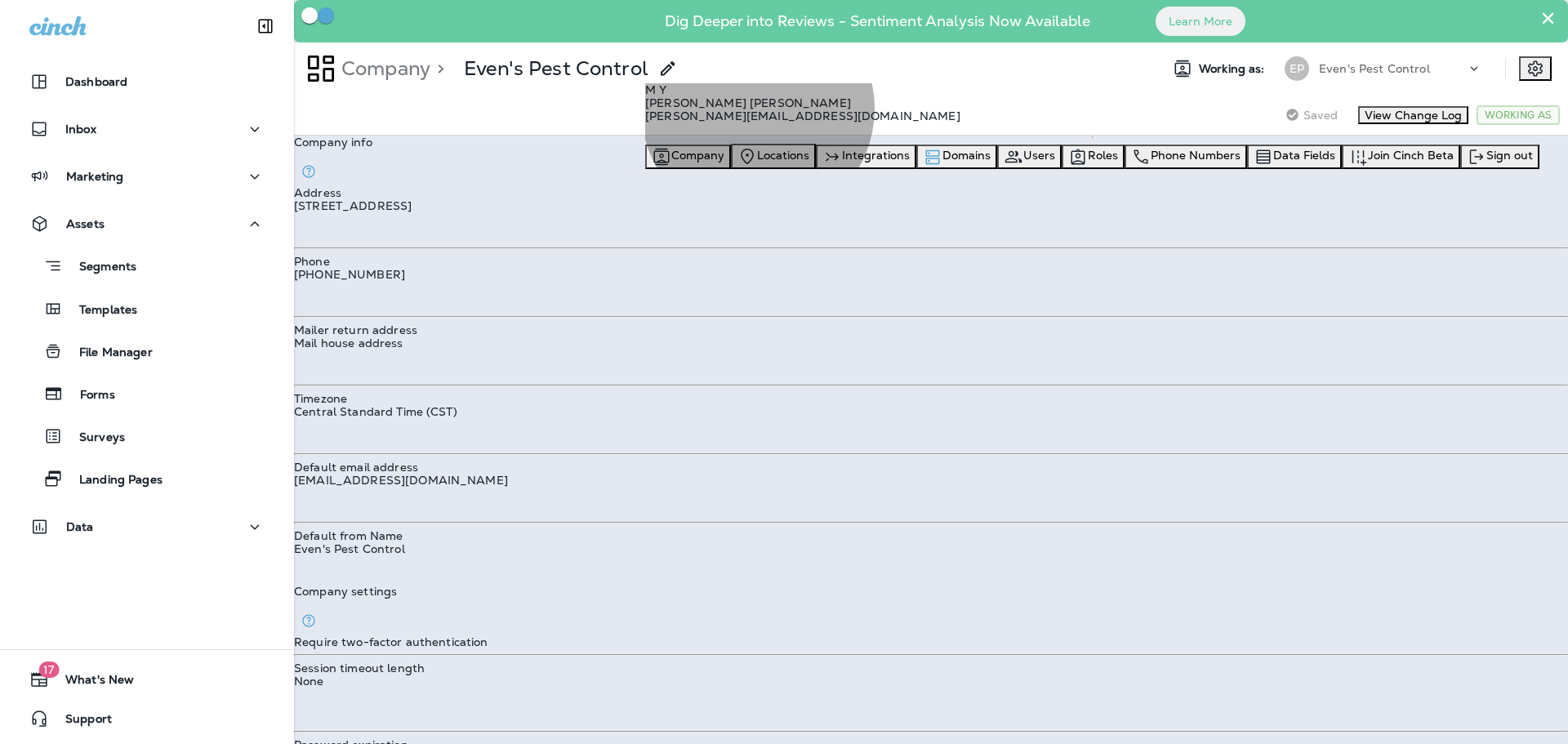
click at [991, 166] on div "Domains" at bounding box center [956, 156] width 68 height 19
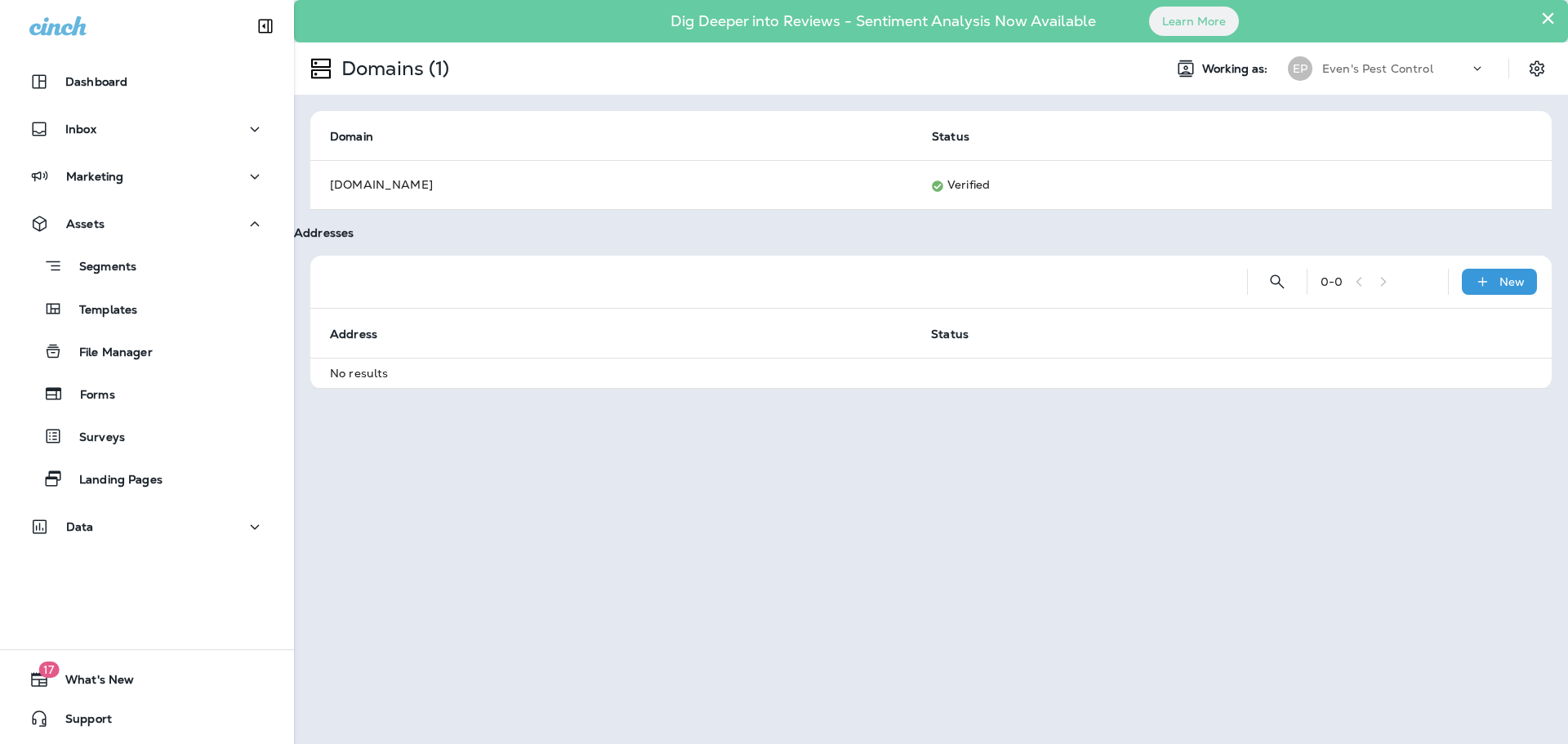
click at [1550, 79] on div at bounding box center [1545, 68] width 45 height 29
click at [1539, 71] on icon "Settings" at bounding box center [1536, 68] width 19 height 19
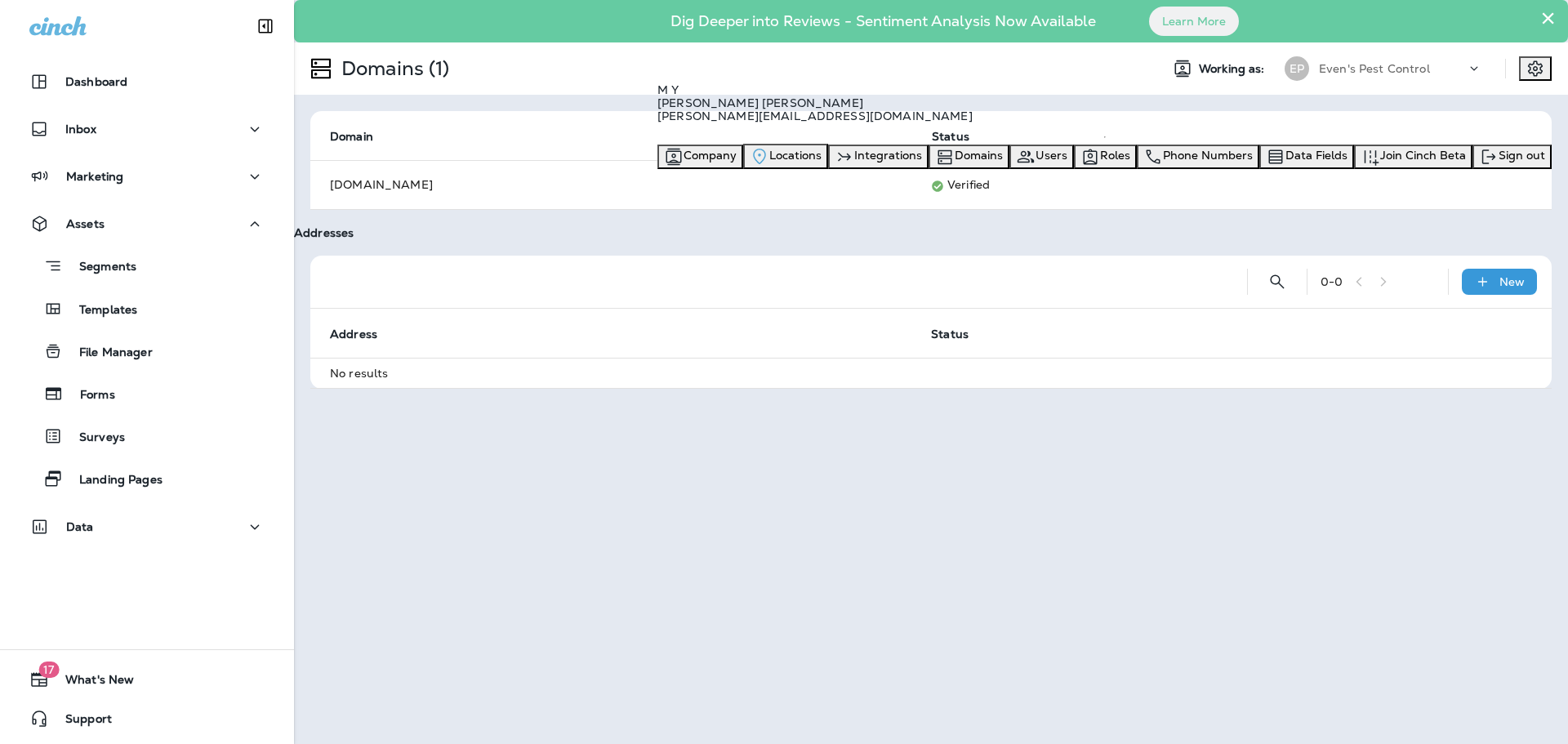
click at [822, 166] on div "Locations" at bounding box center [786, 156] width 72 height 20
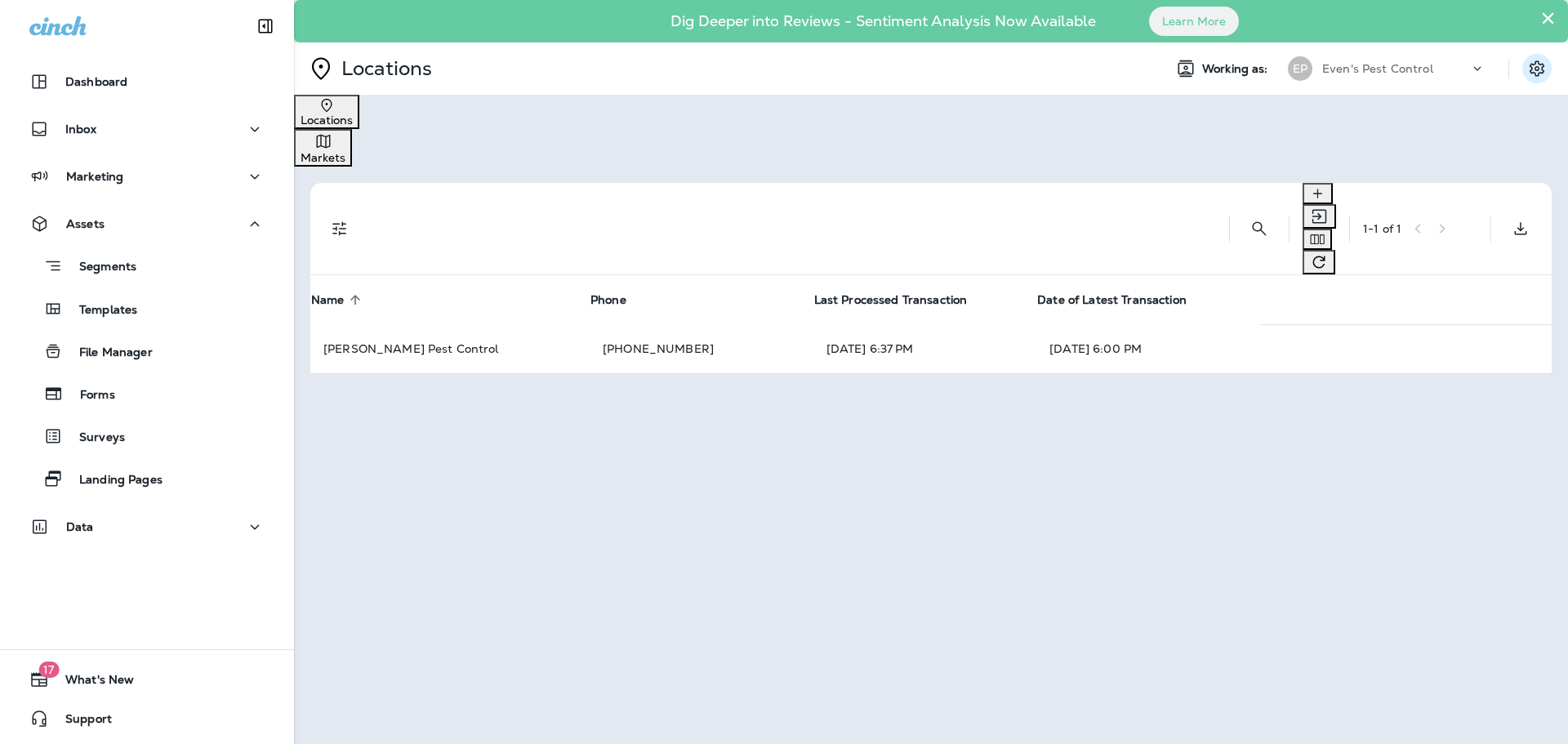
click at [1533, 68] on icon "Settings" at bounding box center [1536, 68] width 19 height 19
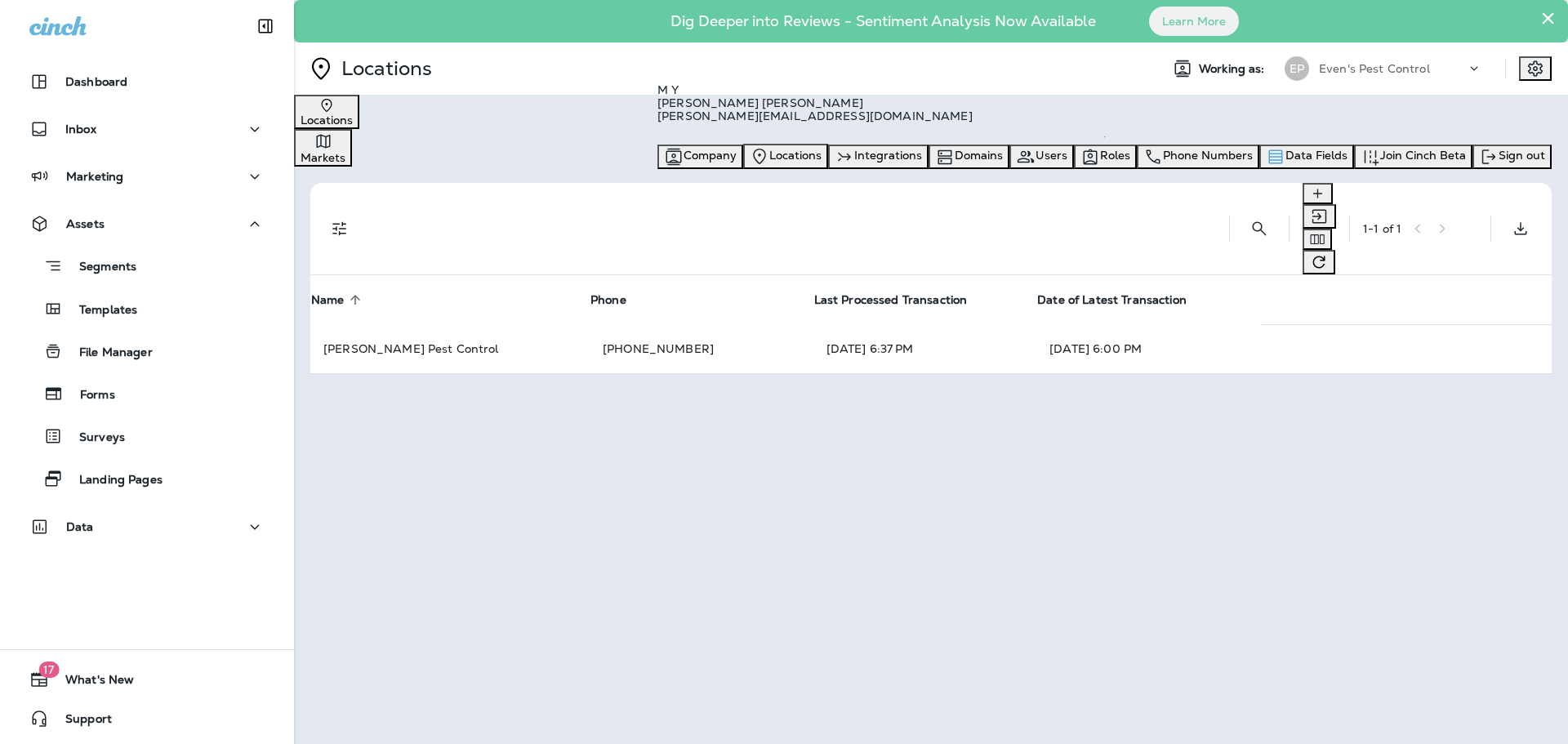
click at [1348, 166] on div "Data Fields" at bounding box center [1306, 156] width 82 height 19
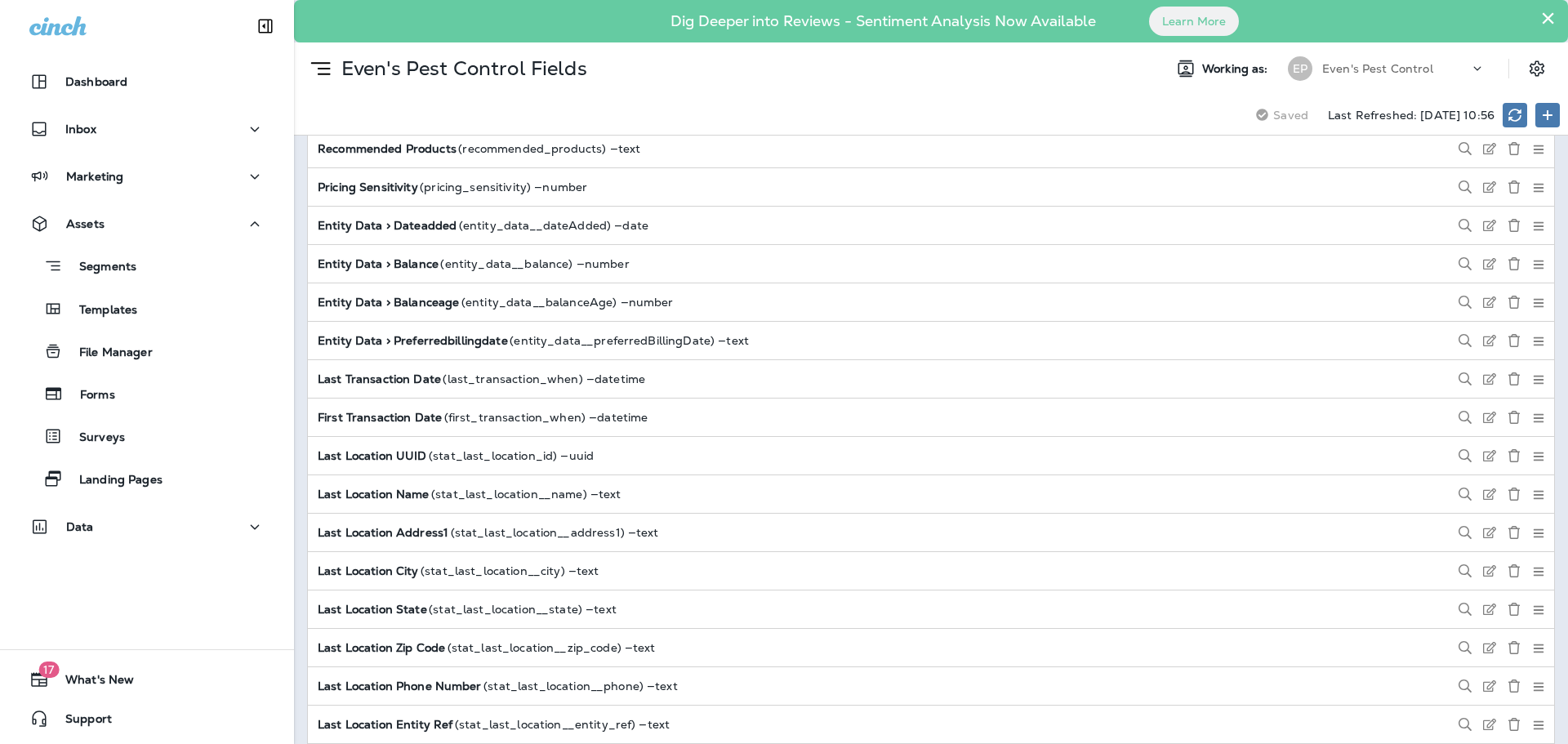
scroll to position [3105, 0]
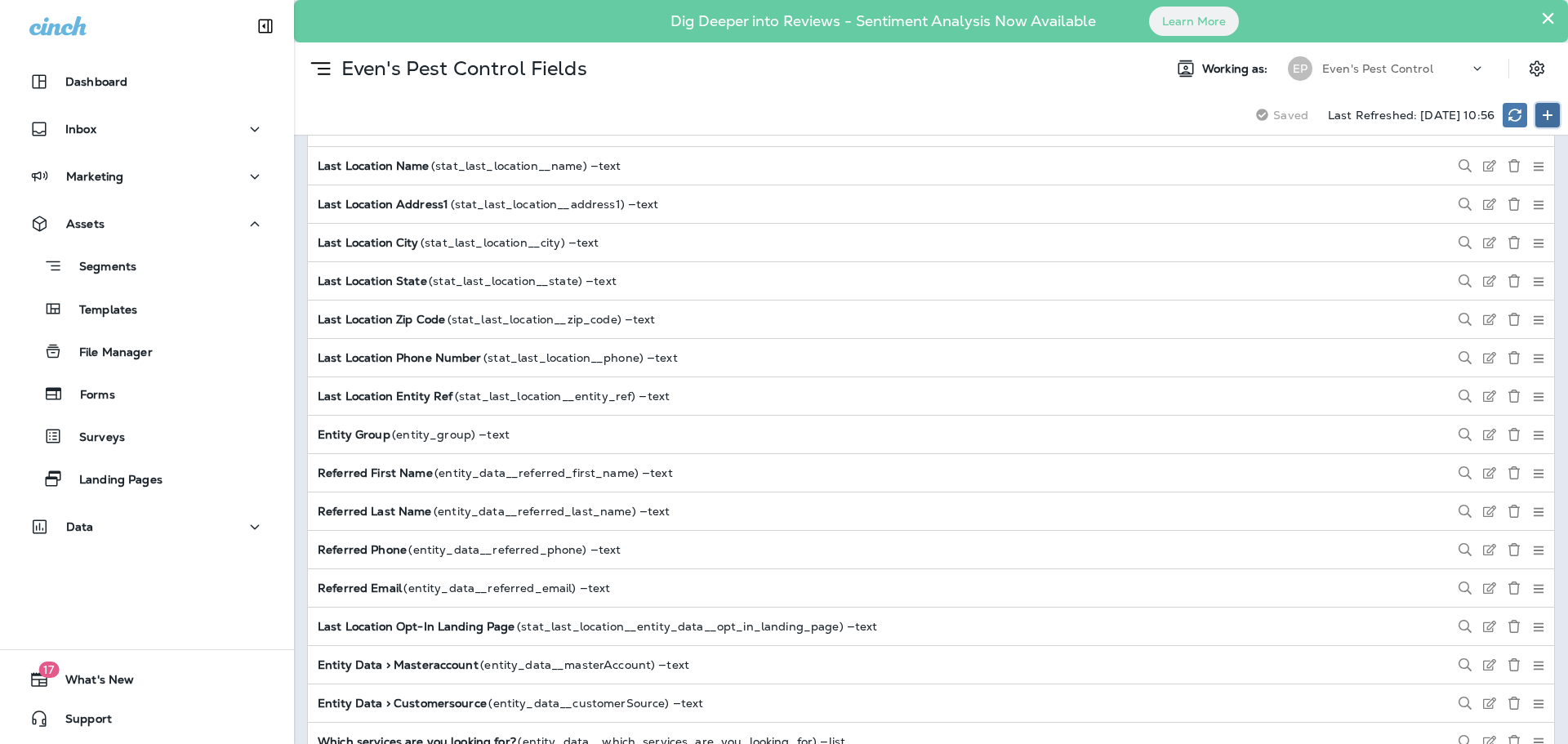
click at [1550, 116] on icon at bounding box center [1548, 115] width 13 height 13
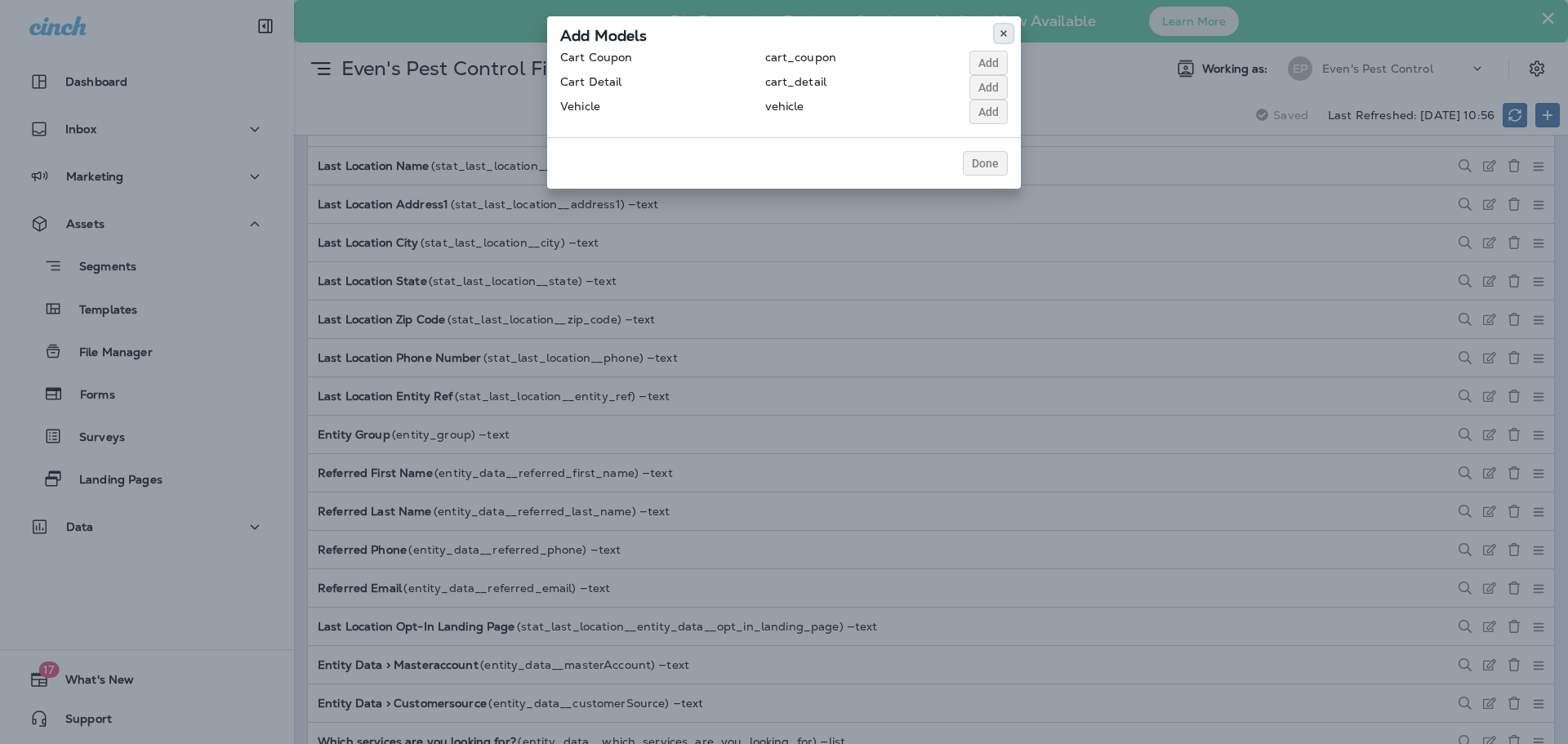
click at [1006, 32] on use at bounding box center [1003, 34] width 6 height 7
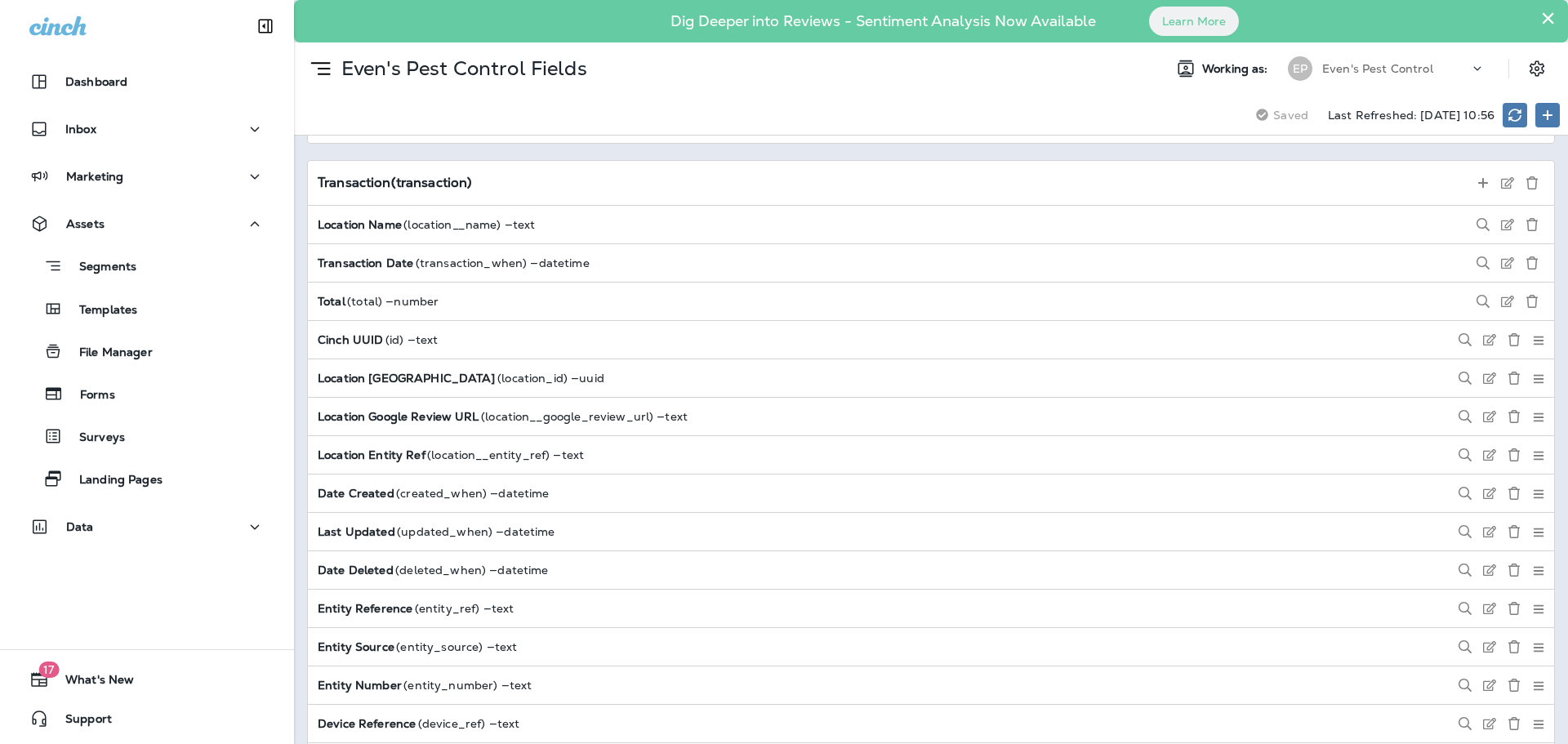
scroll to position [5883, 0]
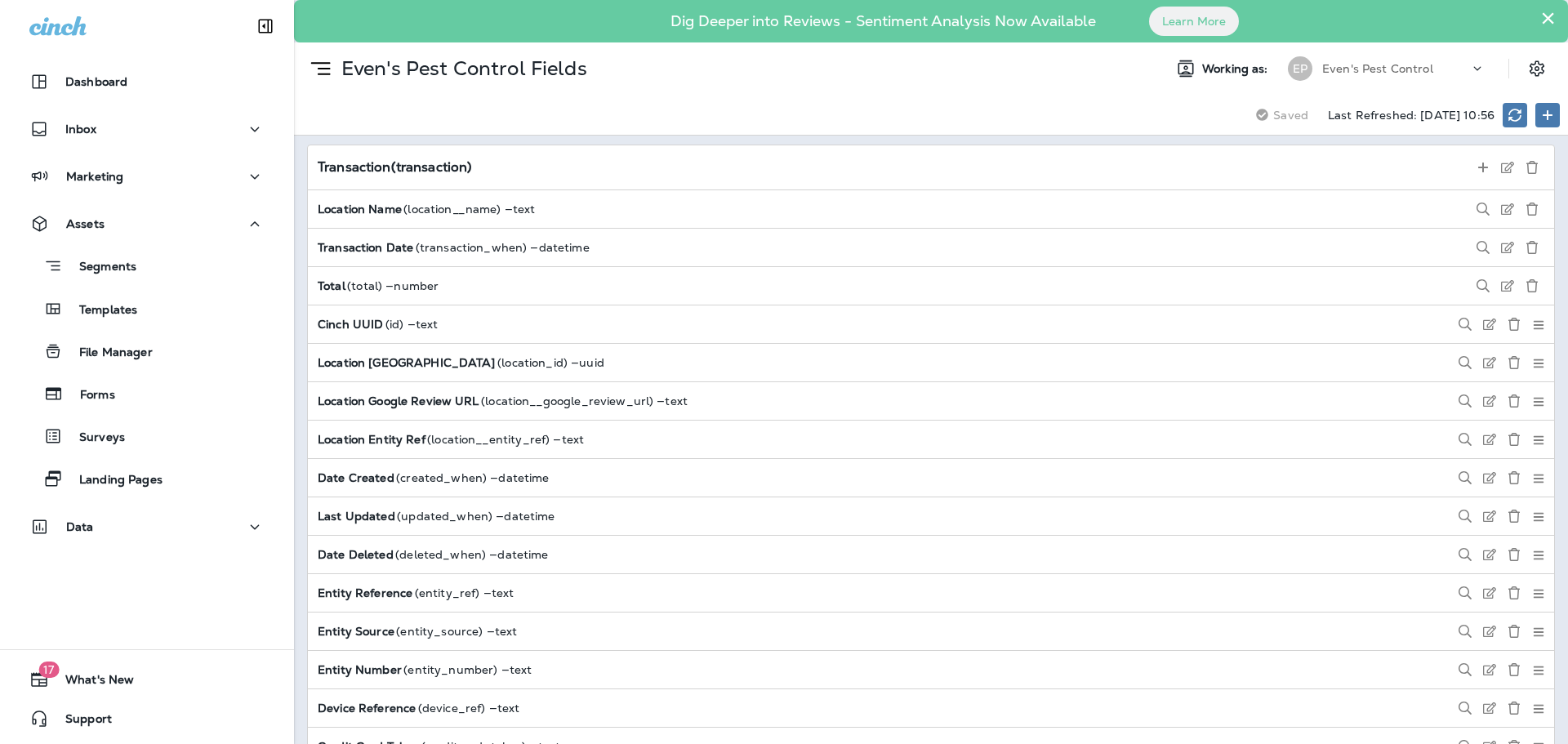
click at [320, 67] on icon at bounding box center [320, 68] width 28 height 28
click at [392, 73] on p "Even's Pest Control Fields" at bounding box center [460, 68] width 252 height 24
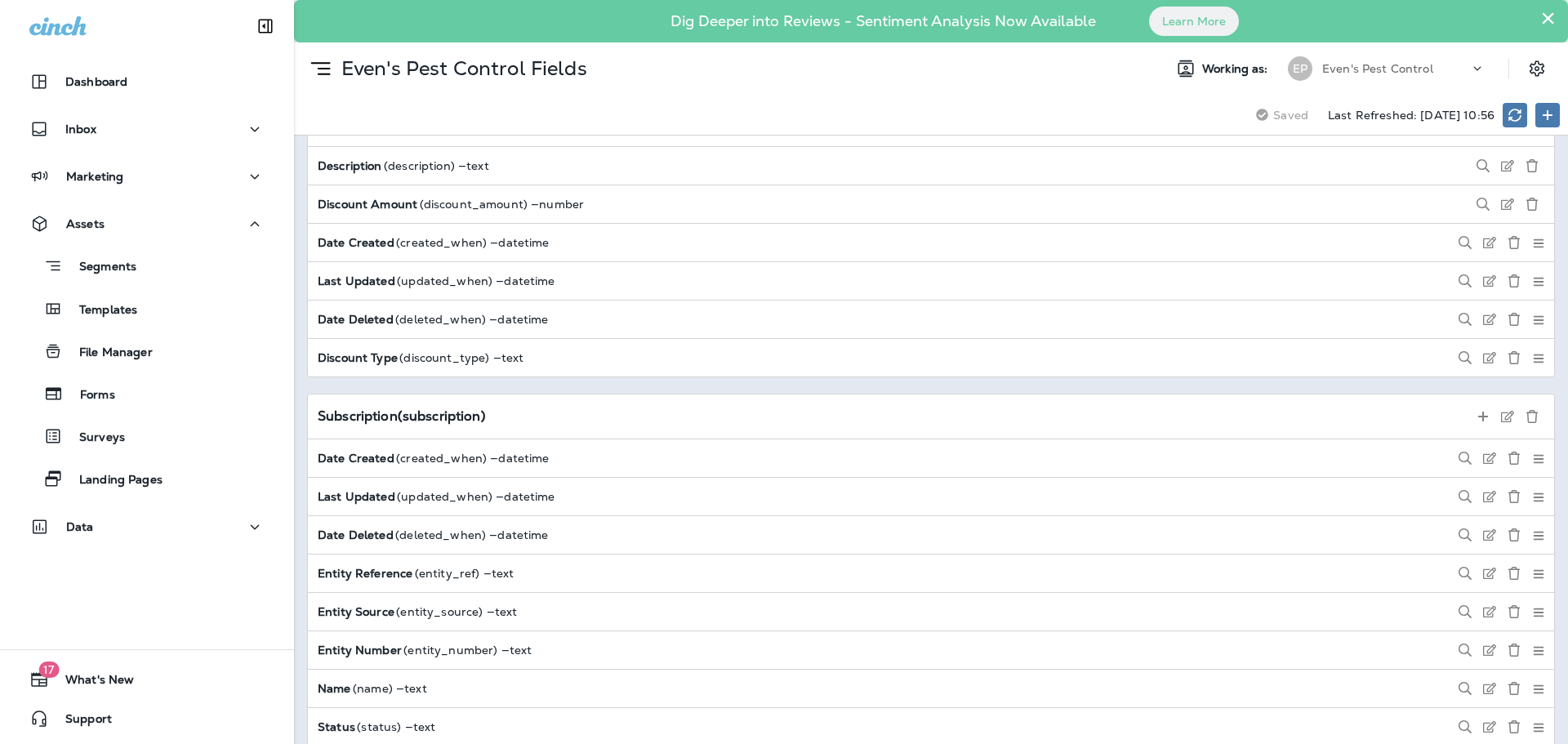
scroll to position [7680, 0]
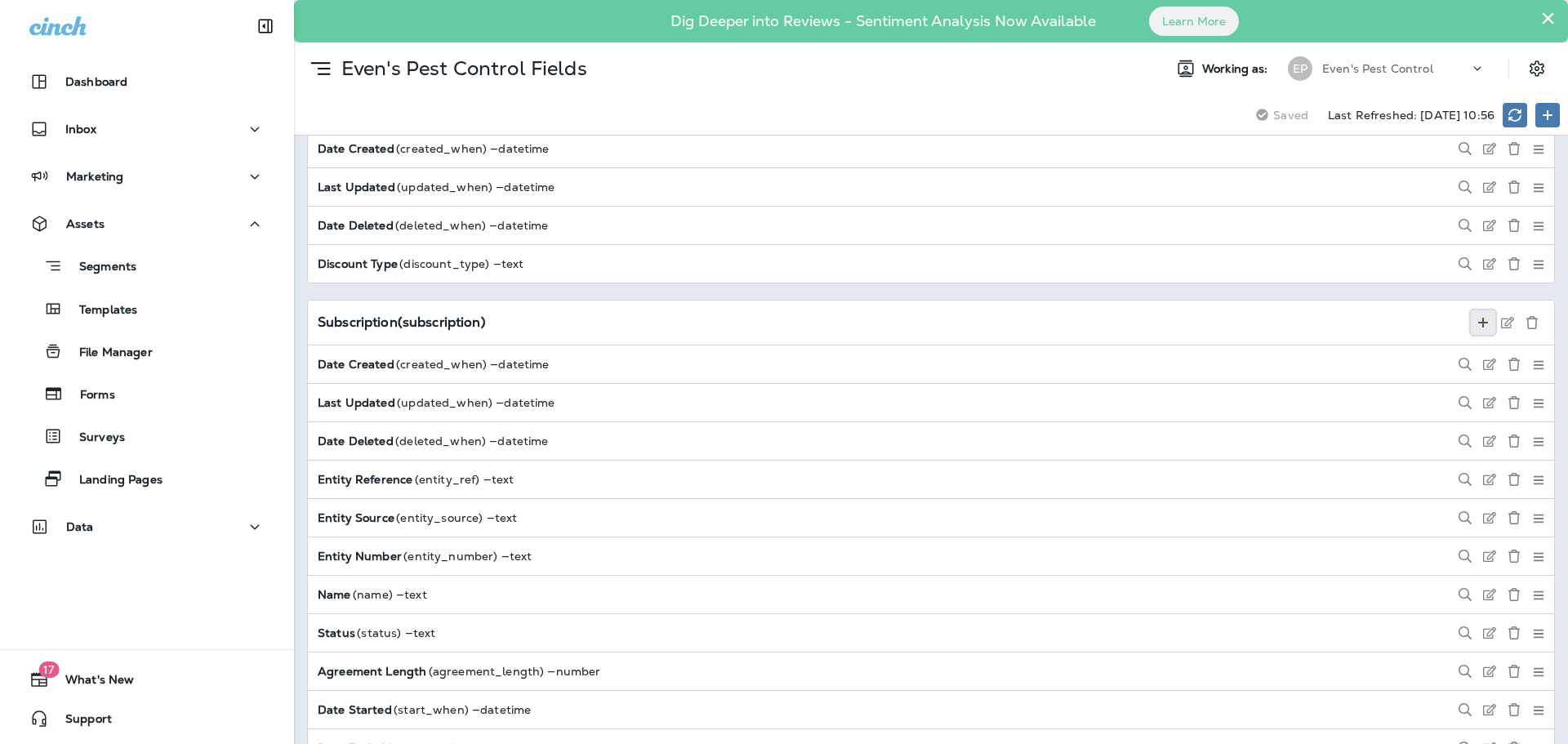
click at [1476, 321] on icon at bounding box center [1483, 323] width 13 height 13
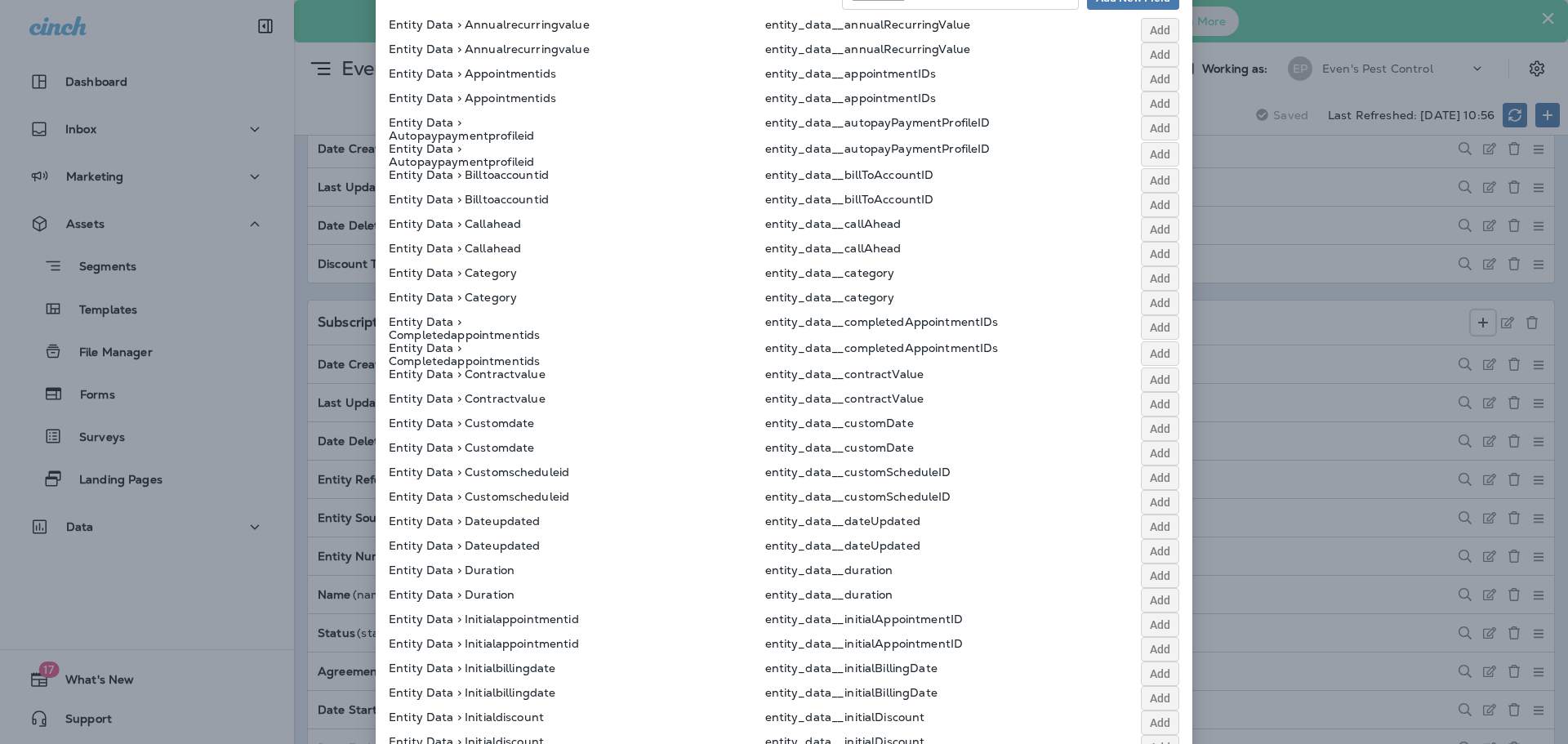
scroll to position [55, 0]
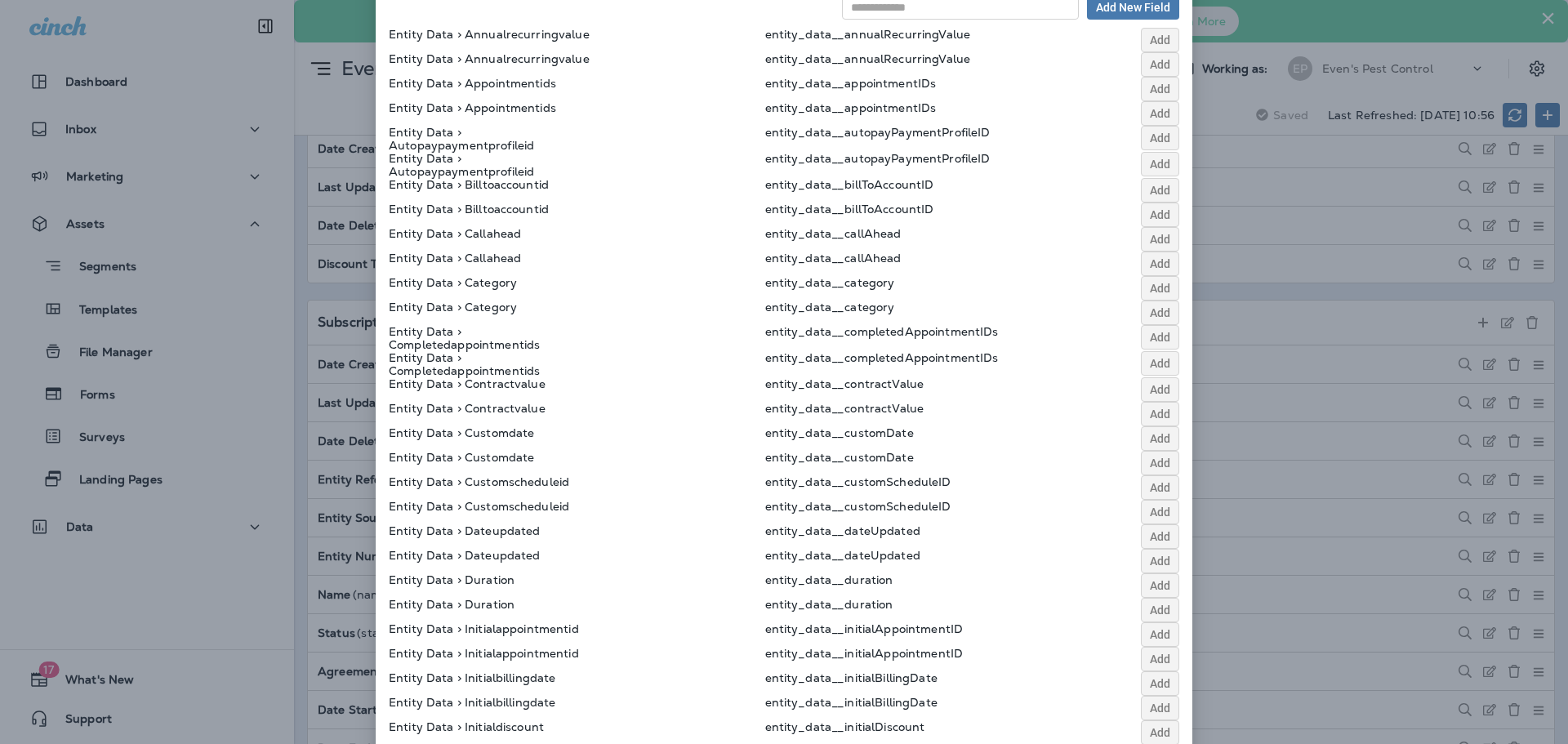
click at [1230, 292] on div "Add Fields to Subscription Add New Field Entity Data > Annualrecurringvalue ent…" at bounding box center [784, 372] width 1568 height 744
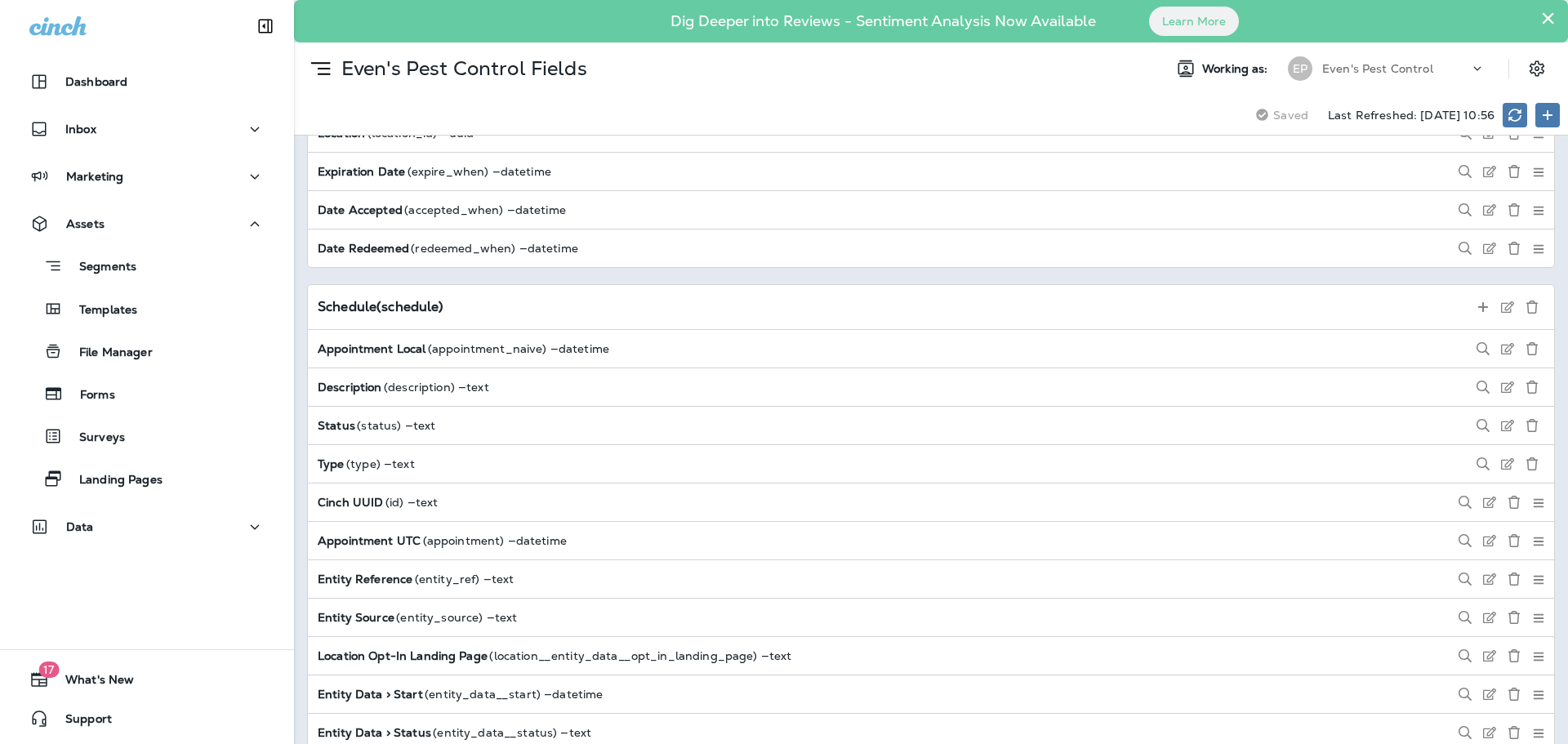
scroll to position [9642, 0]
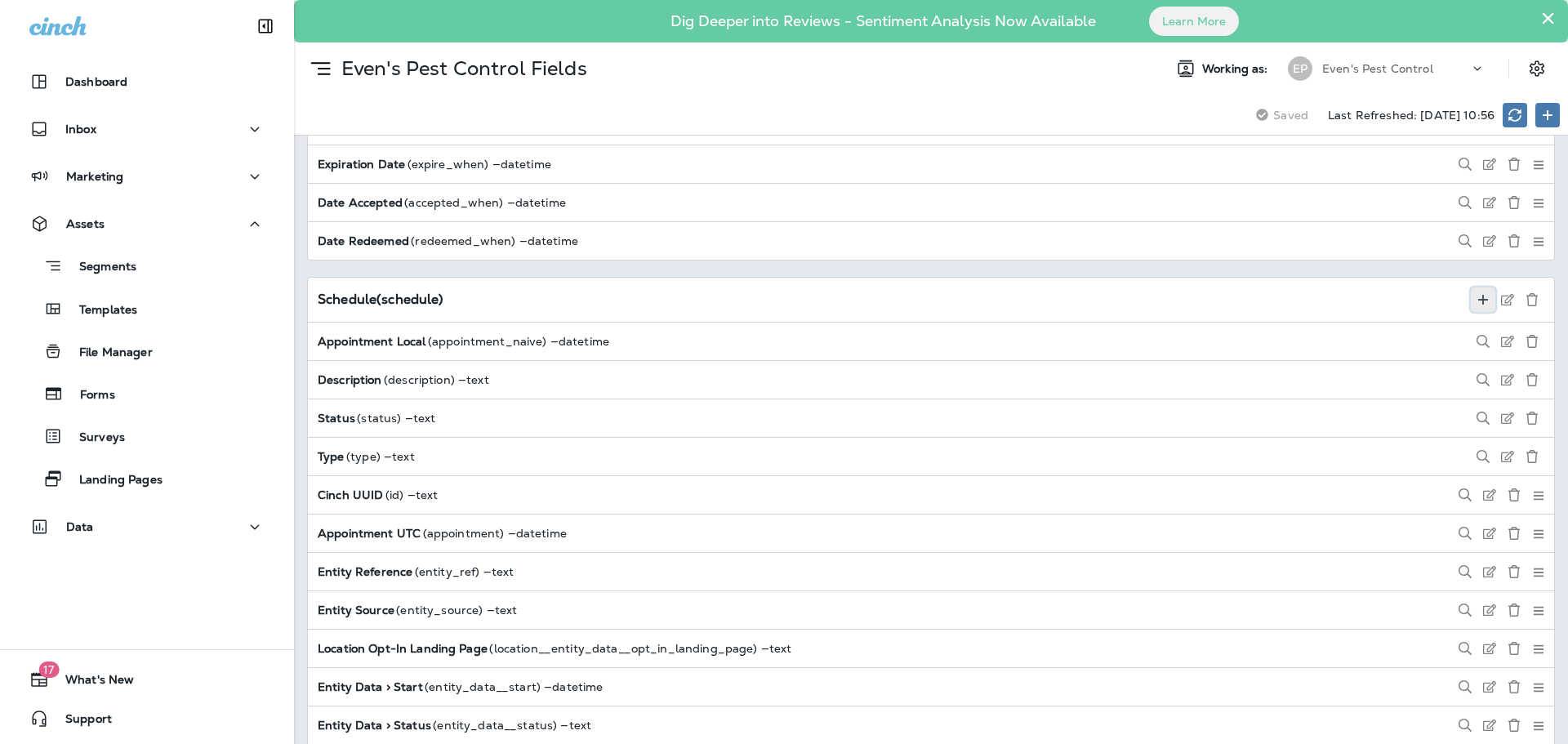
click at [1478, 297] on use at bounding box center [1483, 300] width 10 height 10
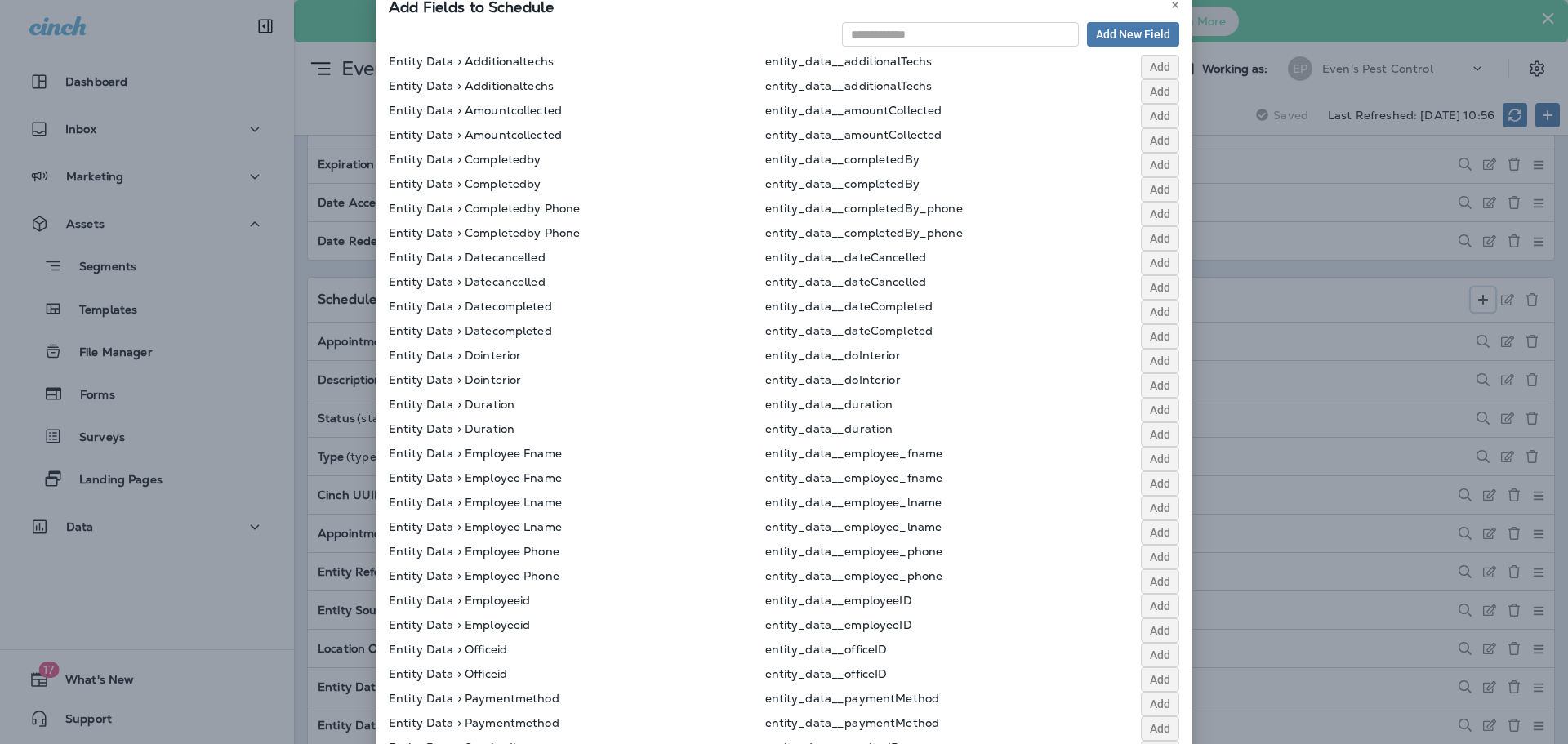
scroll to position [0, 0]
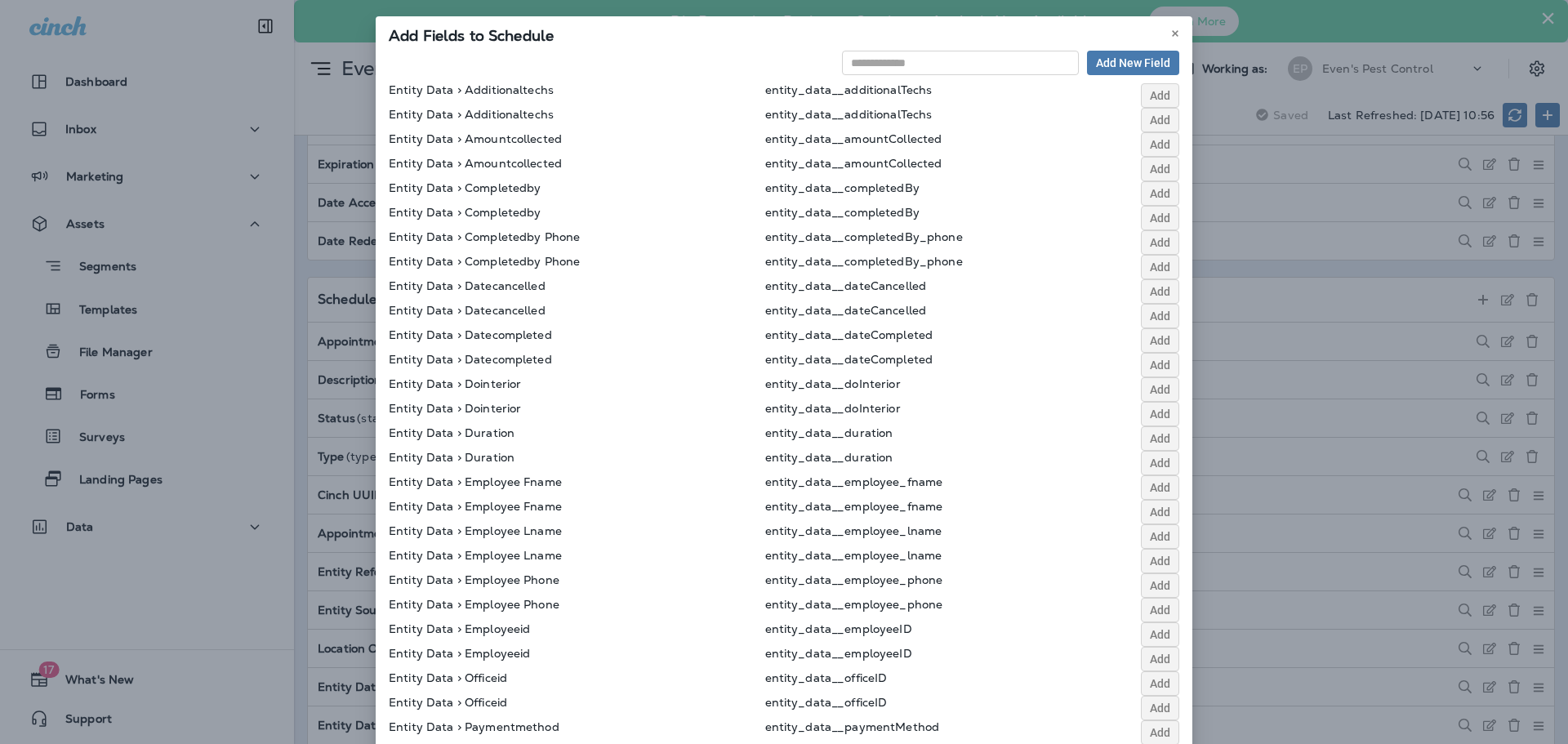
click at [1323, 266] on div "Add Fields to Schedule Add New Field Entity Data > Additionaltechs entity_data_…" at bounding box center [784, 372] width 1568 height 744
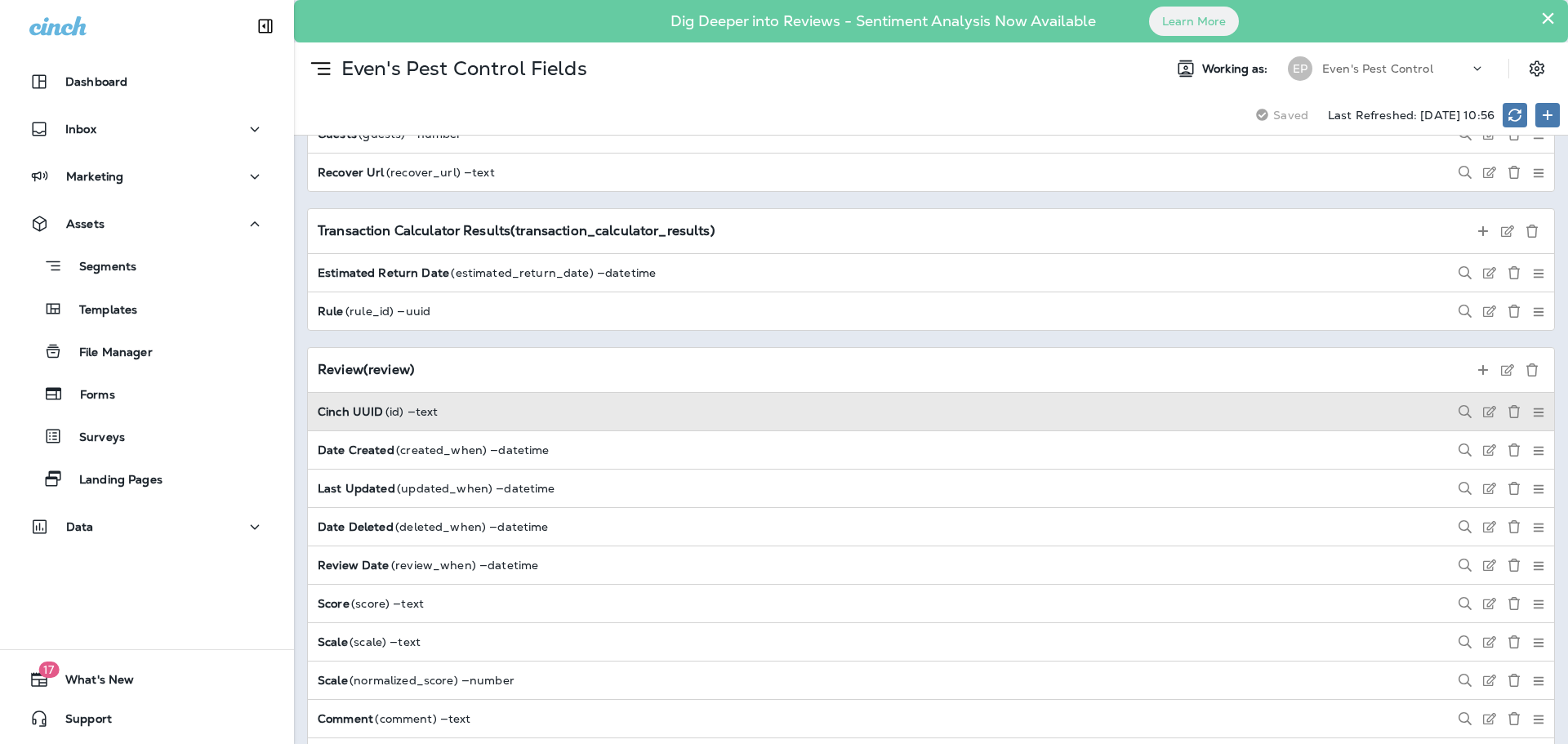
scroll to position [11602, 0]
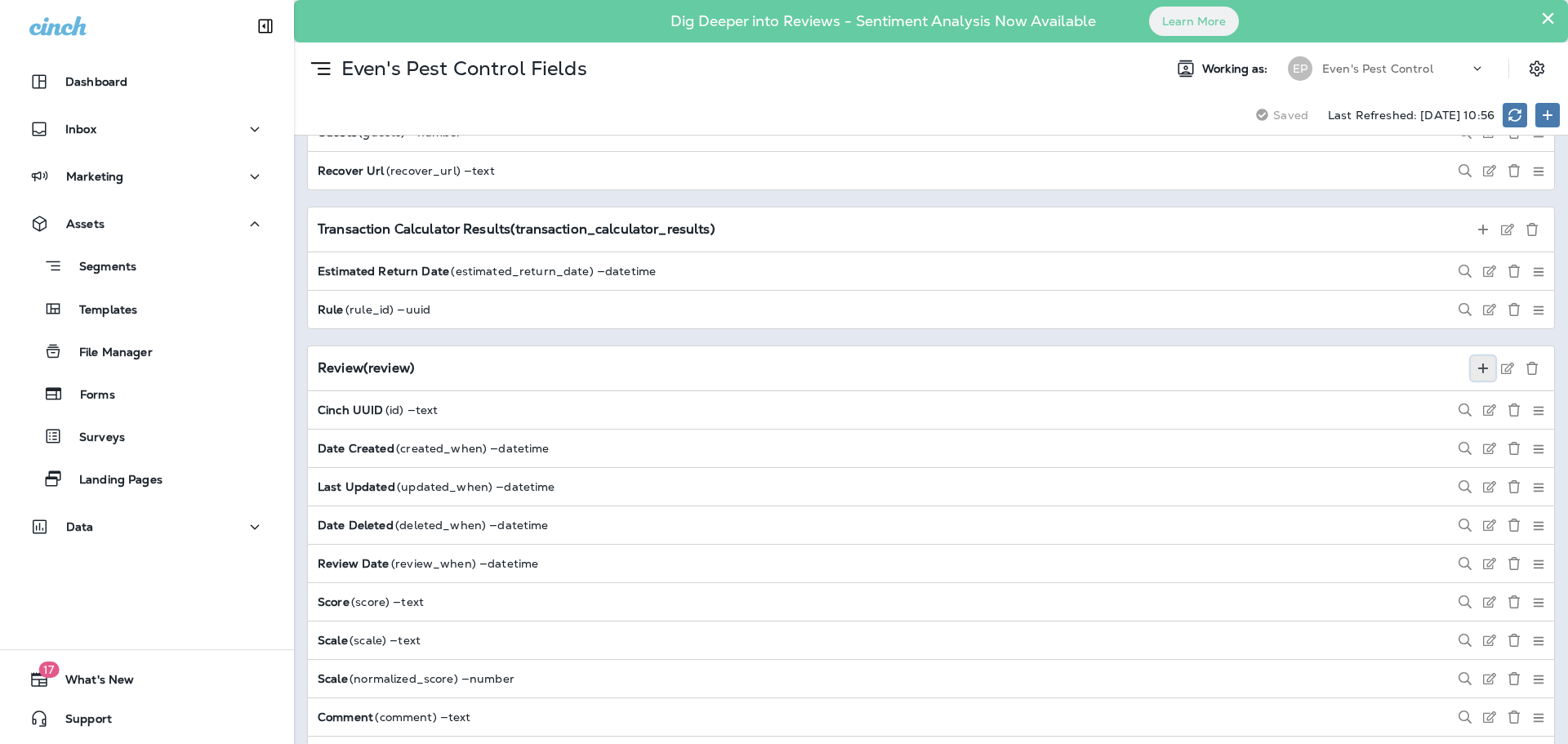
click at [1478, 366] on use at bounding box center [1483, 369] width 10 height 10
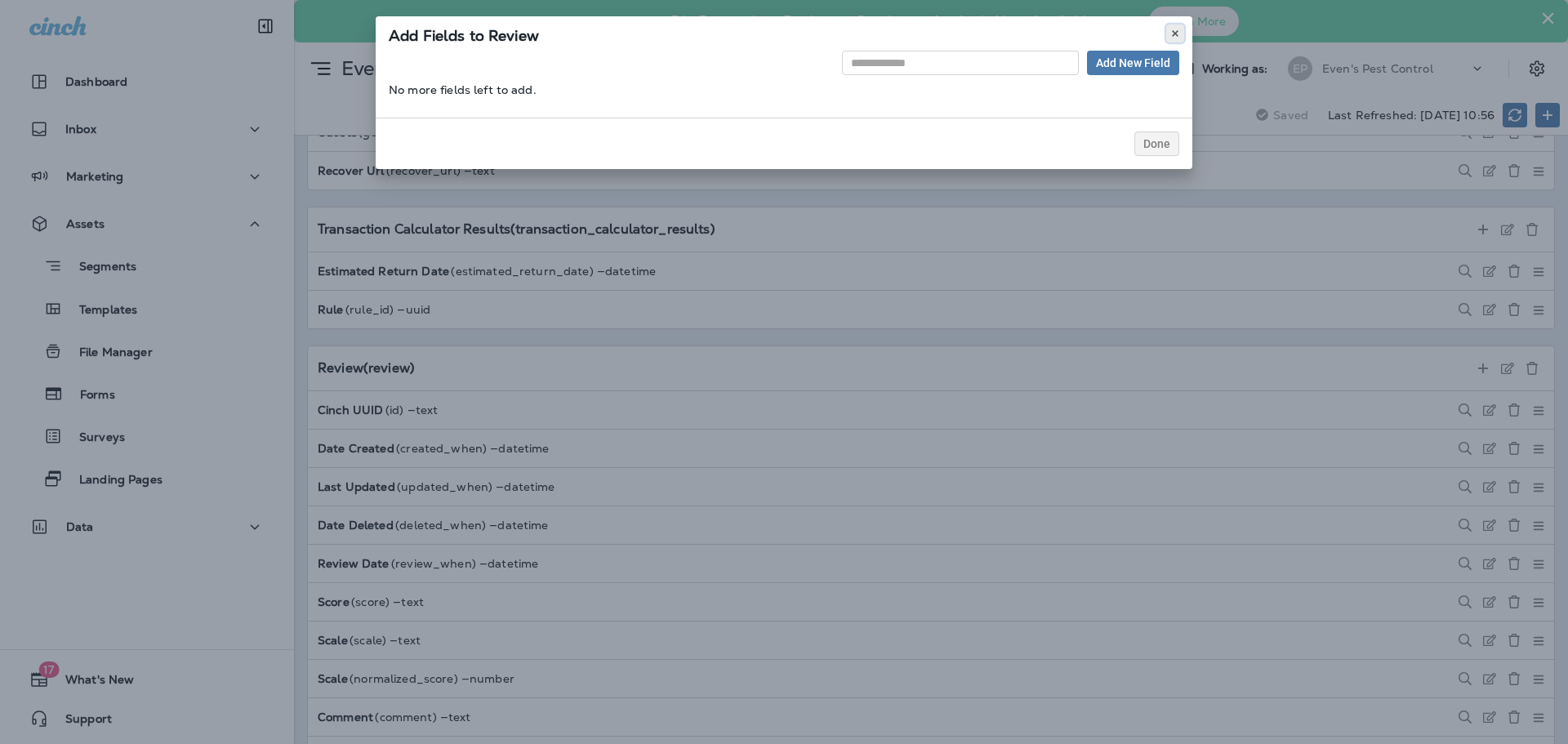
click at [1176, 34] on use at bounding box center [1175, 34] width 6 height 7
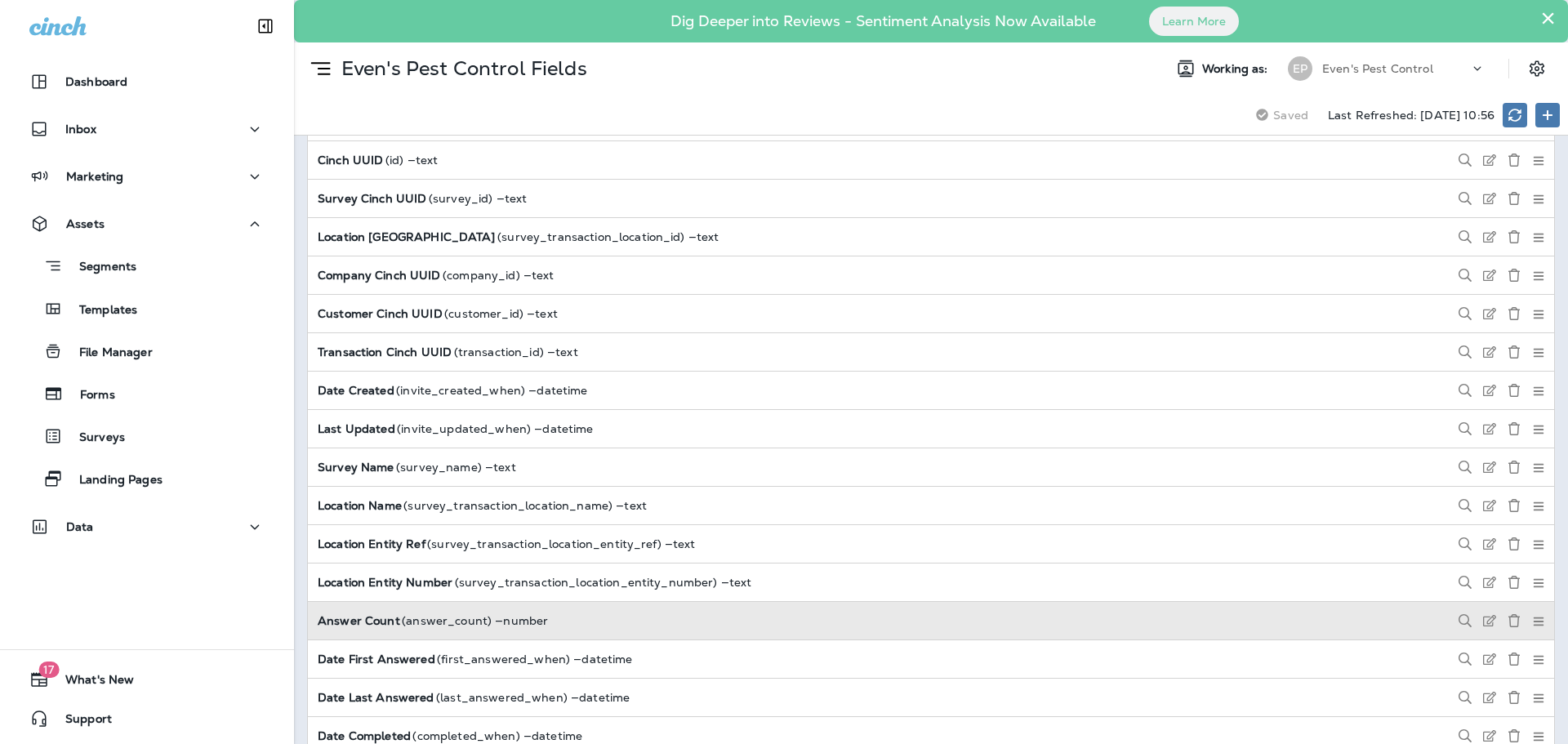
scroll to position [13409, 0]
